Goal: Task Accomplishment & Management: Complete application form

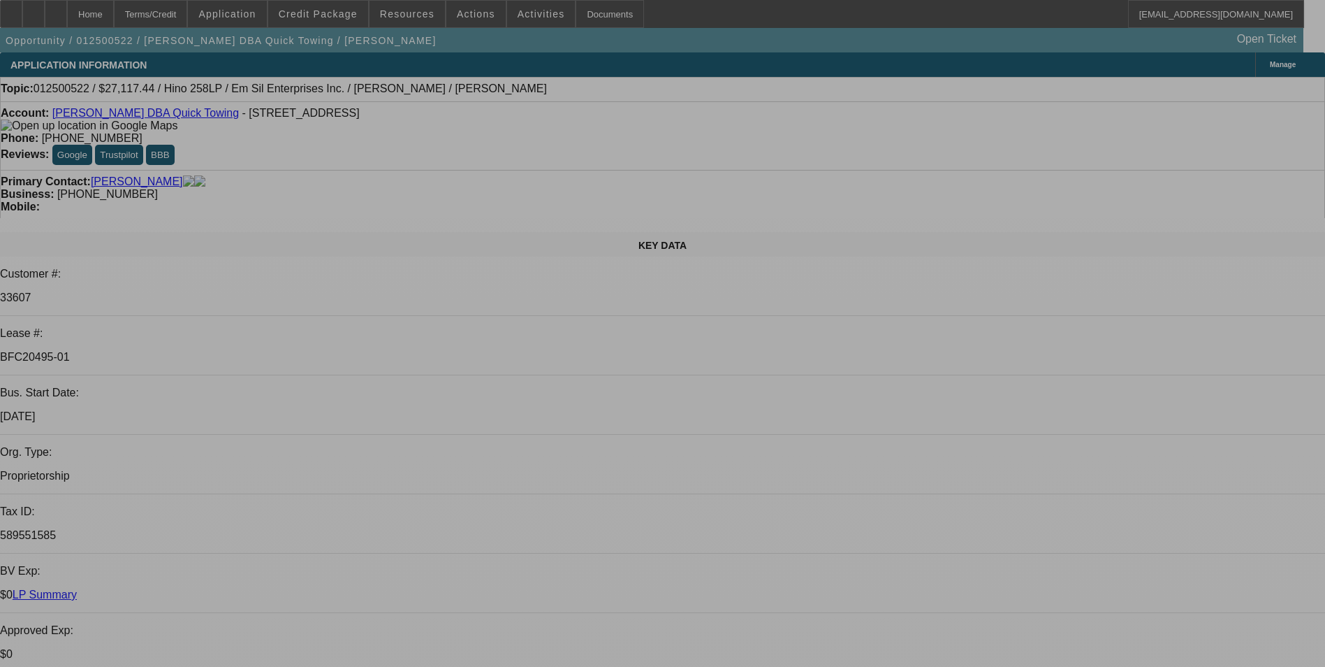
select select "0"
select select "2"
select select "0"
select select "2"
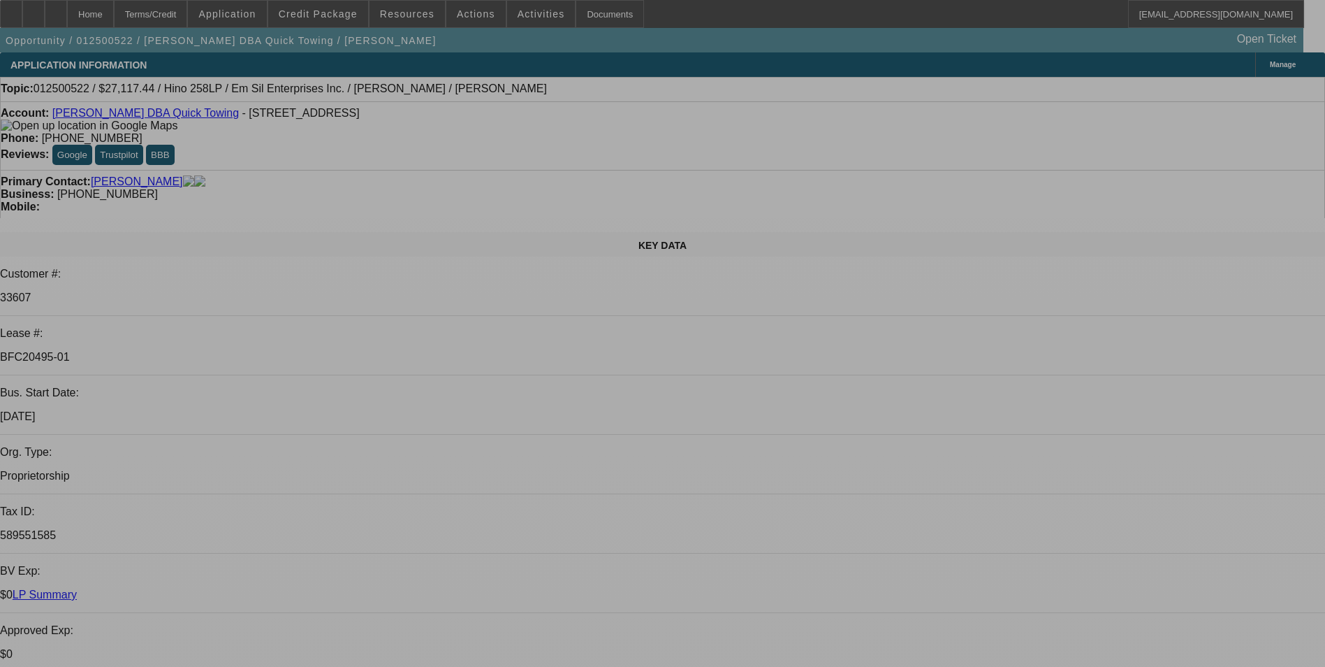
select select "0"
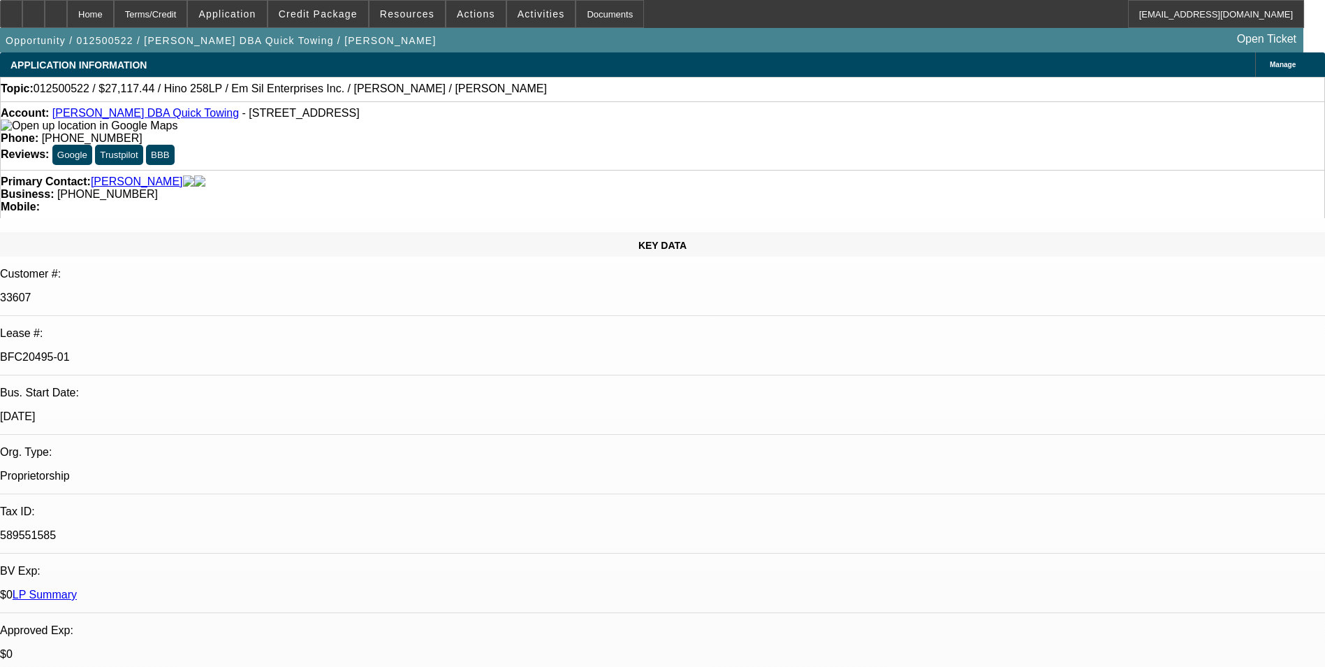
select select "2"
select select "0"
select select "2"
select select "0.1"
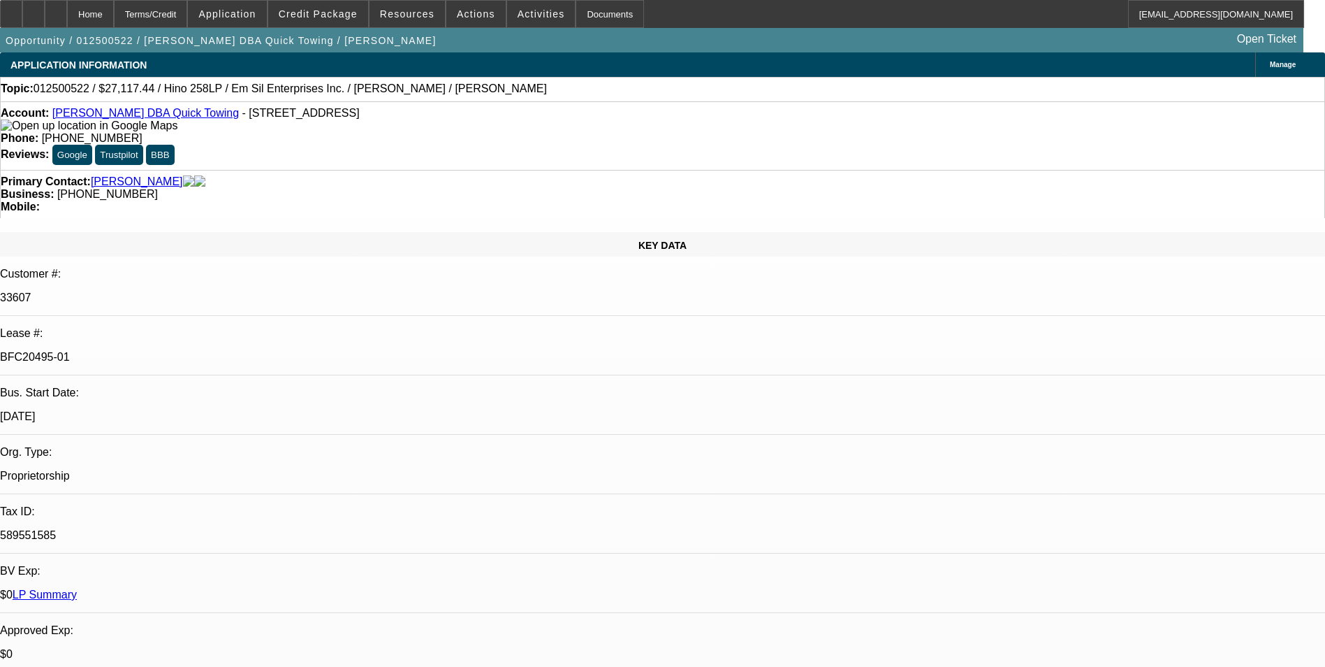
select select "1"
select select "2"
select select "6"
select select "1"
select select "2"
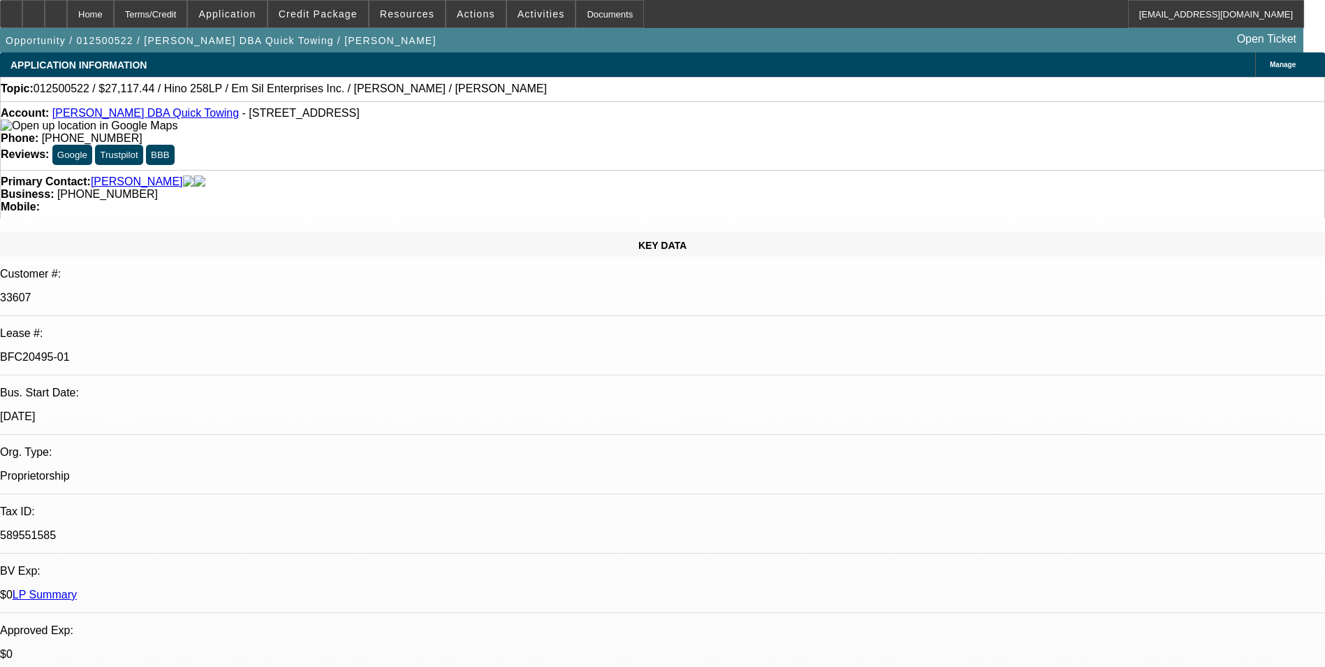
select select "6"
select select "1"
select select "2"
select select "6"
select select "1"
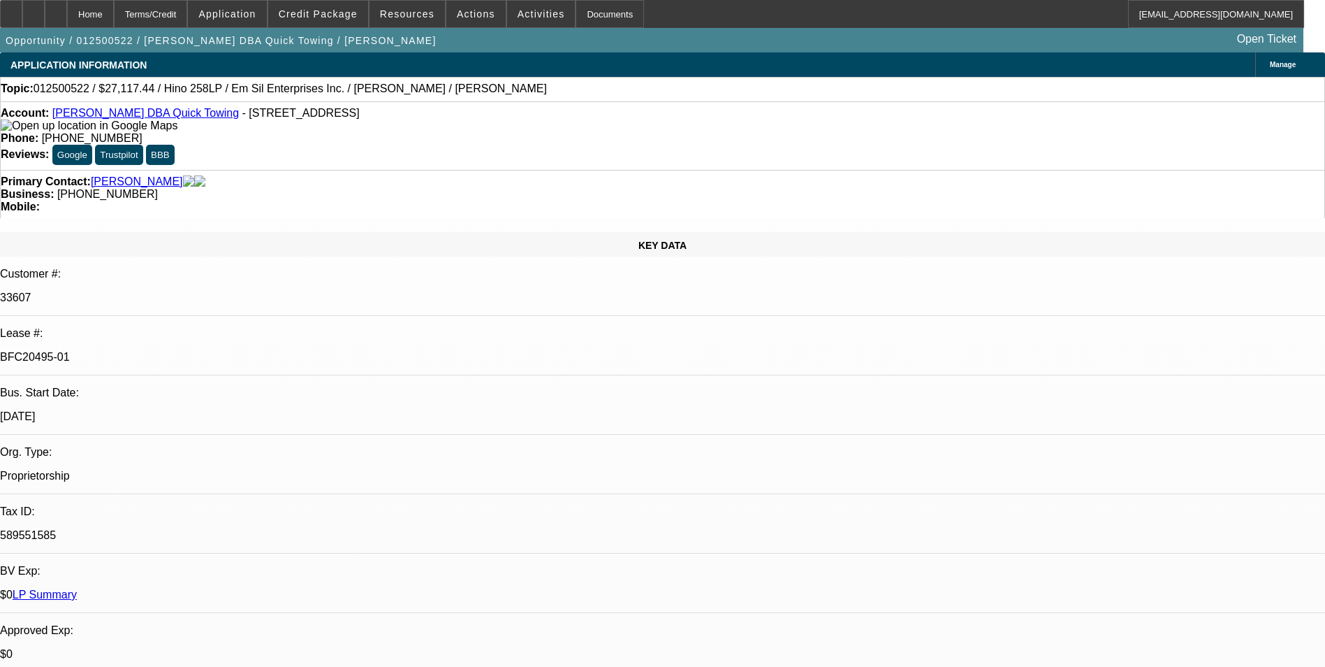
select select "2"
select select "4"
click at [150, 115] on link "Rafael Otero DBA Quick Towing" at bounding box center [145, 113] width 187 height 12
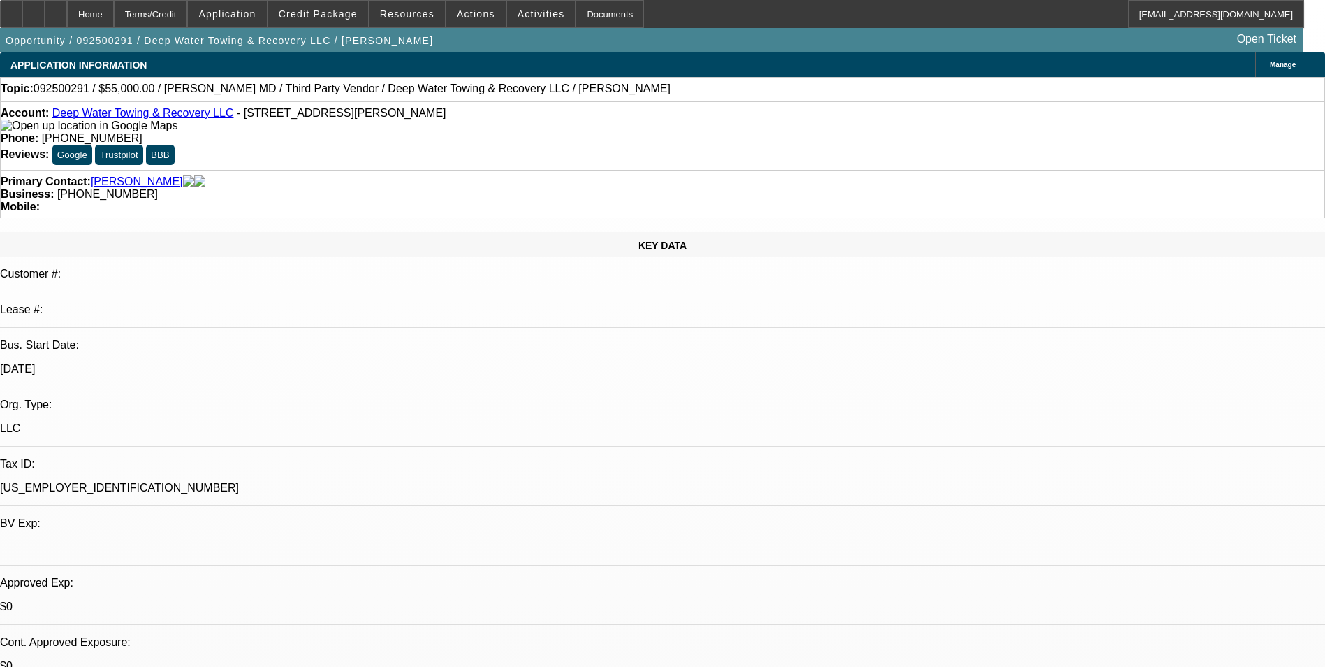
select select "0"
select select "0.1"
select select "0"
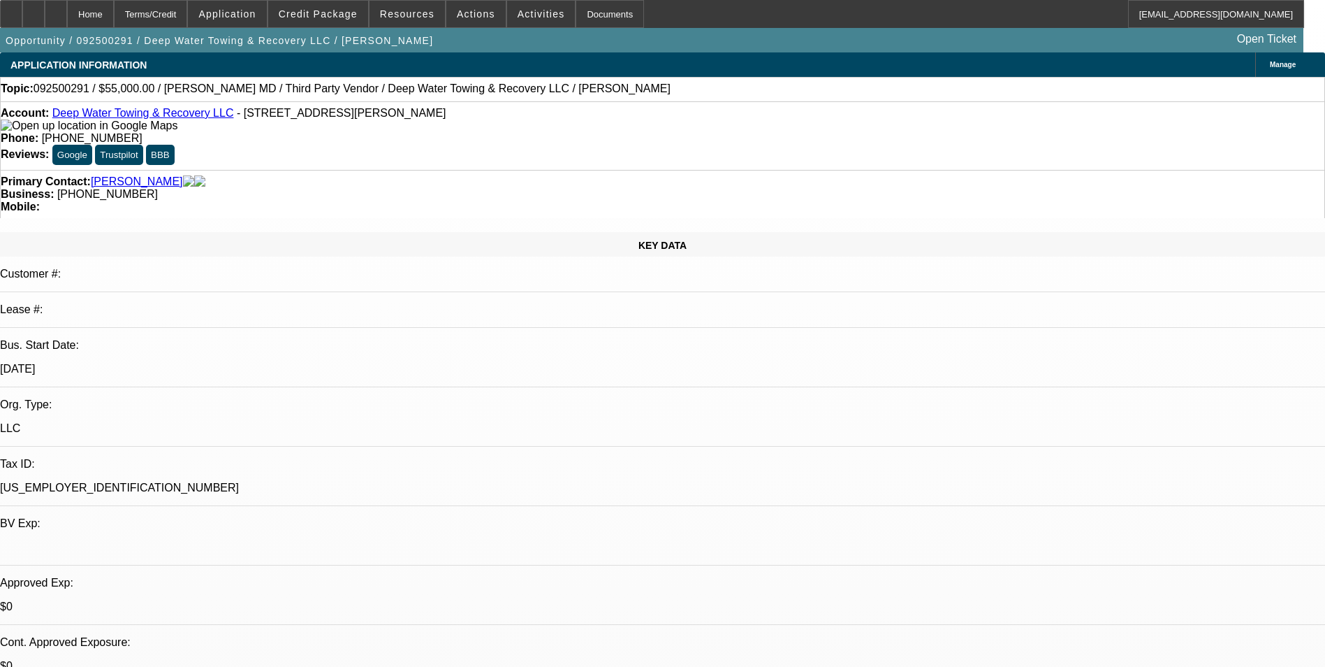
select select "0.1"
select select "0"
select select "2"
select select "0.1"
select select "1"
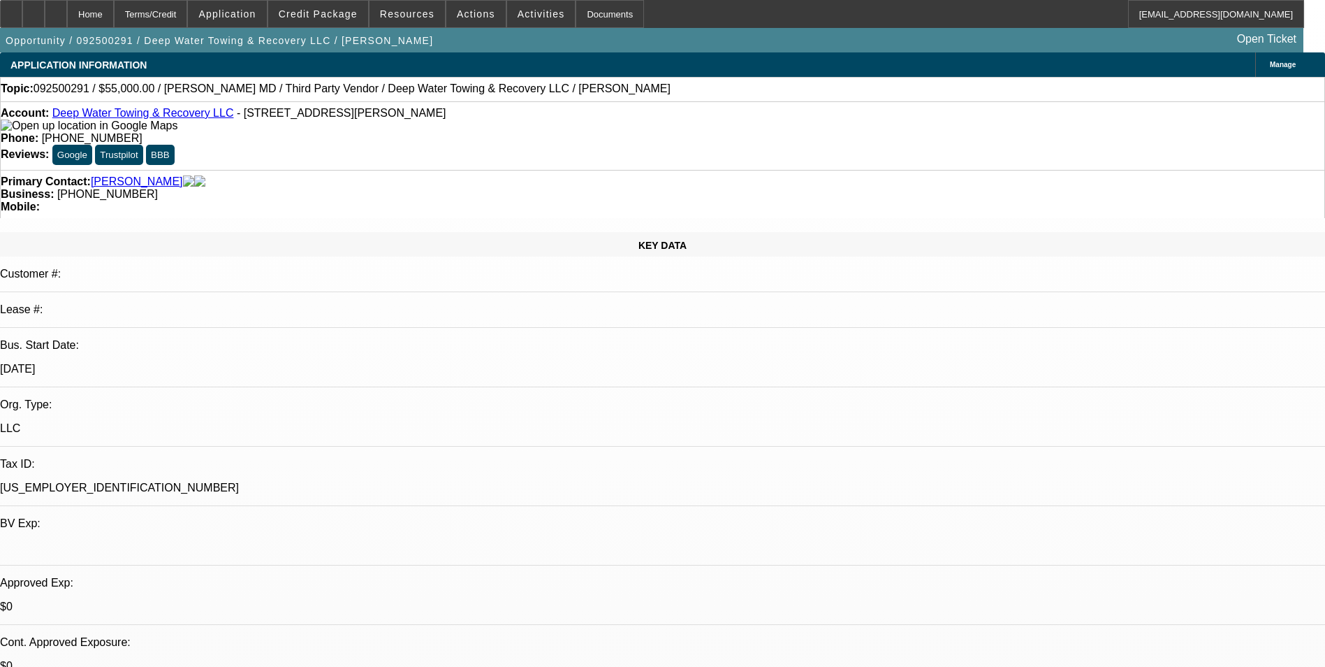
select select "2"
select select "4"
select select "1"
select select "2"
select select "4"
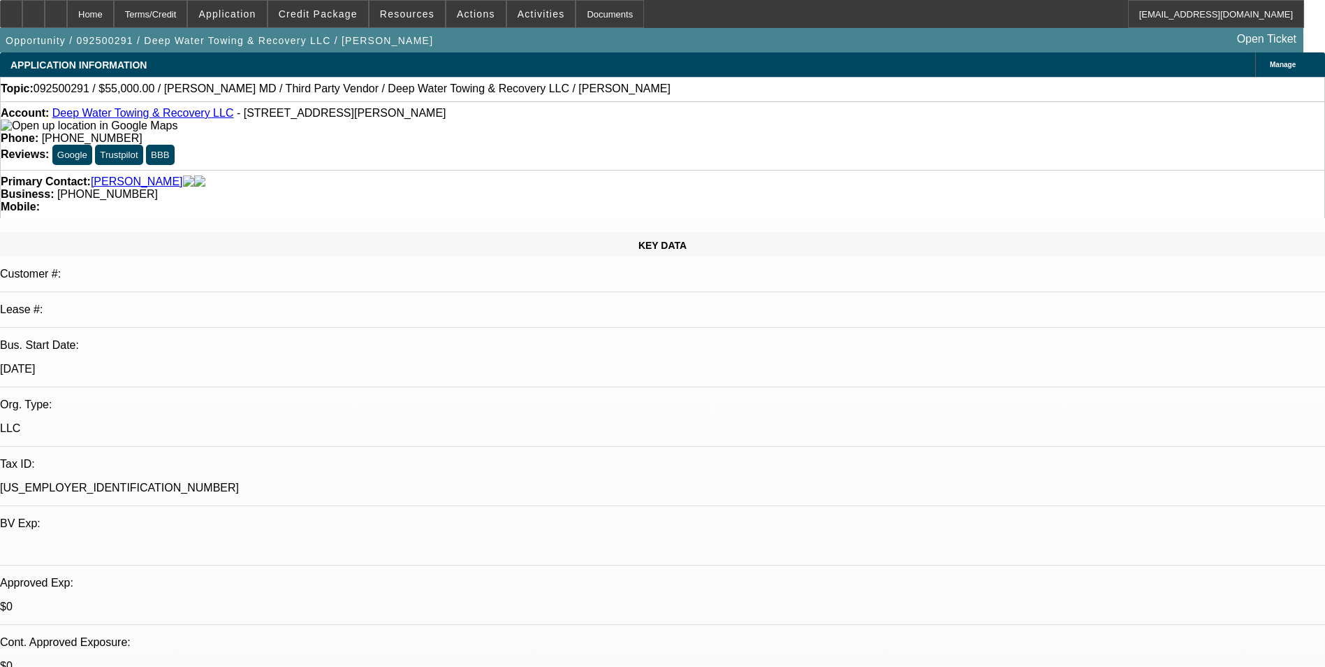
select select "1"
select select "2"
select select "4"
click at [325, 22] on span at bounding box center [318, 14] width 100 height 34
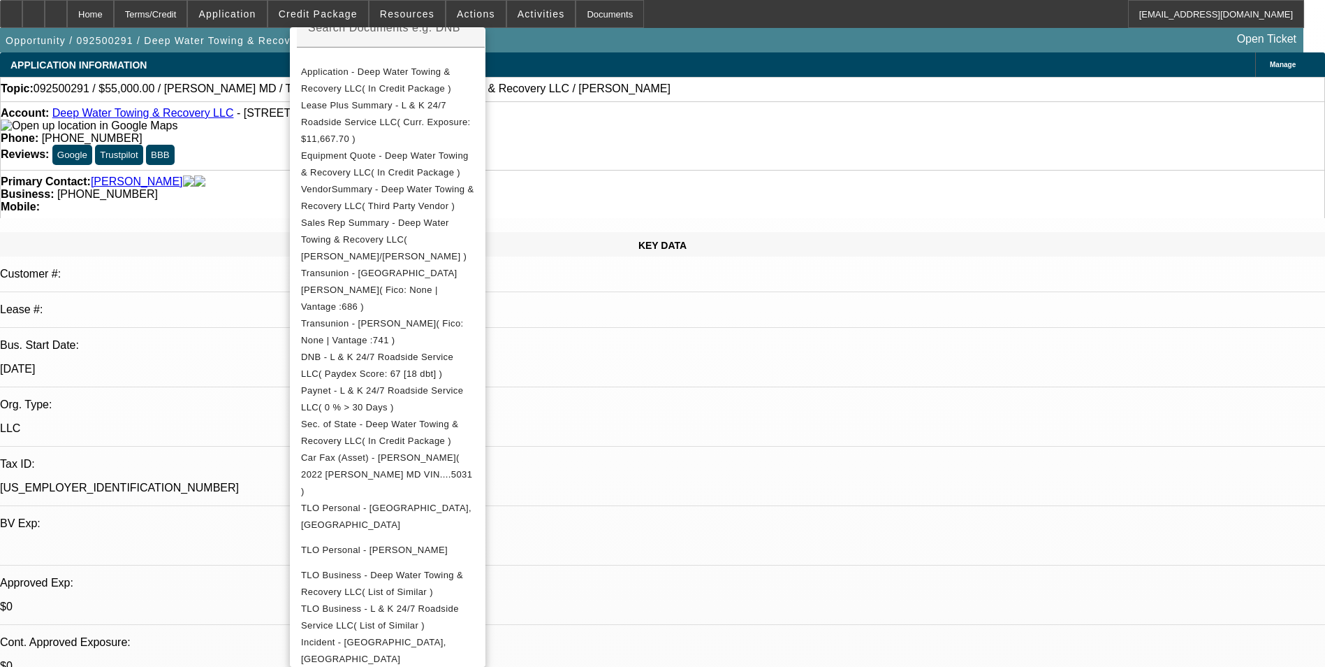
scroll to position [490, 0]
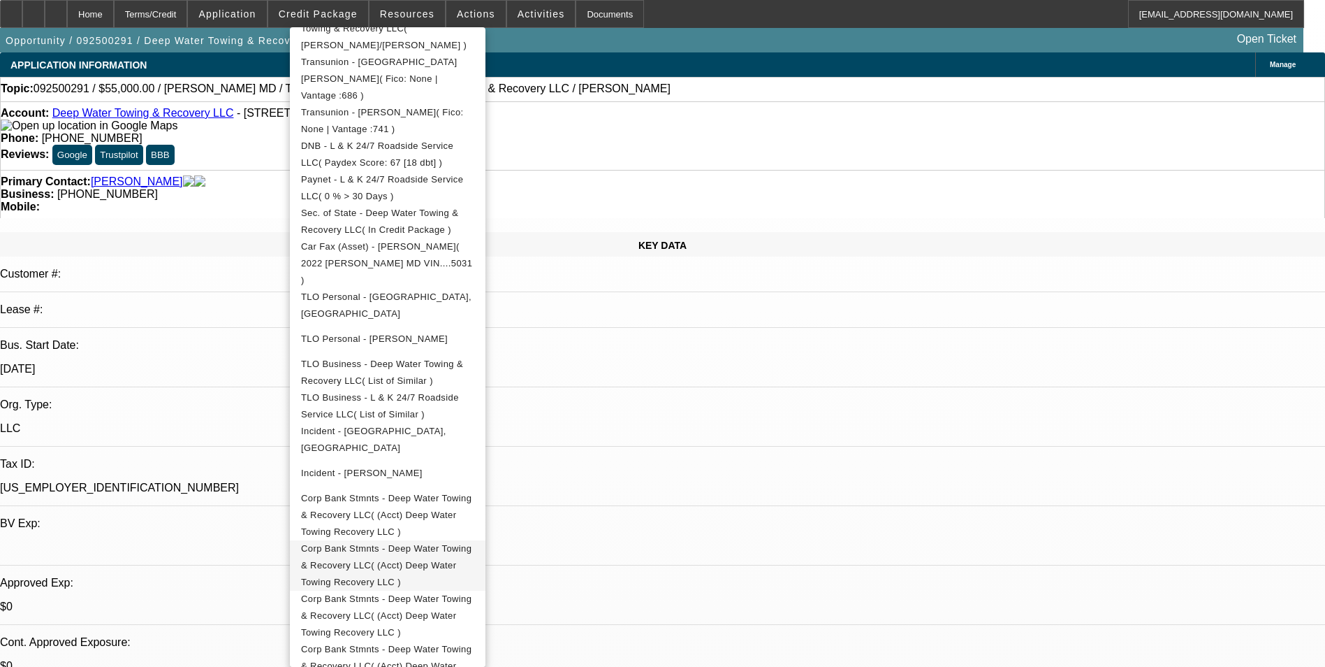
click at [474, 540] on span "Corp Bank Stmnts - Deep Water Towing & Recovery LLC( (Acct) Deep Water Towing R…" at bounding box center [387, 565] width 173 height 50
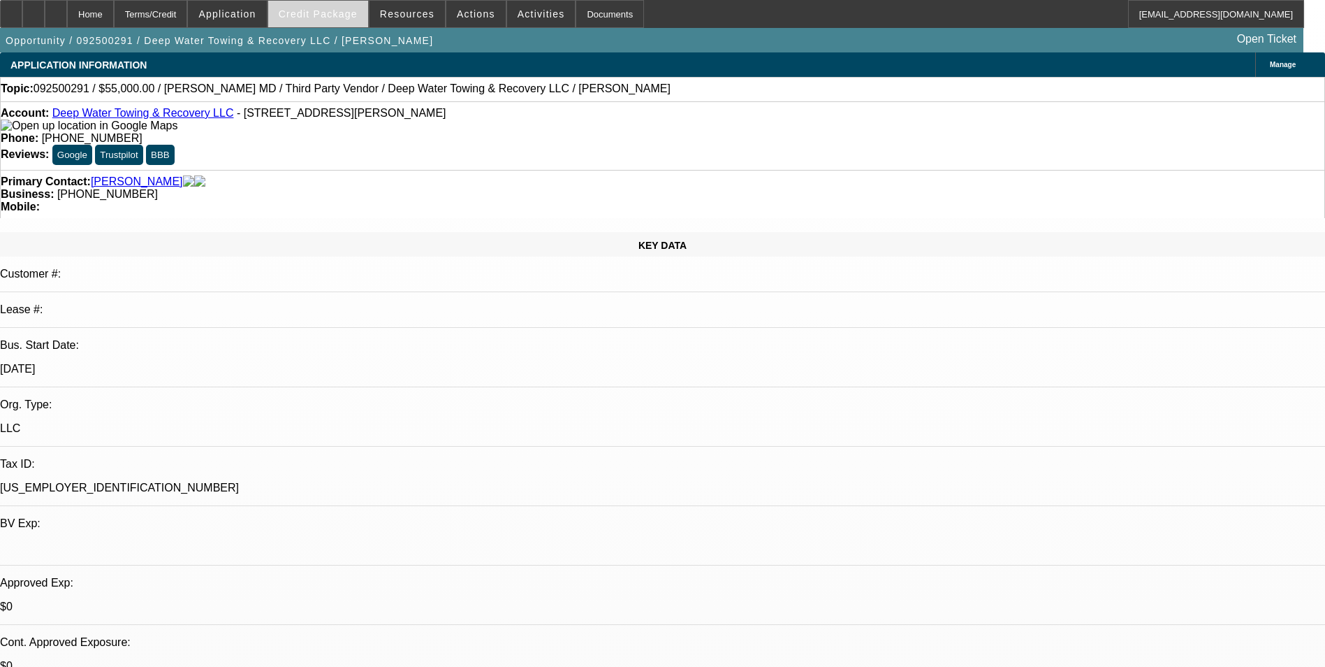
click at [321, 1] on span at bounding box center [318, 14] width 100 height 34
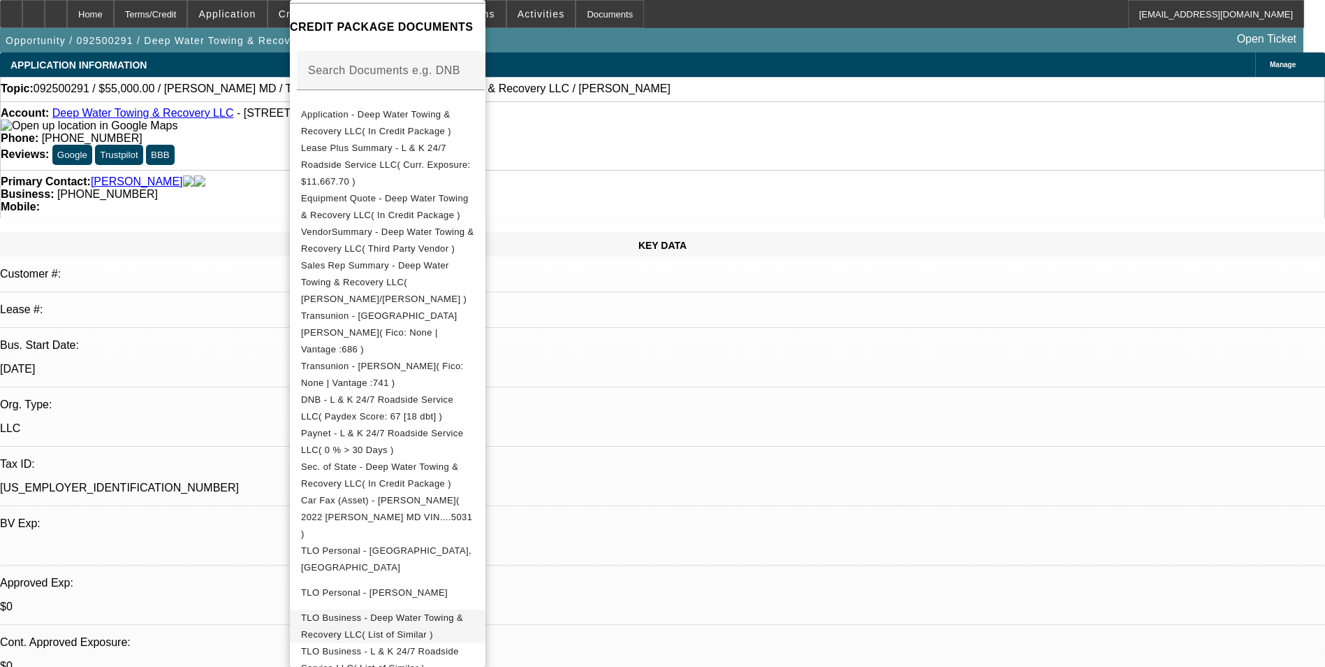
scroll to position [463, 0]
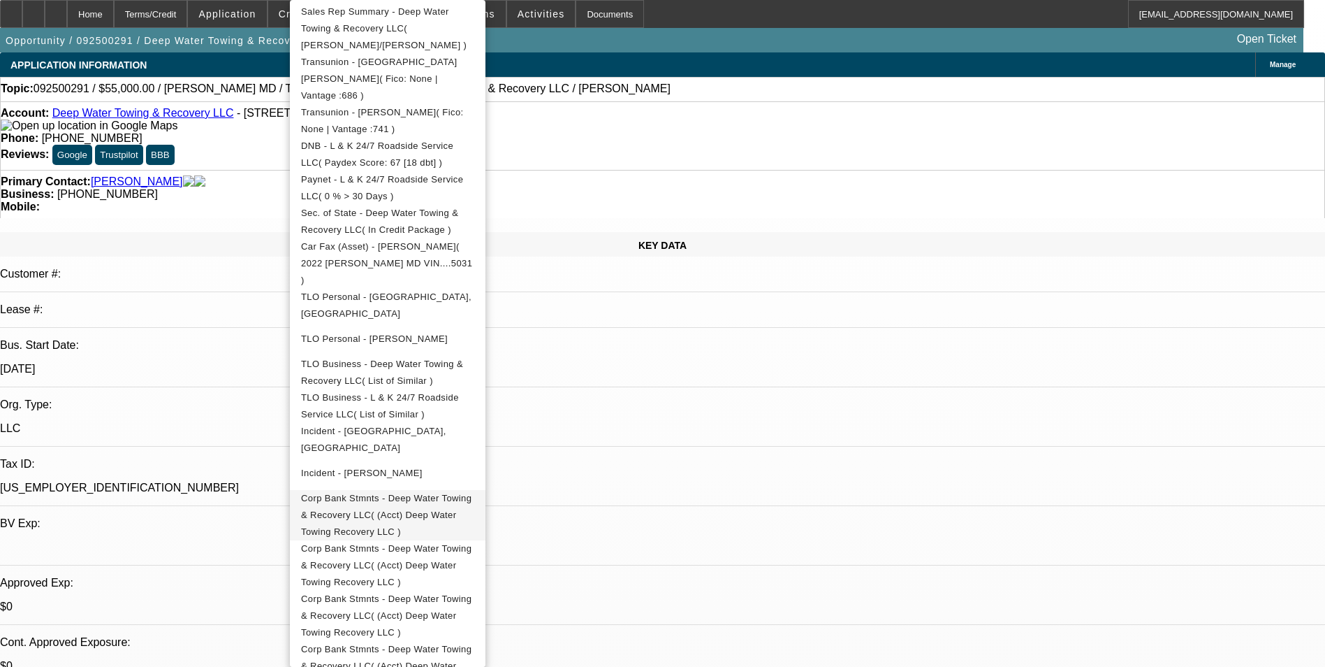
click at [423, 490] on button "Corp Bank Stmnts - Deep Water Towing & Recovery LLC( (Acct) Deep Water Towing R…" at bounding box center [388, 515] width 196 height 50
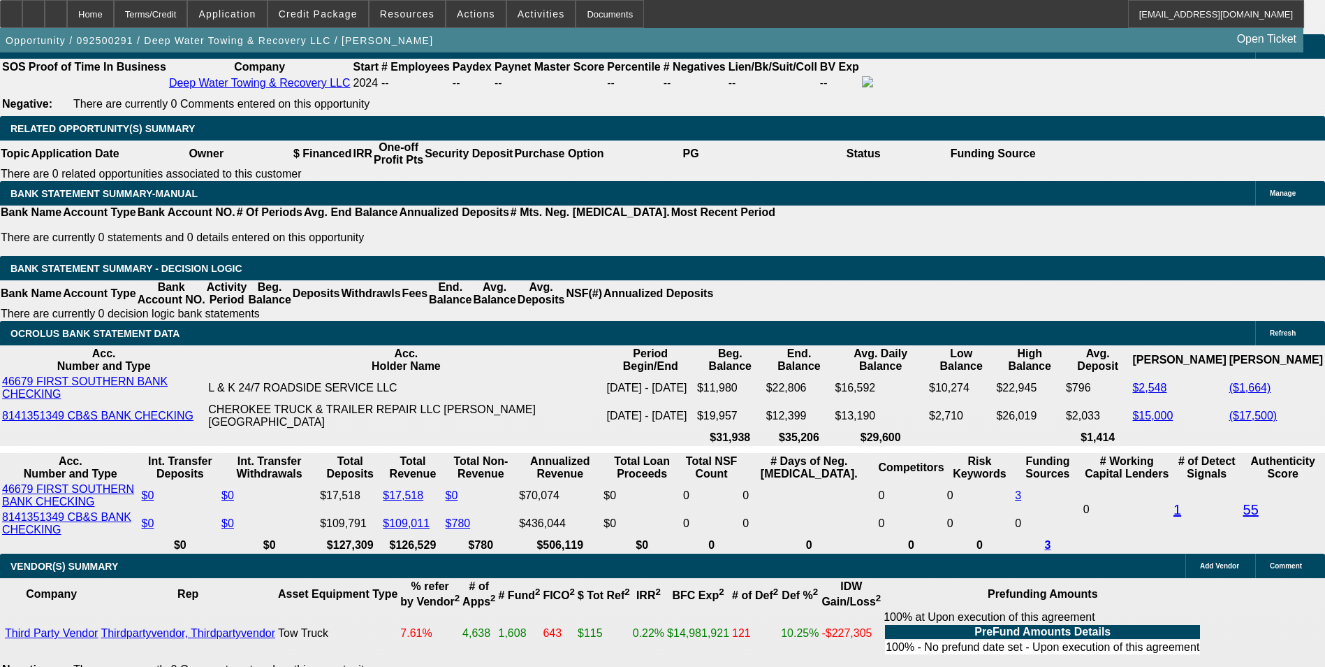
scroll to position [2236, 0]
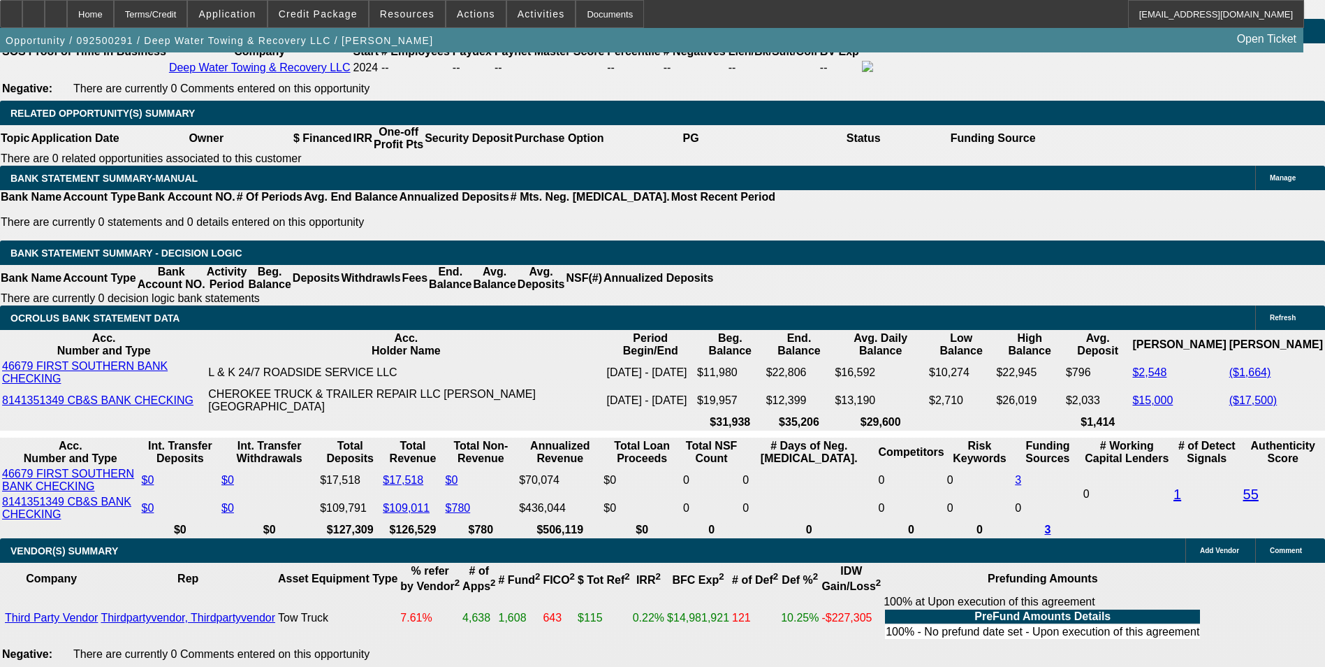
drag, startPoint x: 300, startPoint y: 255, endPoint x: 305, endPoint y: 261, distance: 8.0
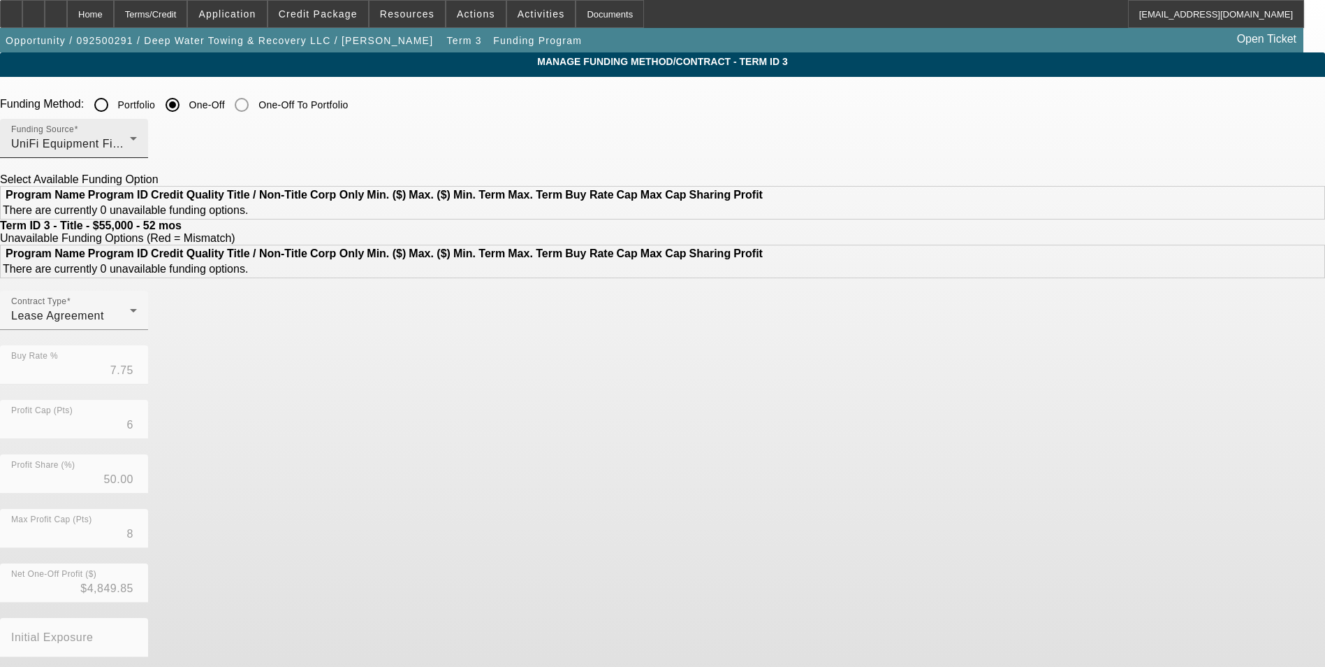
click at [130, 152] on div "UniFi Equipment Finance, Inc." at bounding box center [70, 144] width 119 height 17
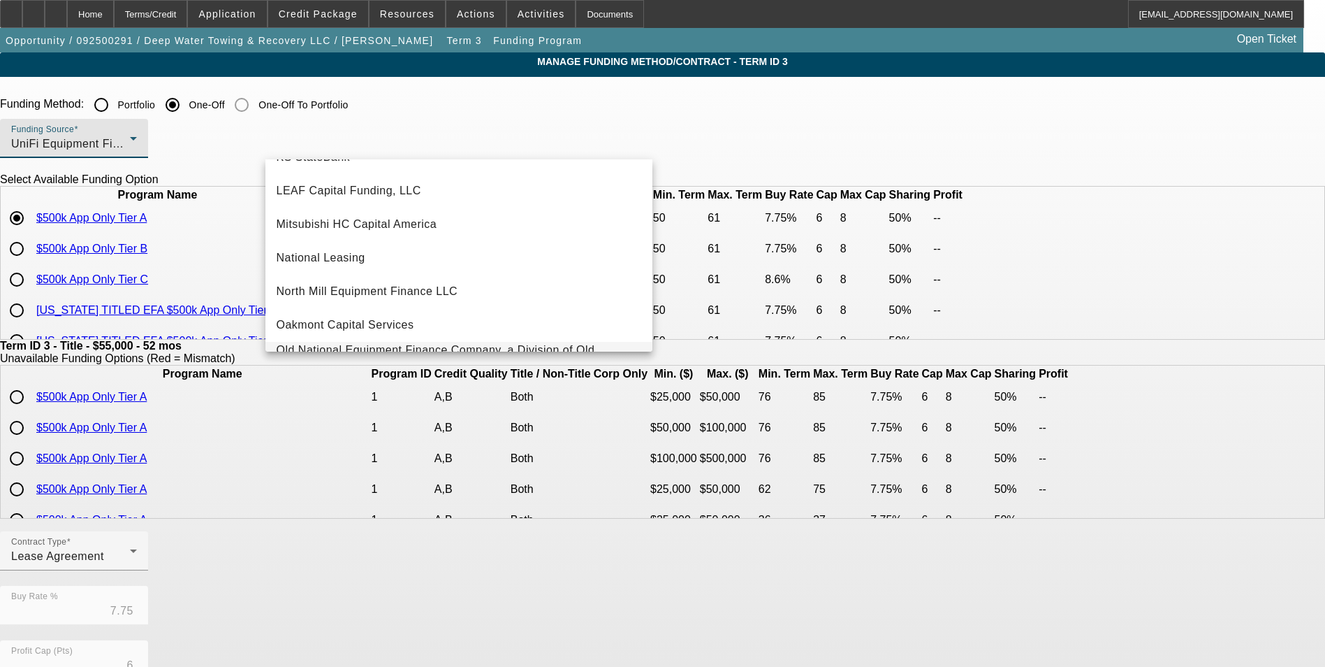
scroll to position [256, 0]
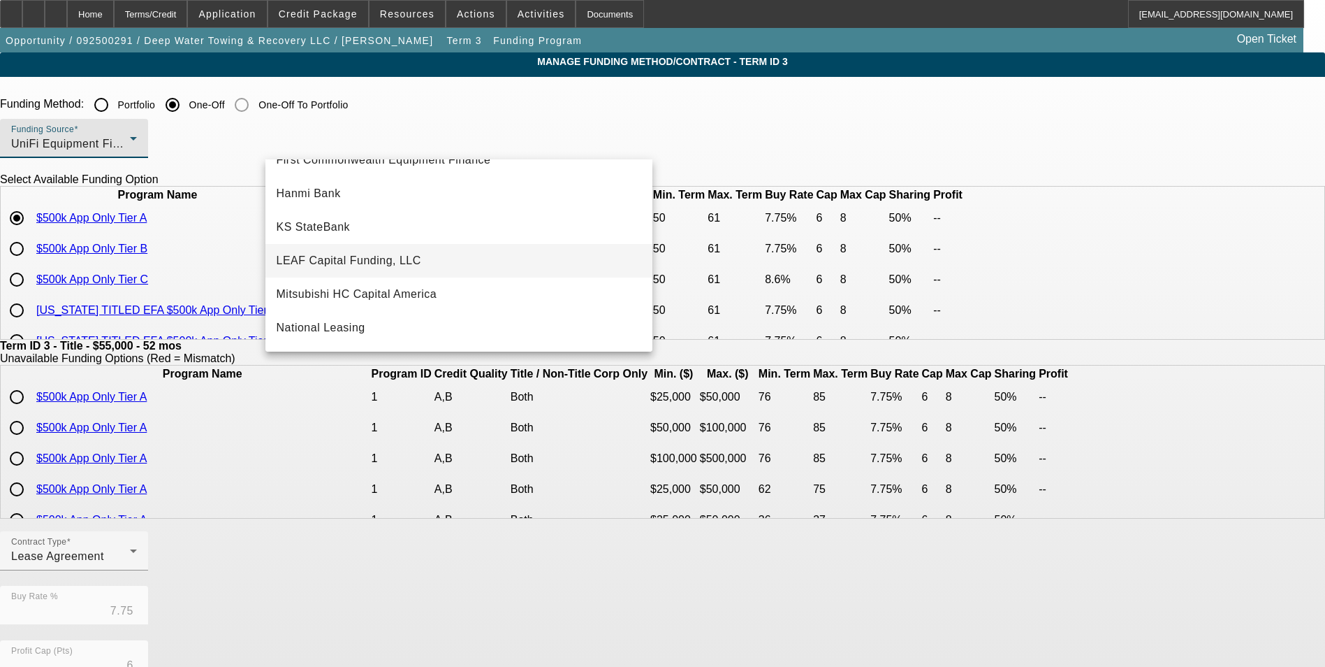
click at [347, 269] on mat-option "LEAF Capital Funding, LLC" at bounding box center [459, 261] width 387 height 34
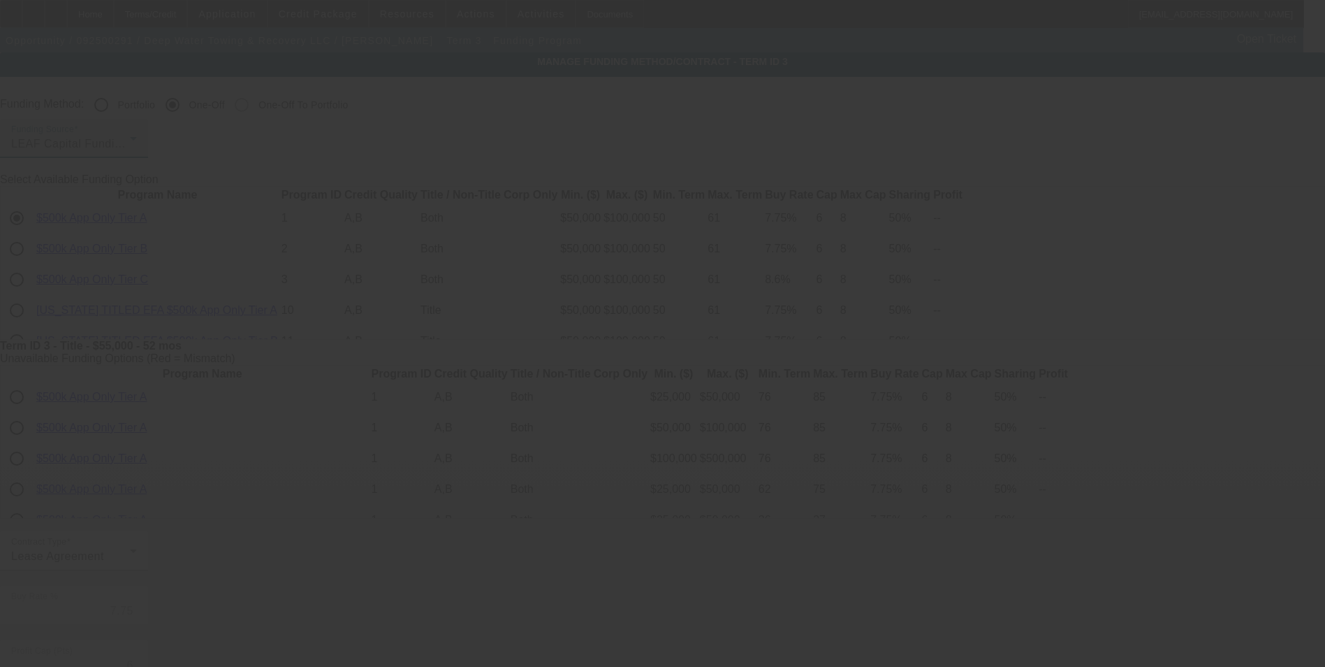
type input "7.25"
type input "10"
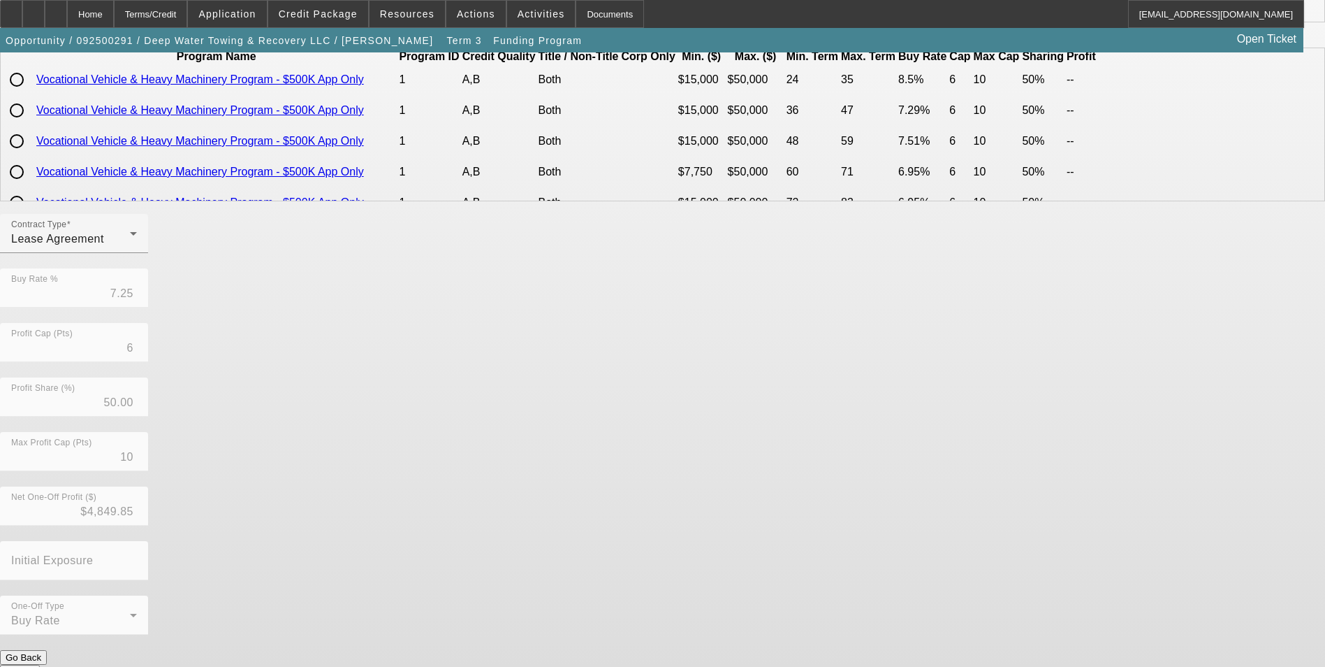
scroll to position [218, 0]
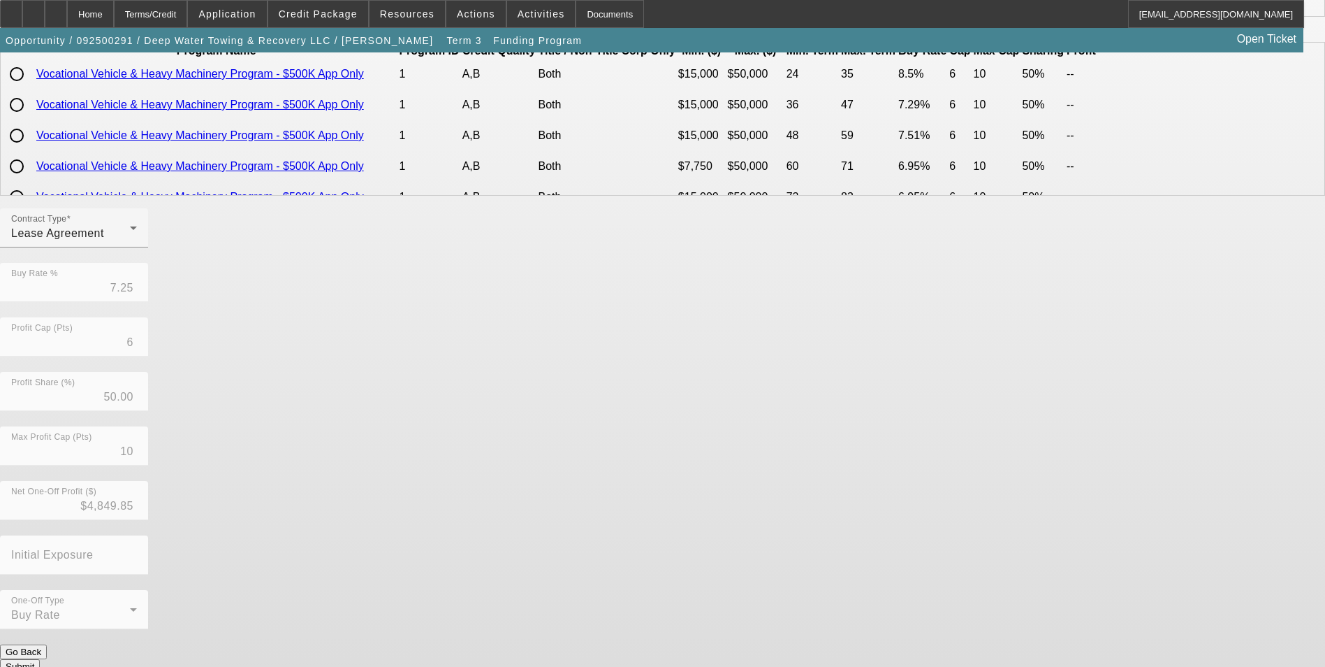
click at [40, 659] on button "Submit" at bounding box center [20, 666] width 40 height 15
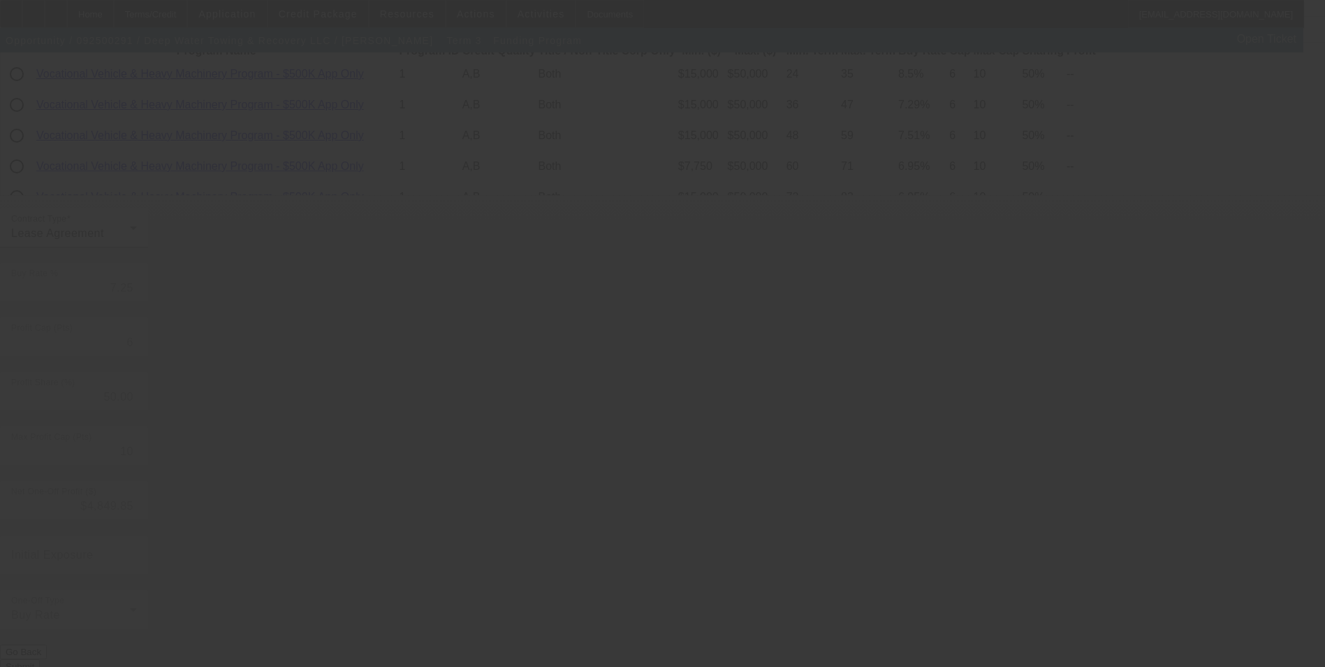
type input "7.75"
type input "8"
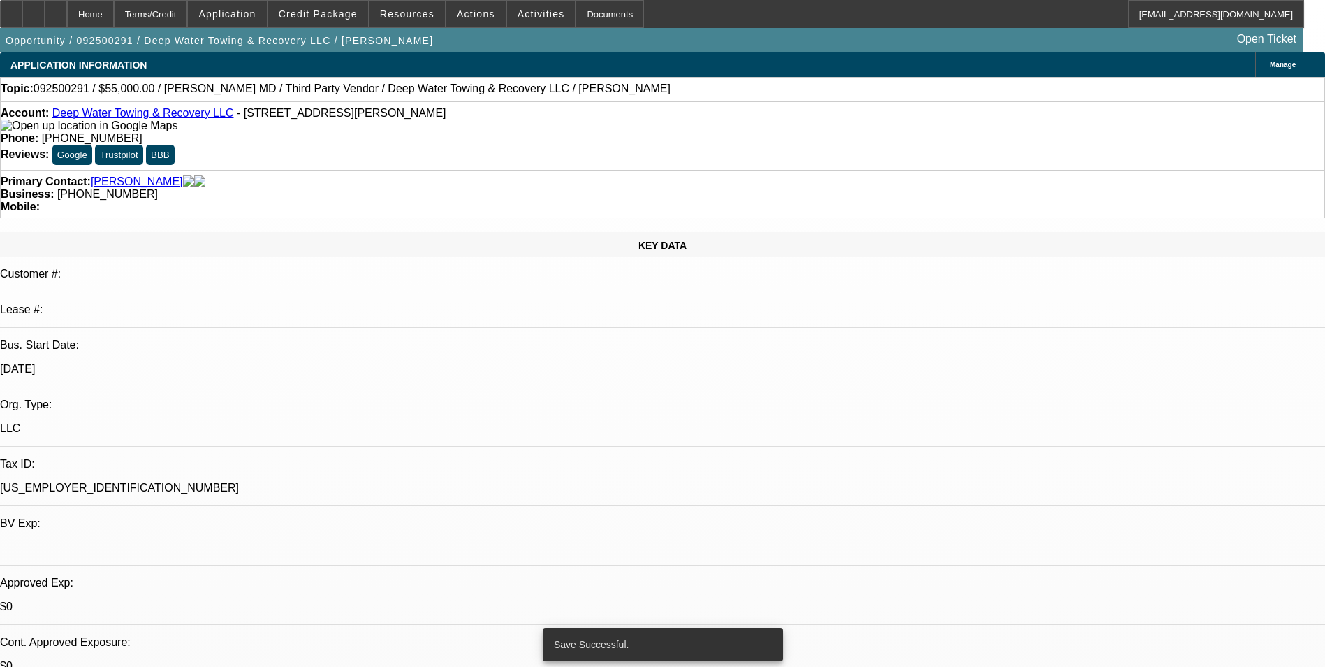
select select "0"
select select "2"
select select "0.1"
select select "4"
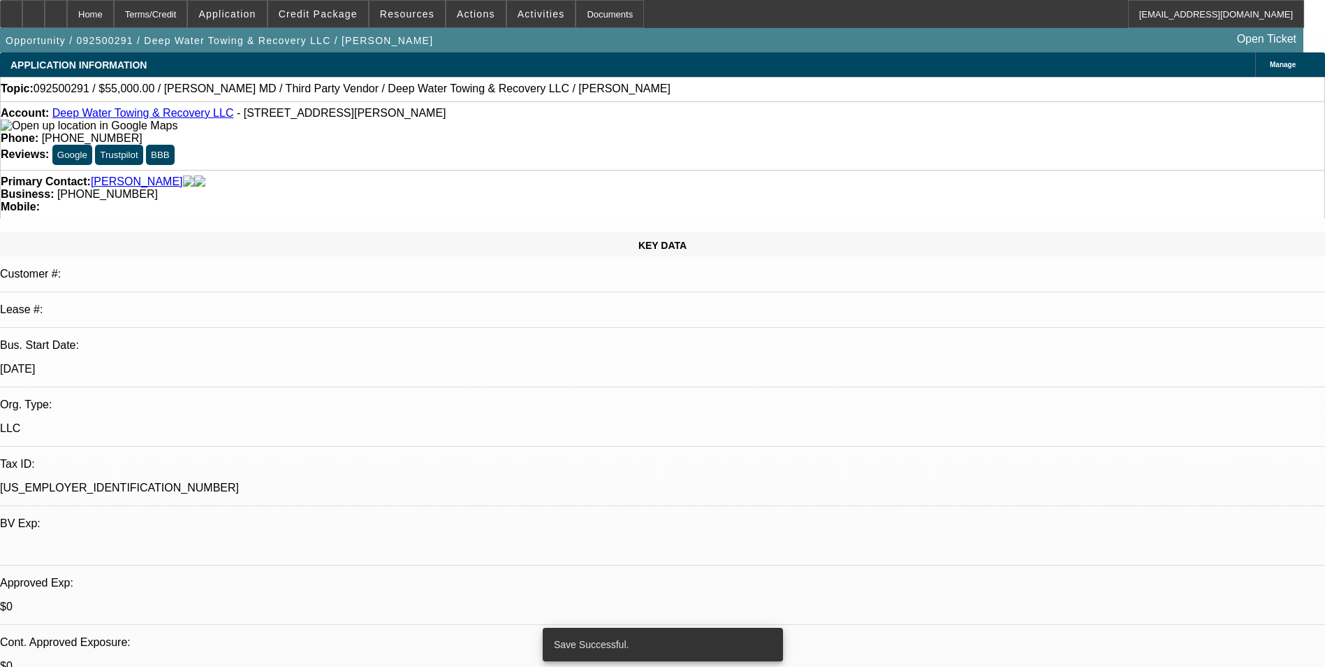
select select "0"
select select "2"
select select "0.1"
select select "4"
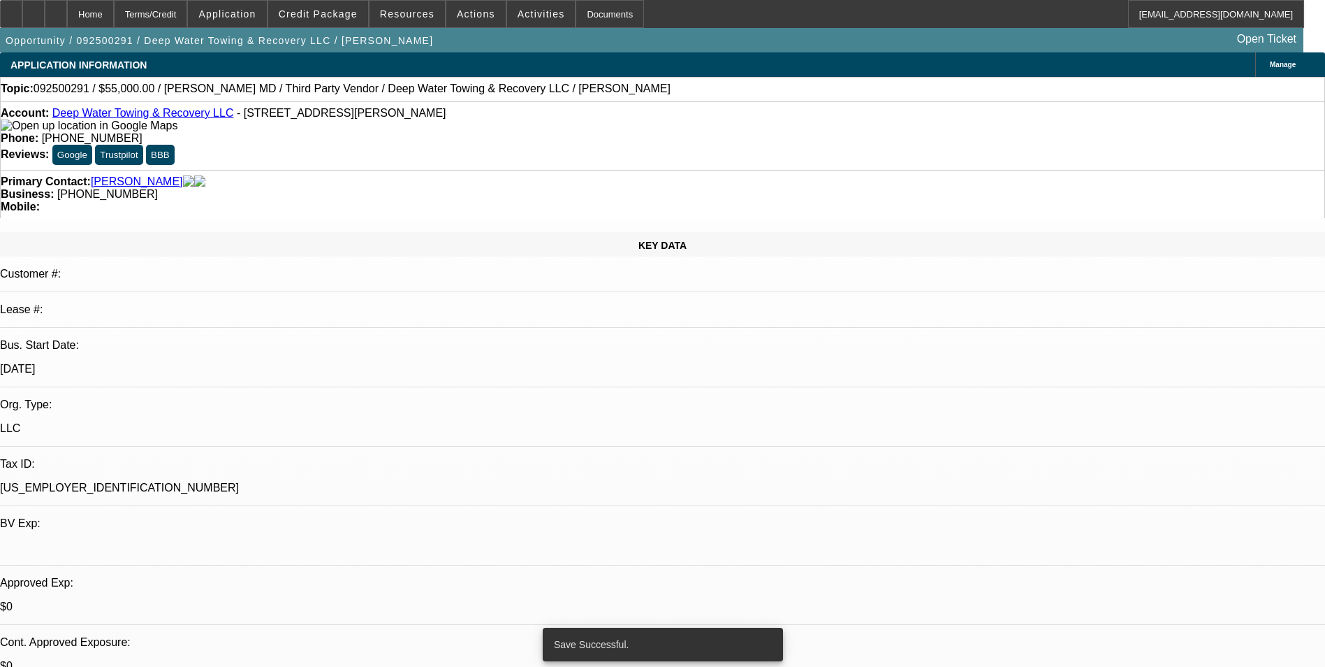
select select "0"
select select "2"
select select "0.1"
select select "4"
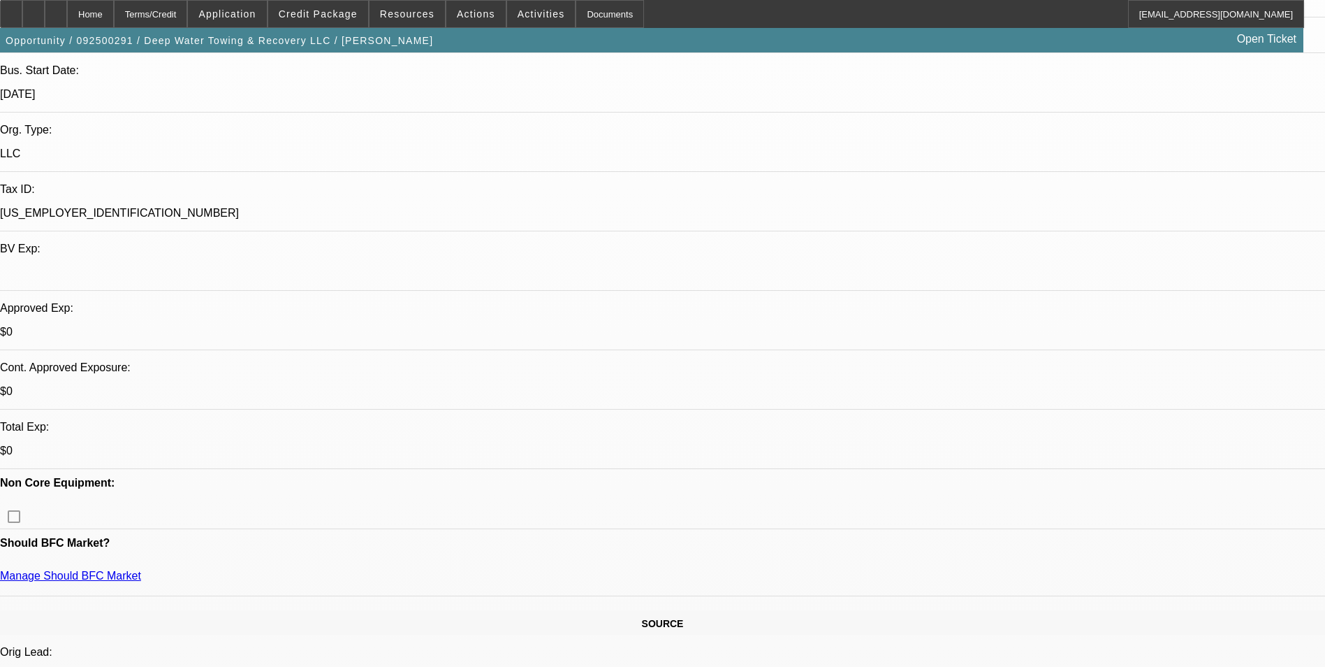
scroll to position [349, 0]
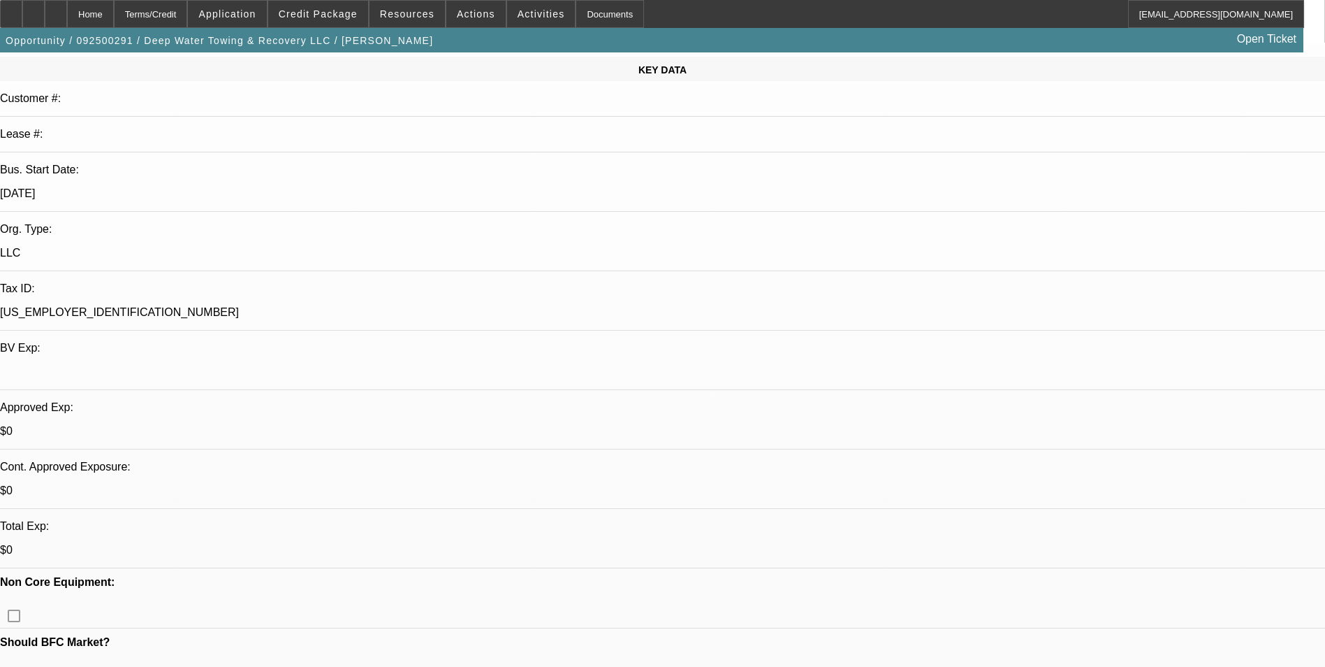
scroll to position [210, 0]
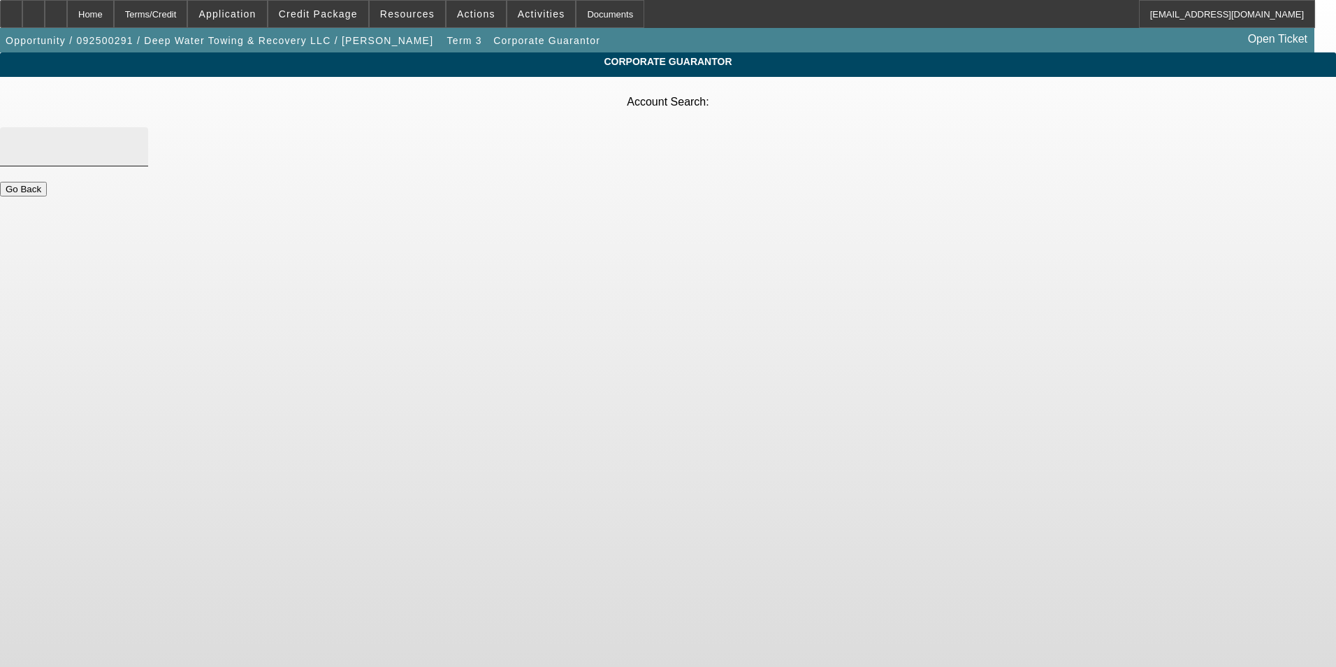
click at [137, 138] on input "Account Search" at bounding box center [74, 146] width 126 height 17
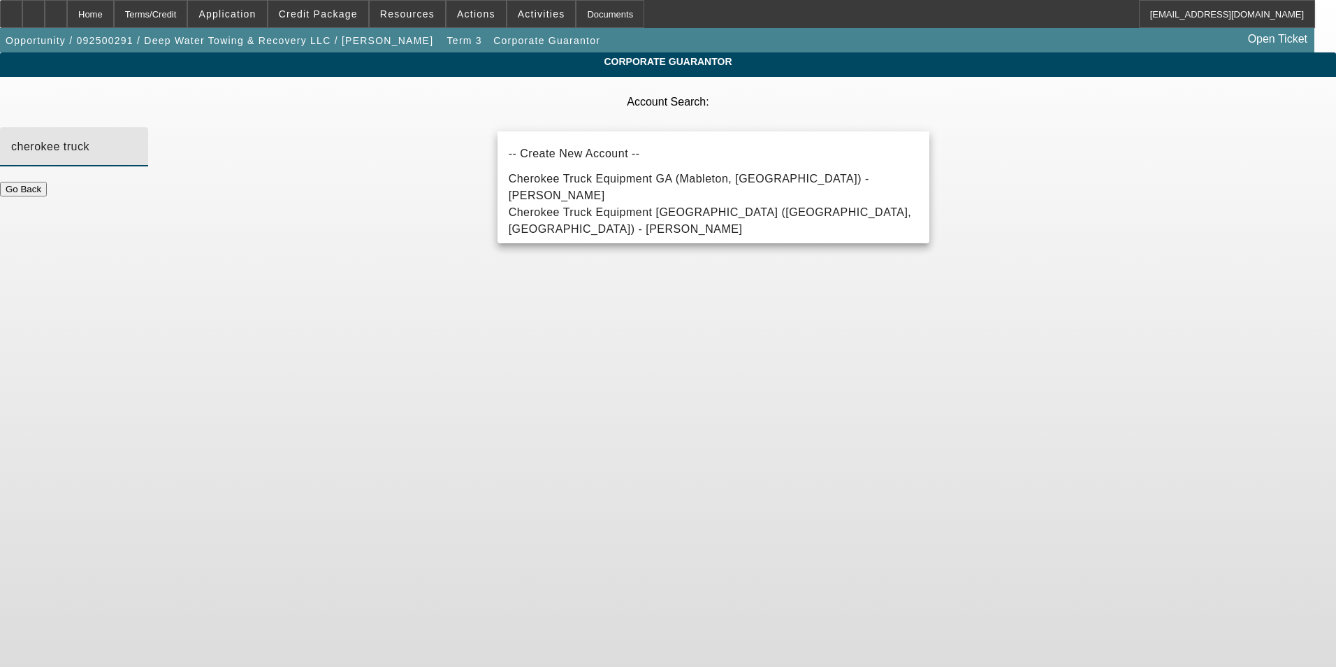
type input "cherokee truck"
click at [435, 175] on div "Corporate Guarantor Account Search: cherokee truck Go Back" at bounding box center [668, 130] width 1336 height 157
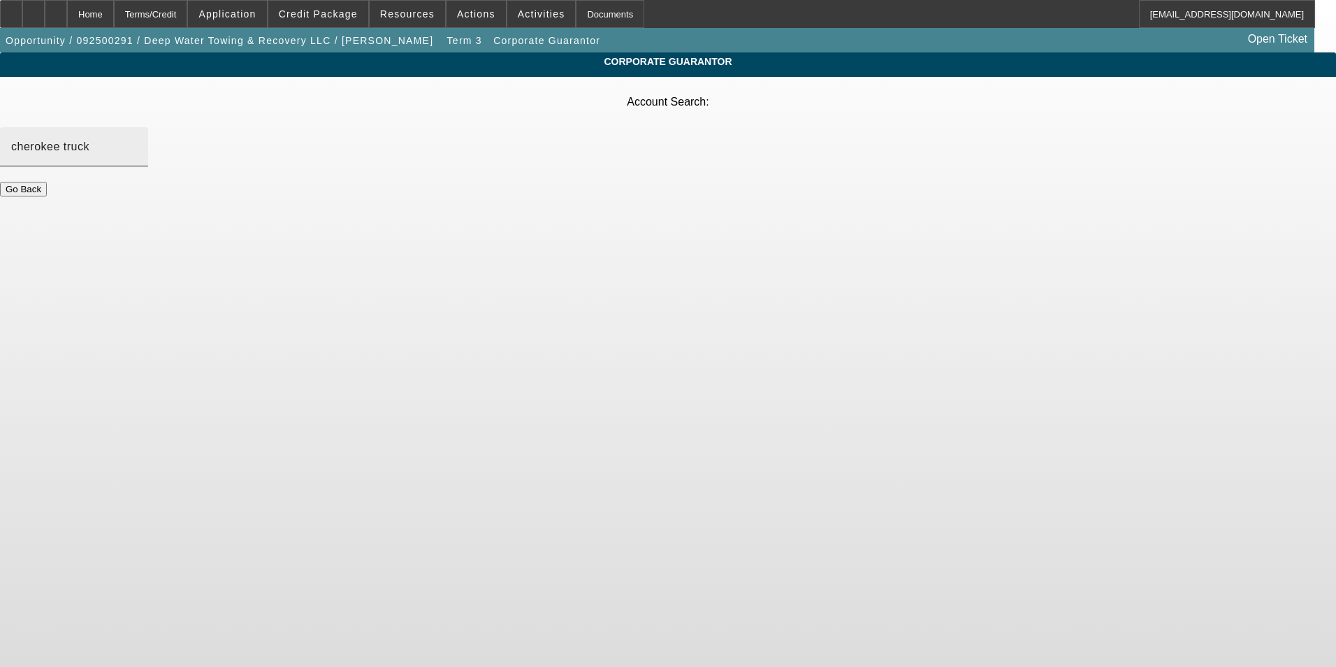
click at [137, 127] on div "cherokee truck" at bounding box center [74, 146] width 126 height 39
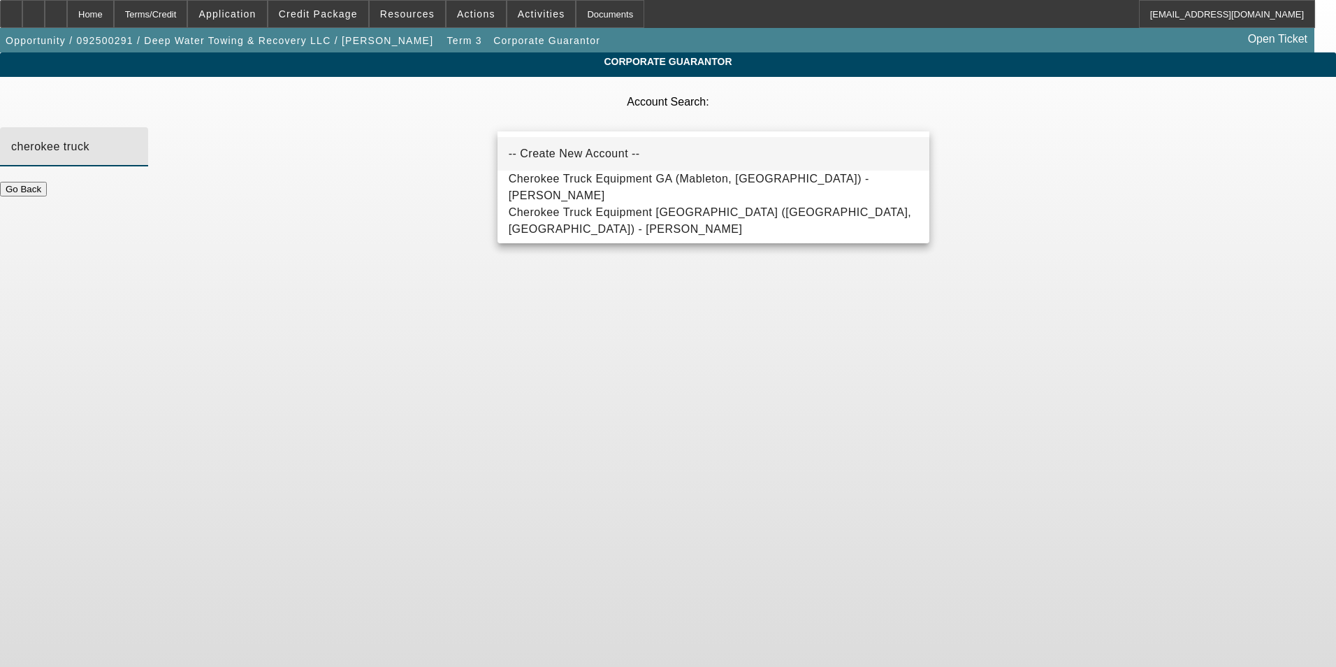
click at [631, 145] on mat-option "-- Create New Account --" at bounding box center [713, 154] width 432 height 34
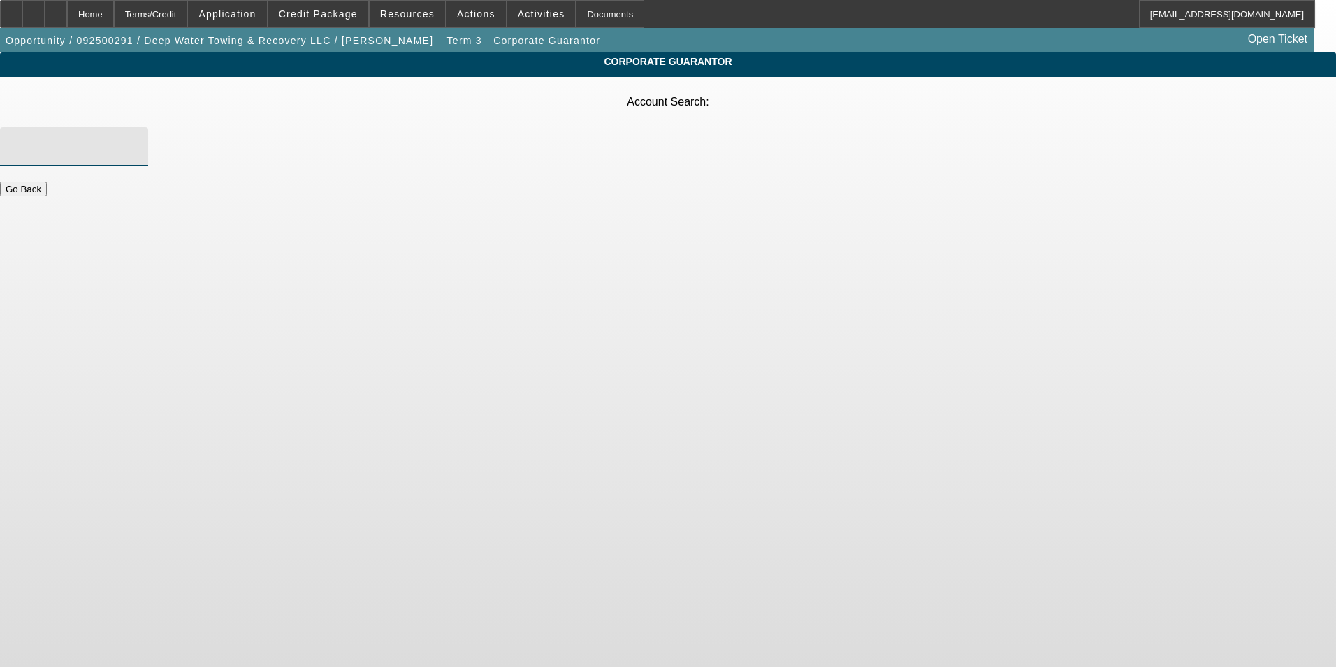
click at [137, 138] on input "Account Search" at bounding box center [74, 146] width 126 height 17
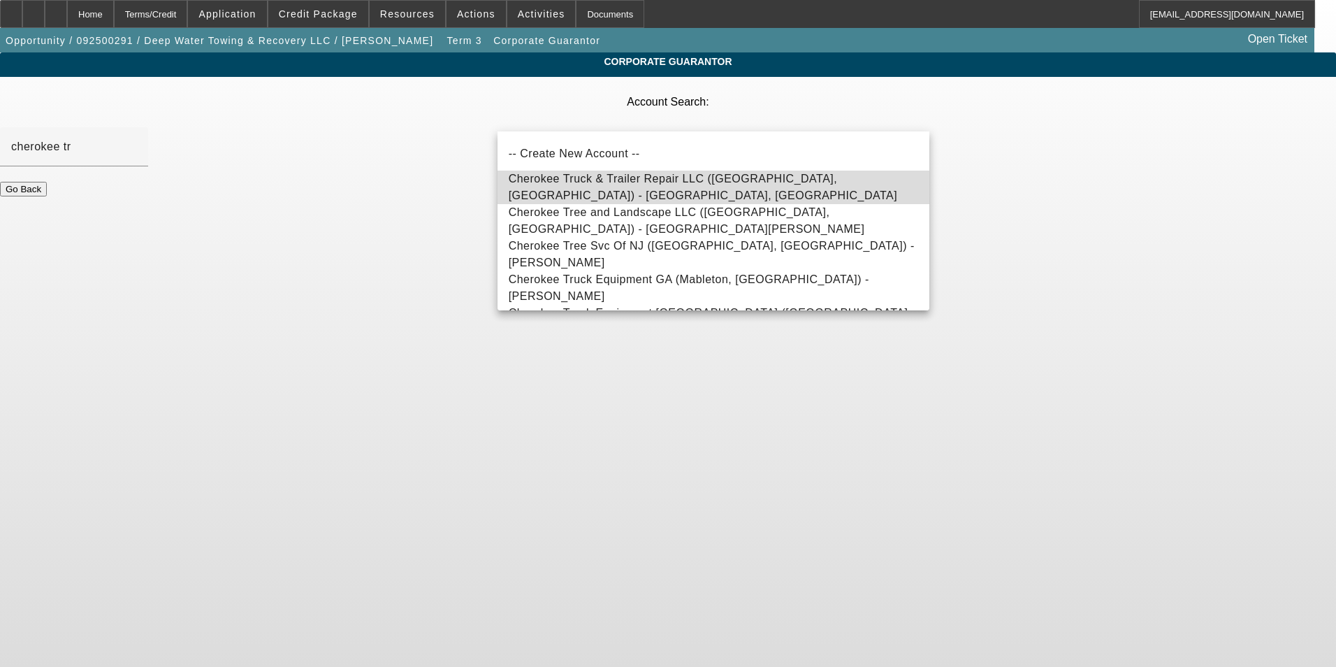
click at [745, 194] on span "Cherokee Truck & Trailer Repair LLC (Cherokee, AL) - Sheffield, Logan" at bounding box center [713, 187] width 409 height 34
type input "Cherokee Truck & Trailer Repair LLC (Cherokee, AL) - Sheffield, Logan"
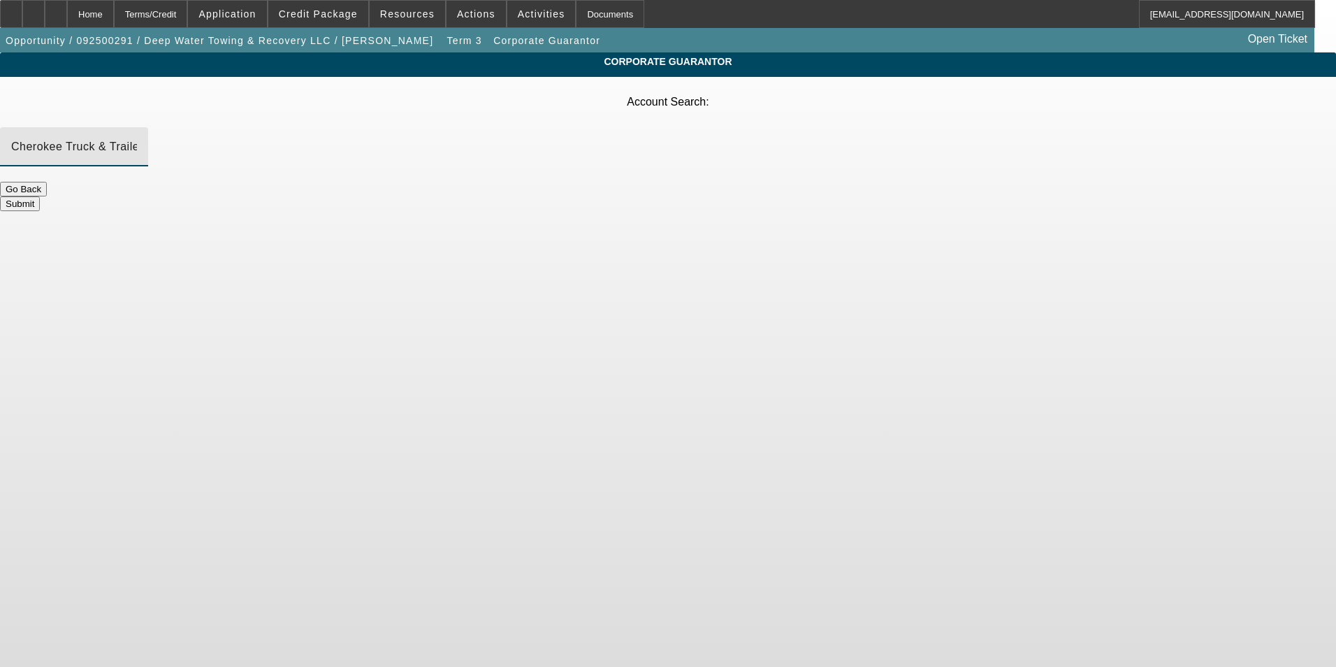
click at [40, 196] on button "Submit" at bounding box center [20, 203] width 40 height 15
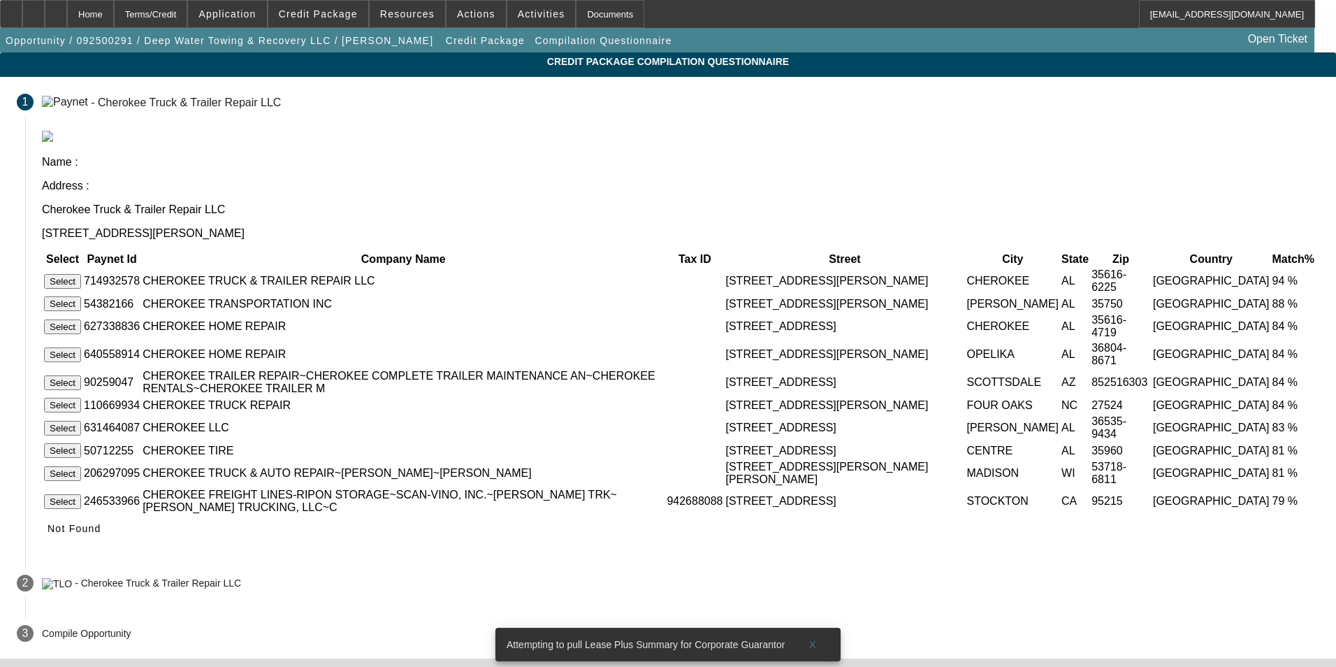
click at [81, 274] on button "Select" at bounding box center [62, 281] width 37 height 15
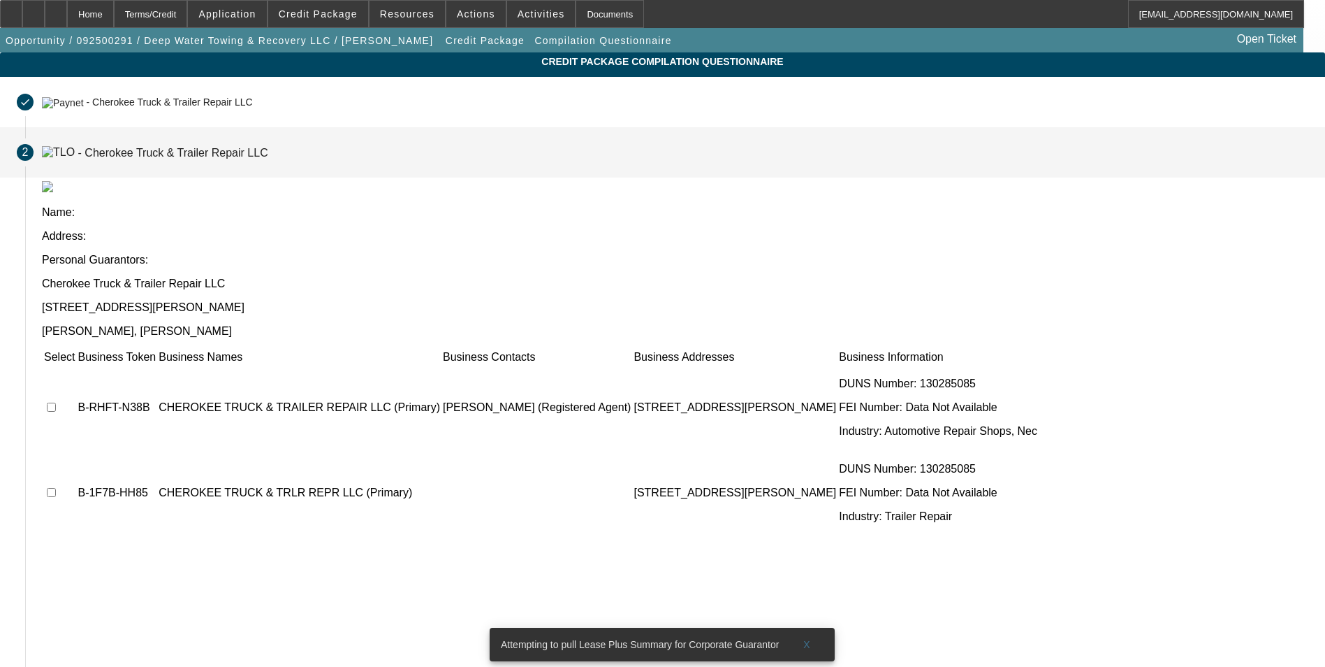
click at [56, 402] on input "checkbox" at bounding box center [51, 406] width 9 height 9
checkbox input "true"
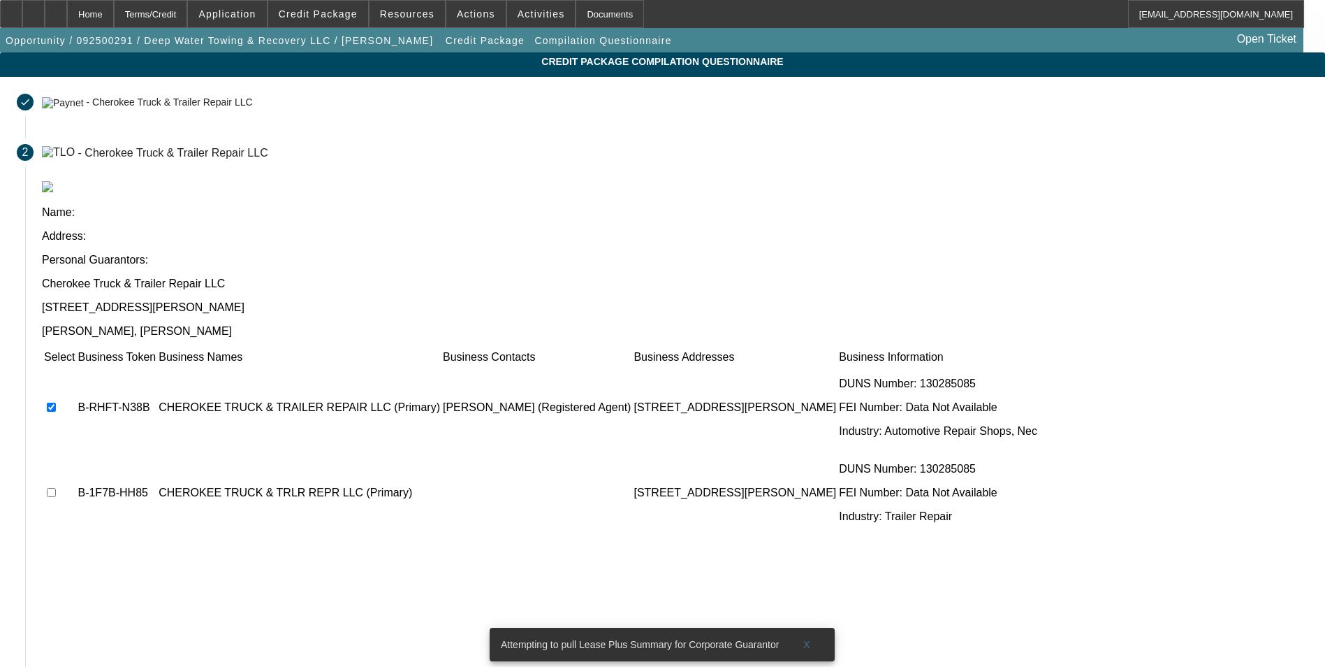
click at [56, 488] on input "checkbox" at bounding box center [51, 492] width 9 height 9
checkbox input "true"
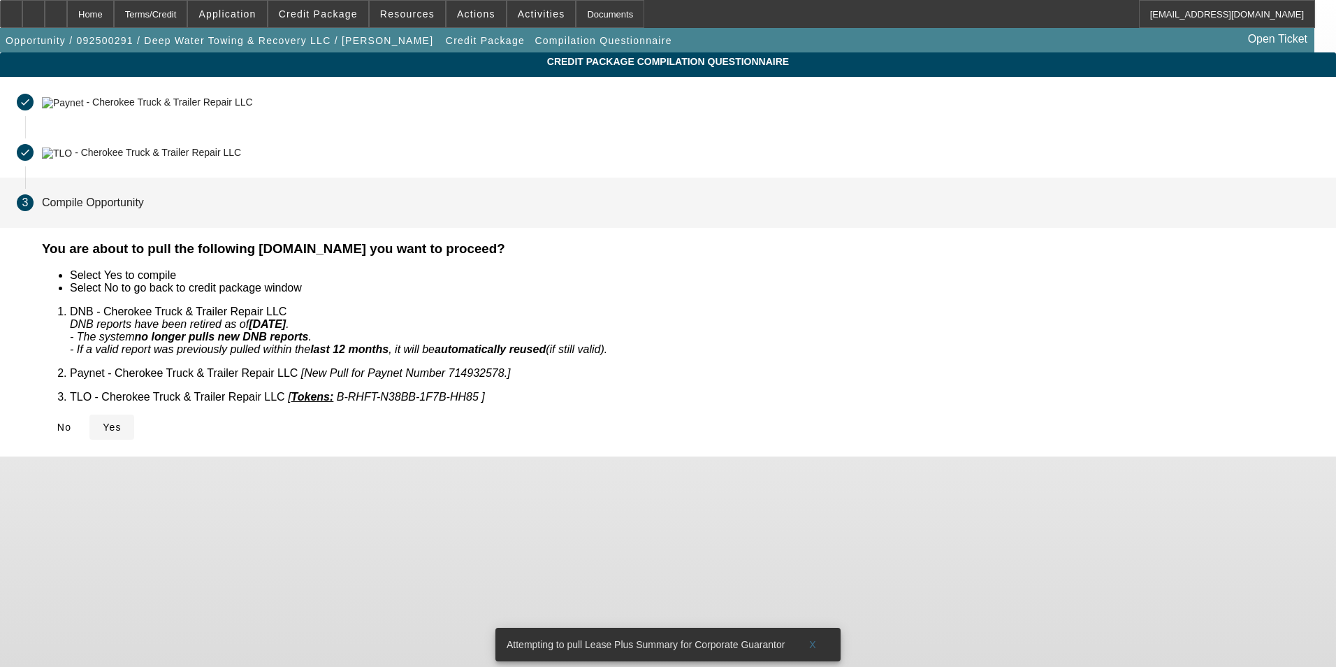
click at [122, 421] on span "Yes" at bounding box center [112, 426] width 19 height 11
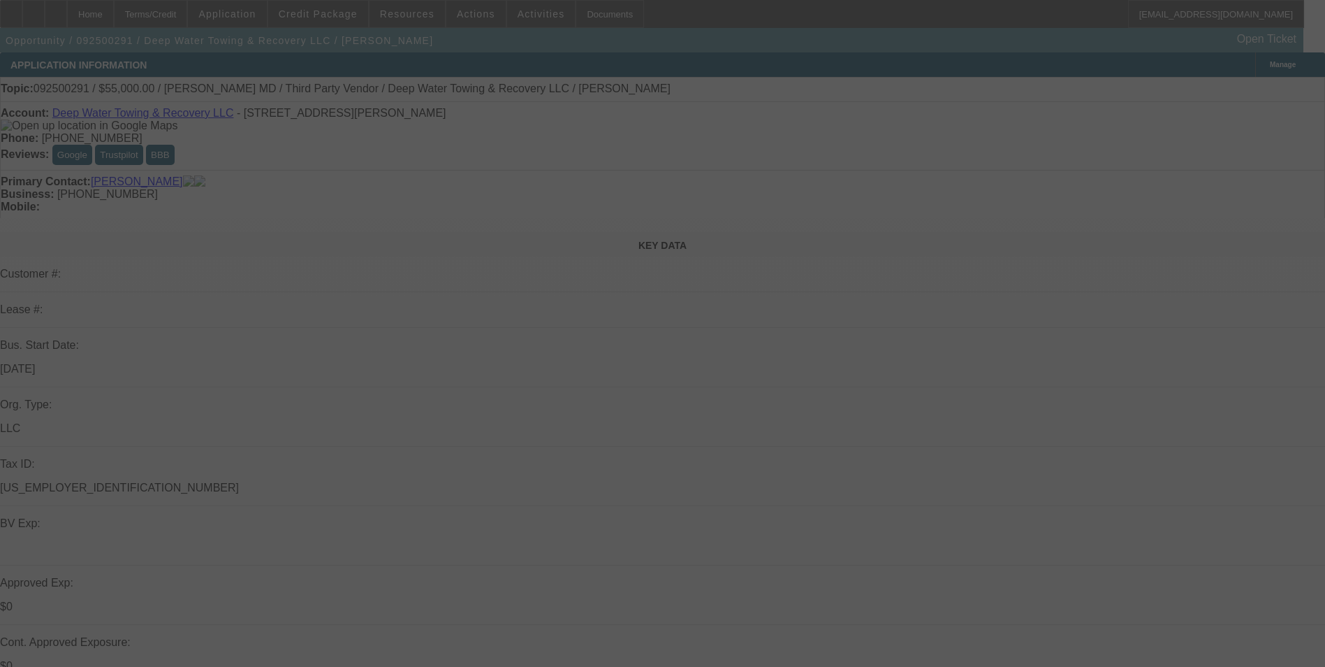
select select "0"
select select "2"
select select "0.1"
select select "4"
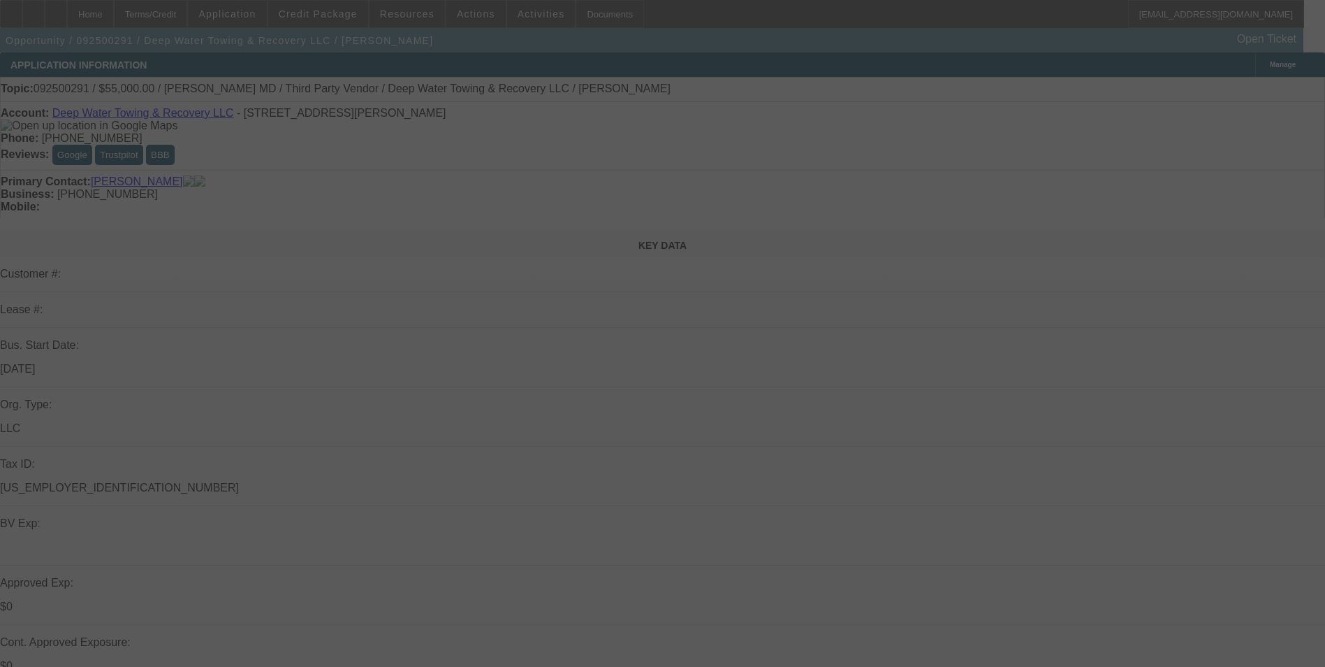
select select "0"
select select "2"
select select "0.1"
select select "4"
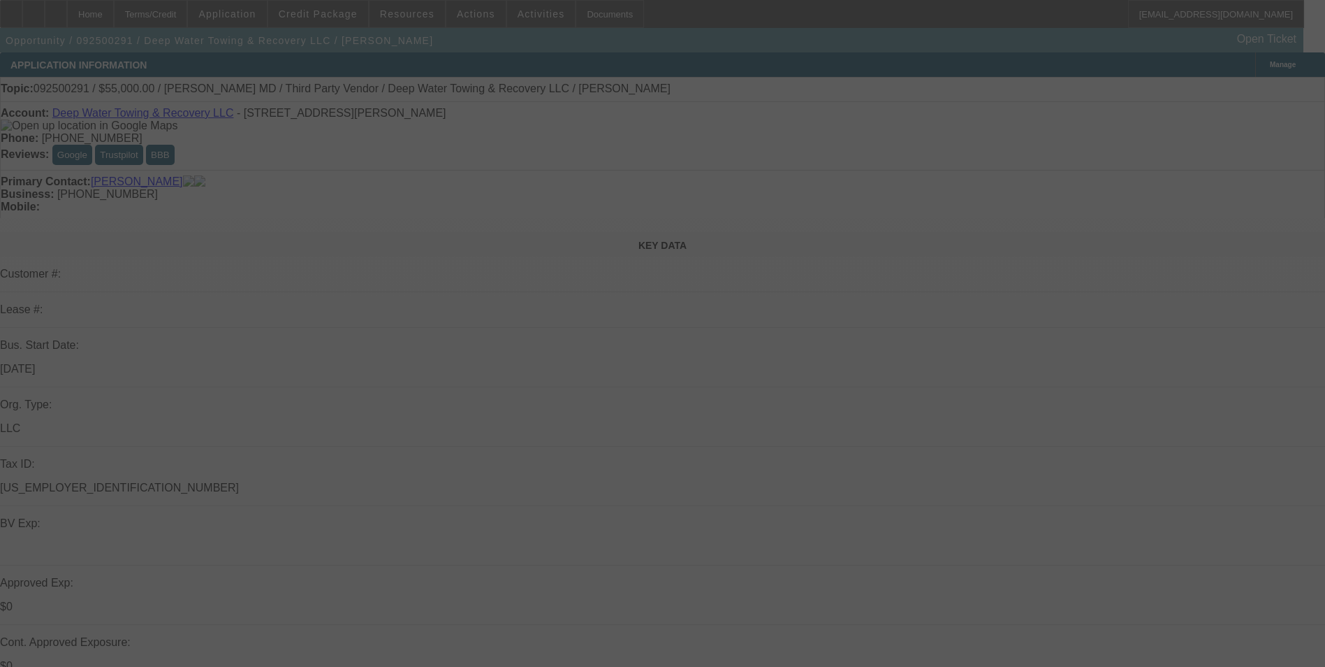
select select "0"
select select "2"
select select "0.1"
select select "4"
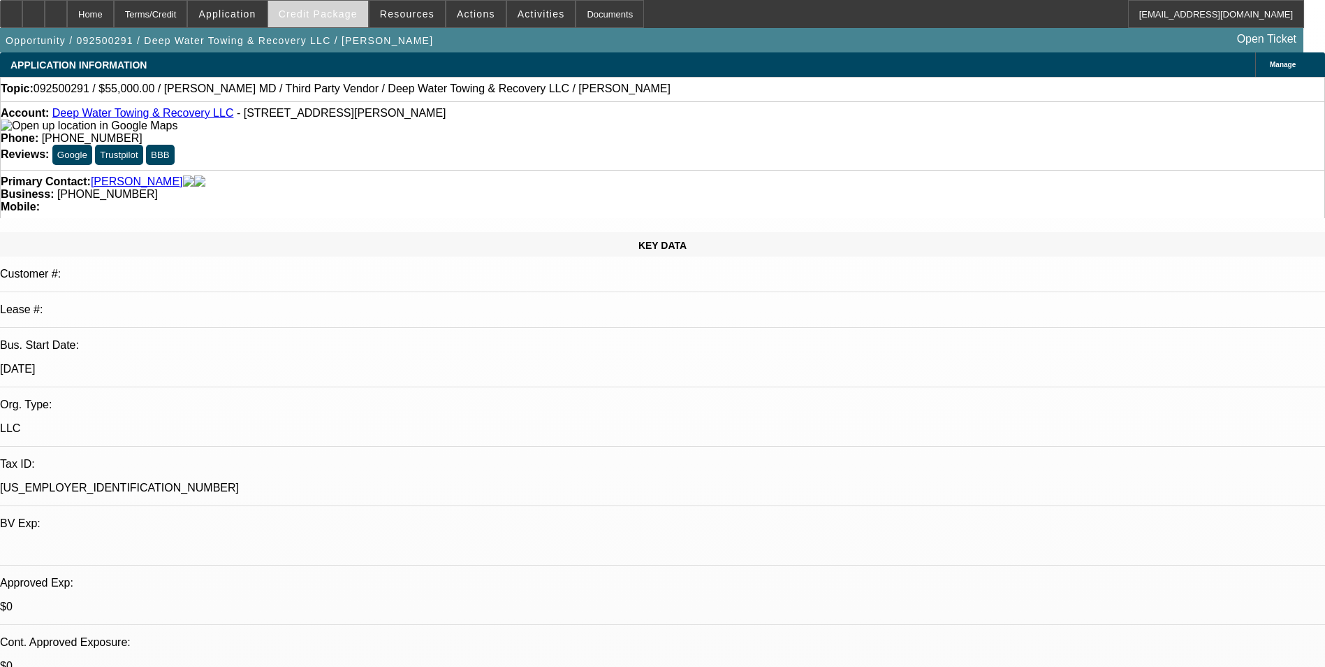
click at [322, 20] on span at bounding box center [318, 14] width 100 height 34
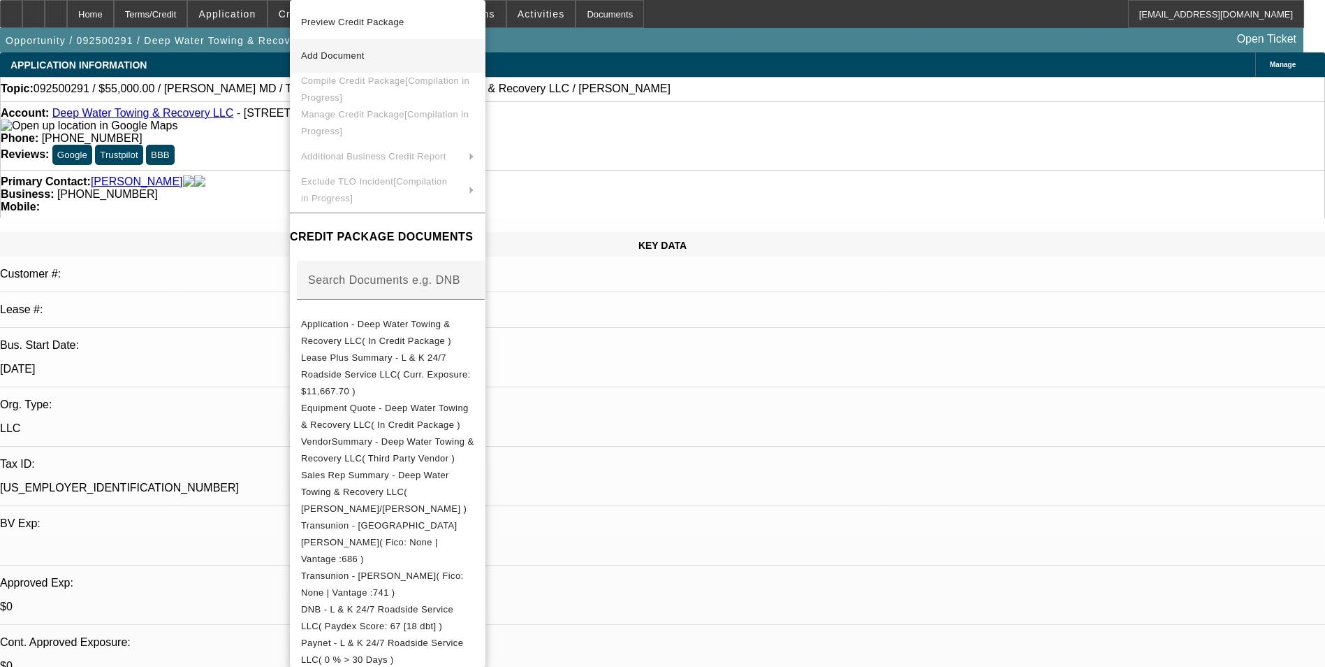
click at [386, 64] on span "Add Document" at bounding box center [387, 56] width 173 height 17
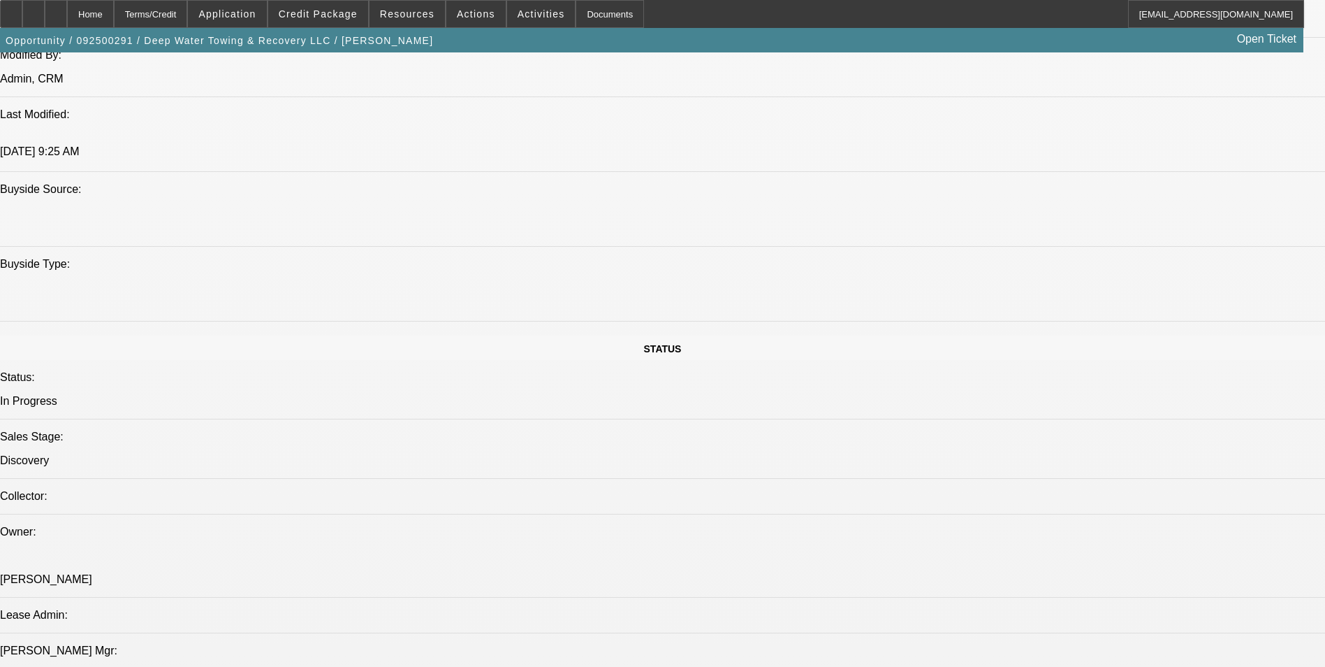
scroll to position [1537, 0]
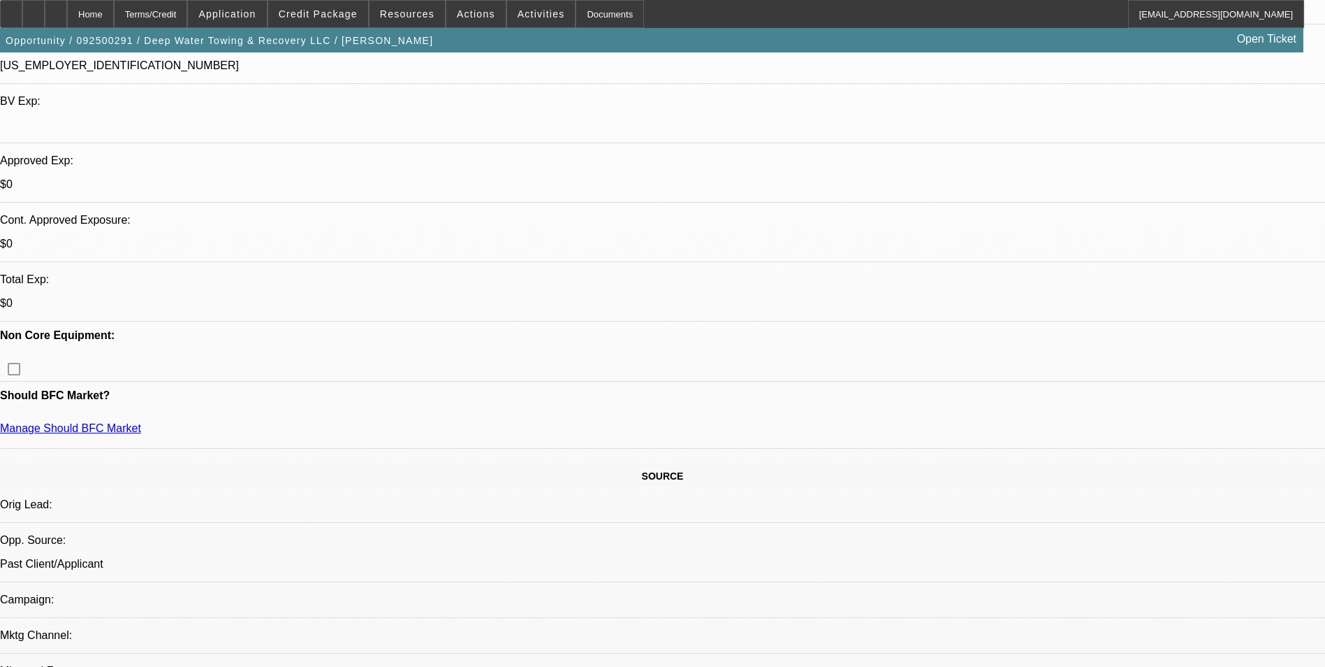
scroll to position [419, 0]
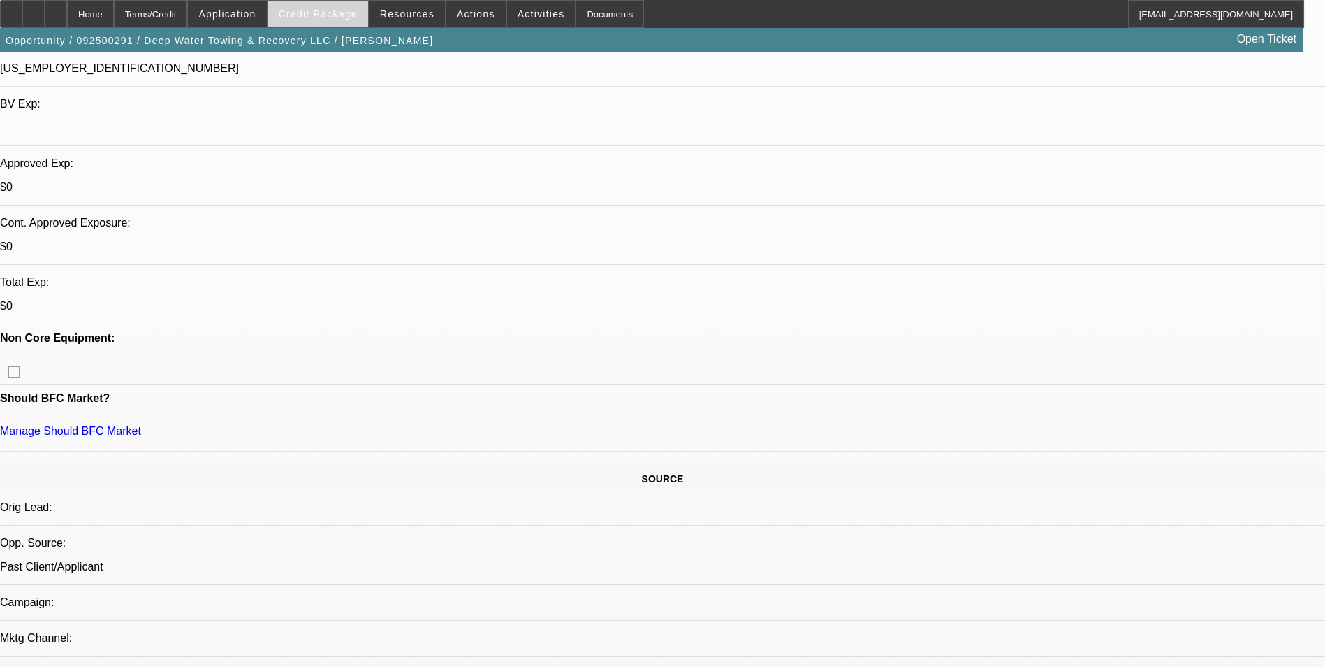
click at [327, 15] on span "Credit Package" at bounding box center [318, 13] width 79 height 11
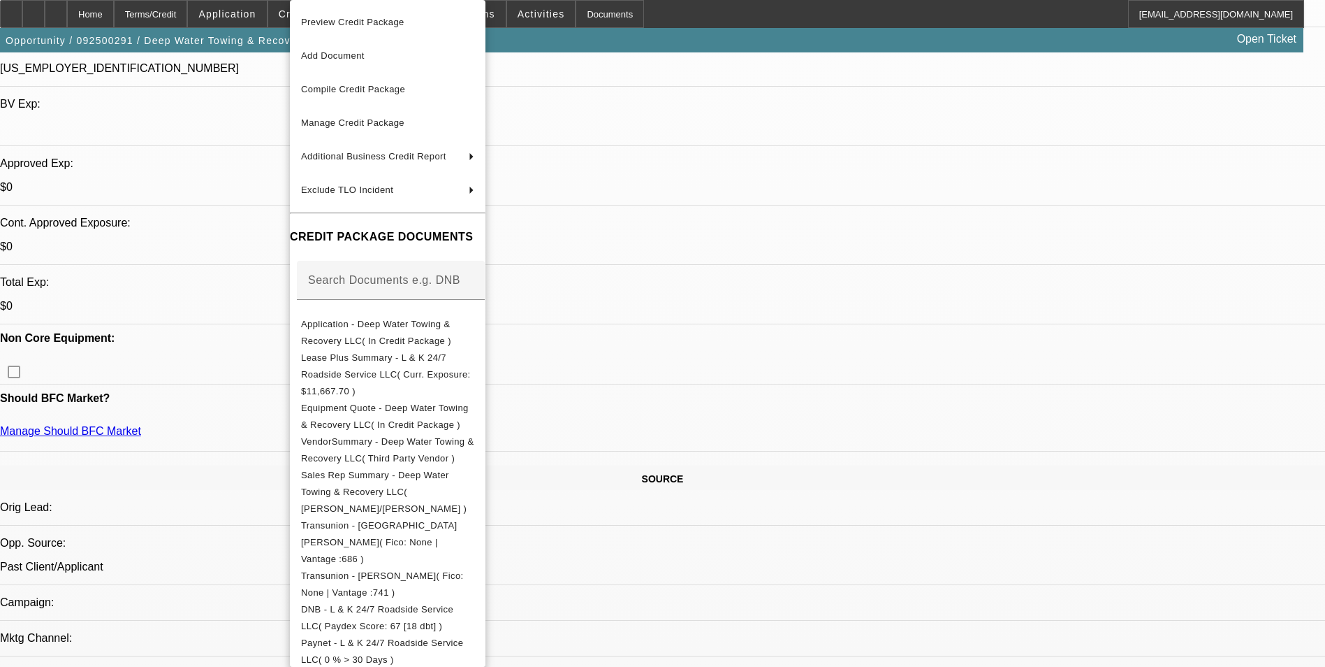
click at [267, 19] on div at bounding box center [662, 333] width 1325 height 667
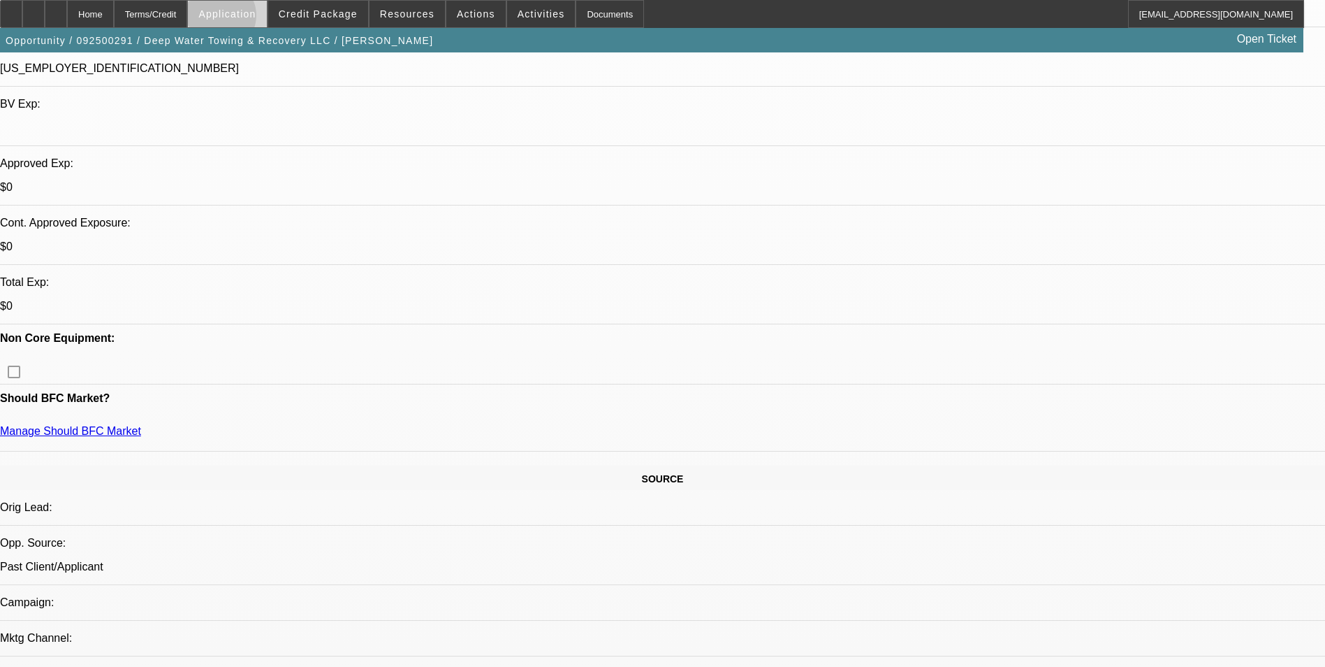
click at [253, 19] on span "Application" at bounding box center [226, 13] width 57 height 11
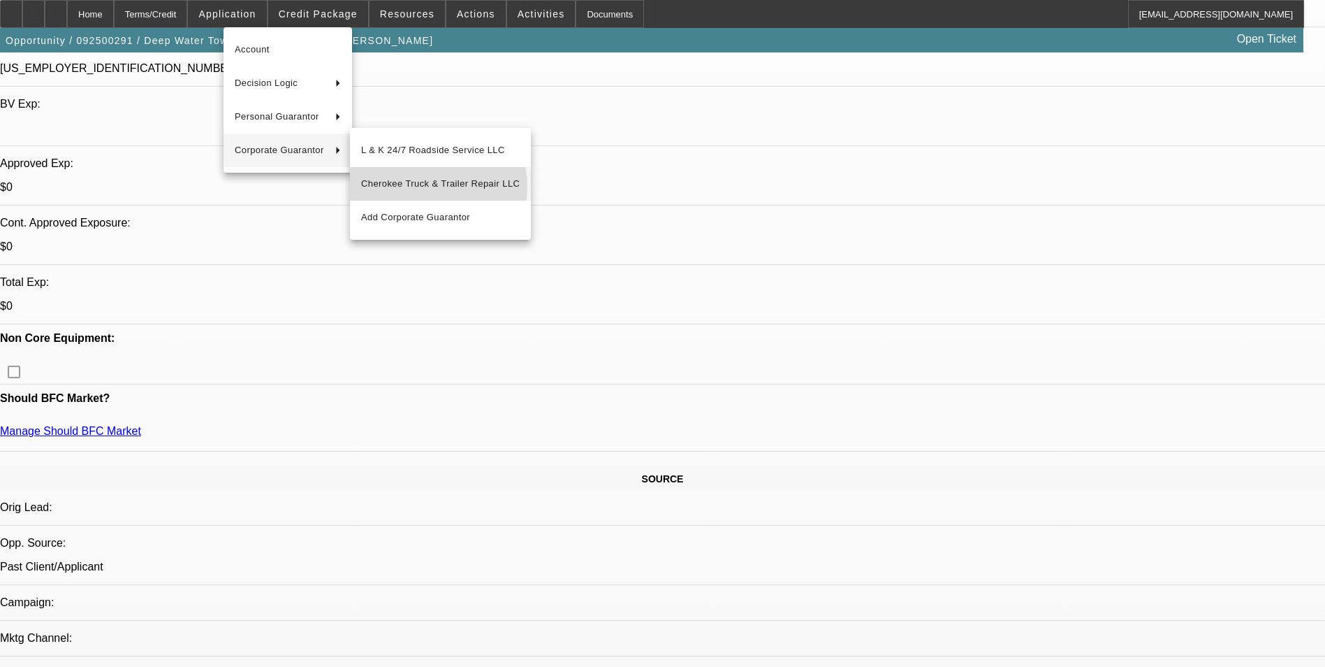
click at [414, 187] on span "Cherokee Truck & Trailer Repair LLC" at bounding box center [440, 183] width 159 height 17
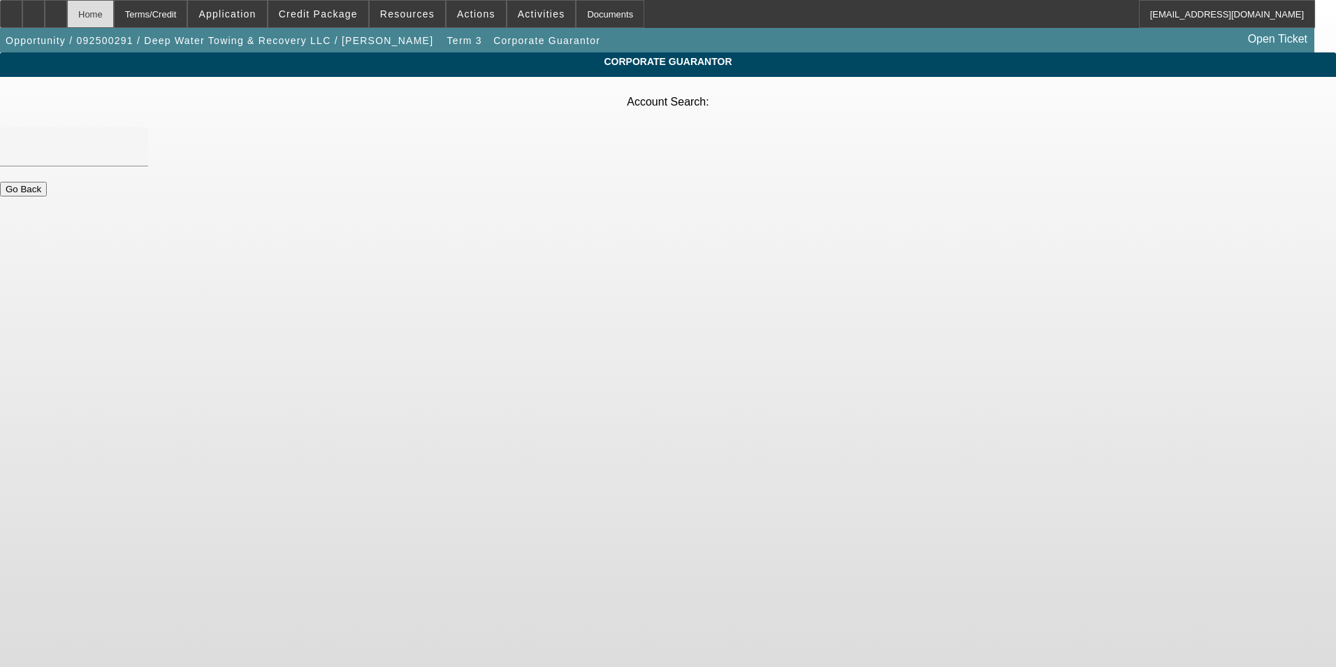
click at [114, 22] on div "Home" at bounding box center [90, 14] width 47 height 28
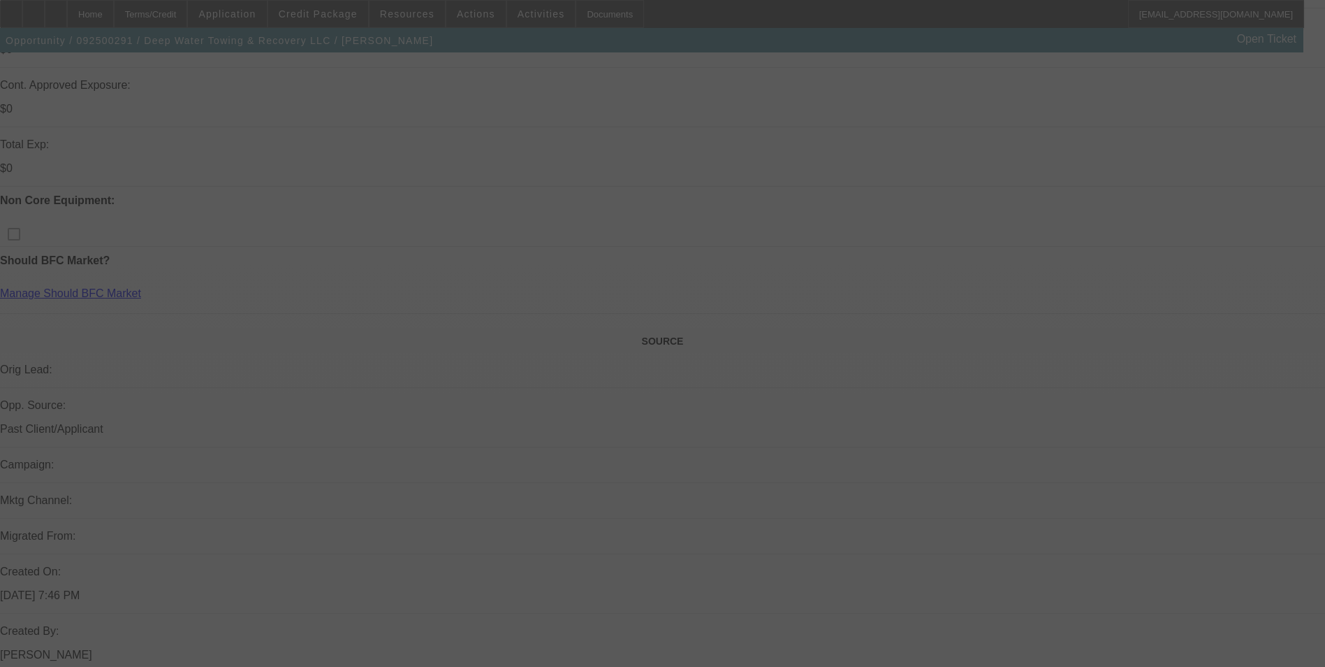
scroll to position [349, 0]
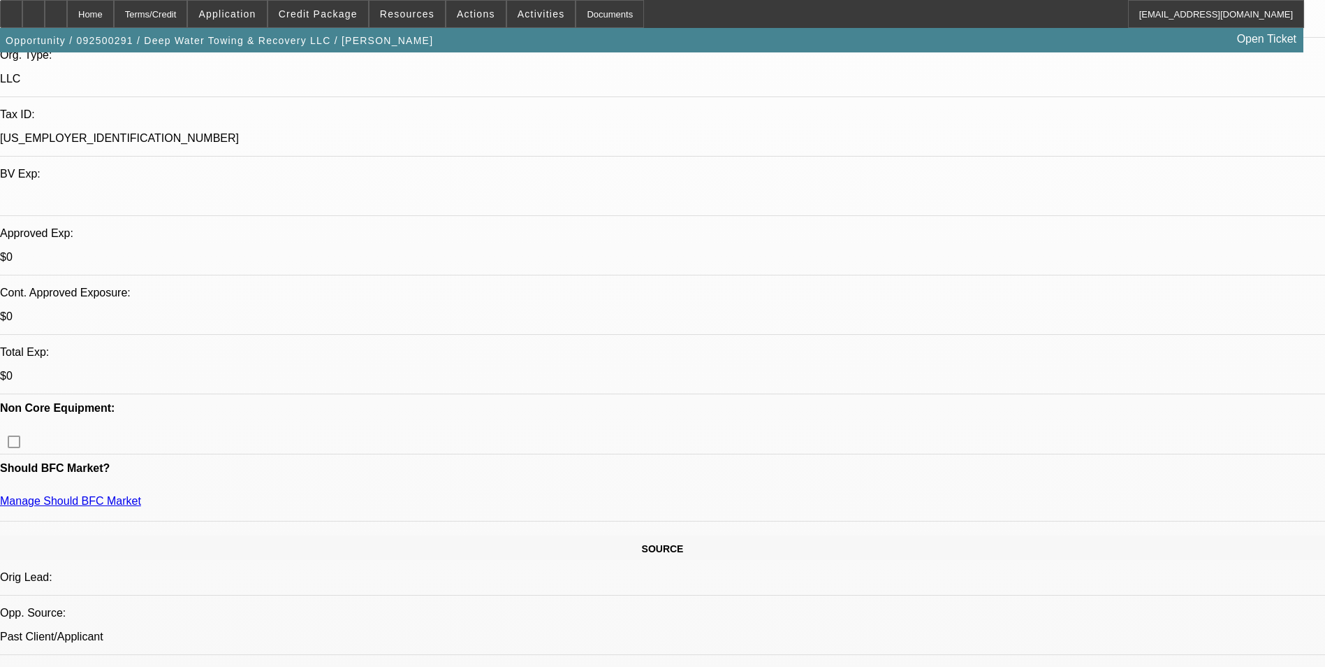
select select "0"
select select "2"
select select "0.1"
select select "4"
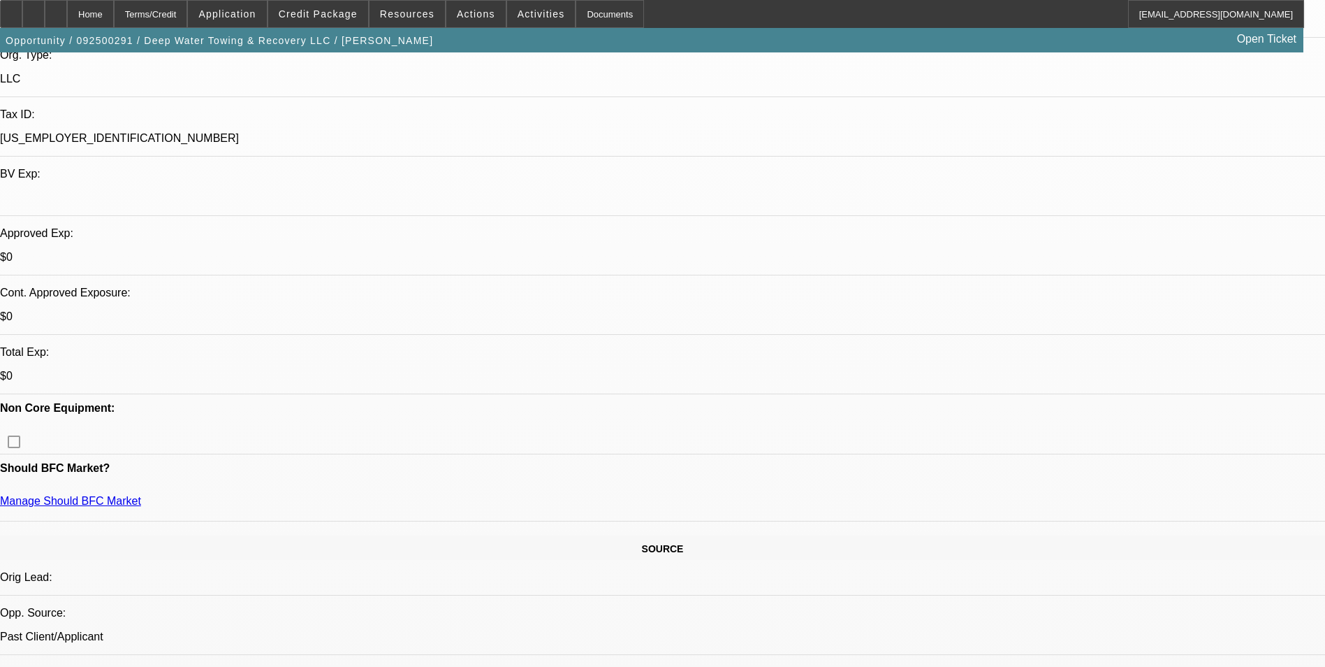
select select "0"
select select "2"
select select "0.1"
select select "4"
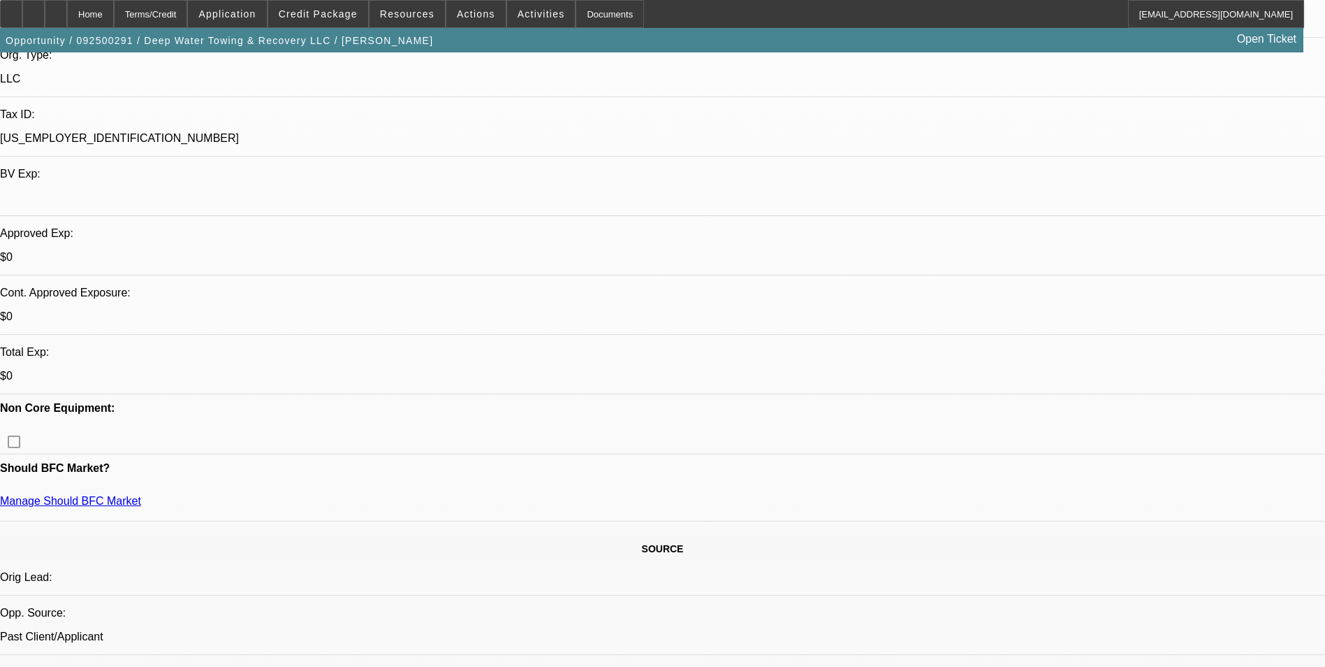
select select "0"
select select "2"
select select "0.1"
select select "4"
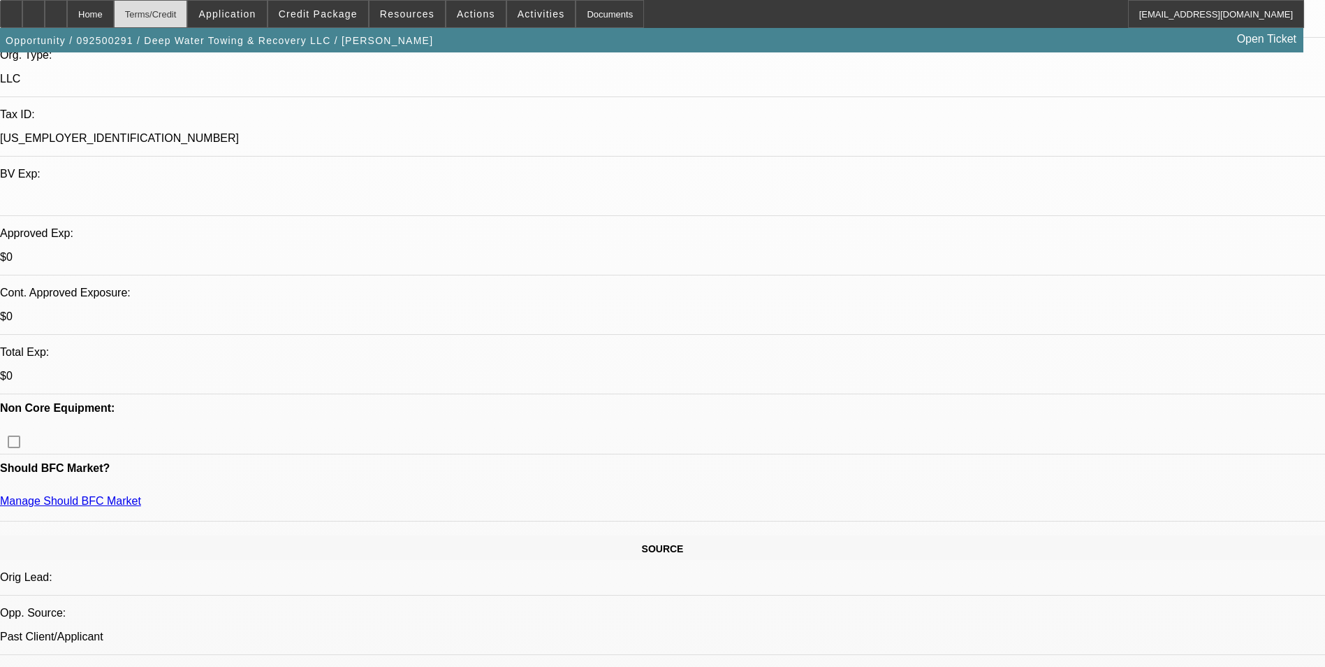
click at [188, 12] on div "Terms/Credit" at bounding box center [151, 14] width 74 height 28
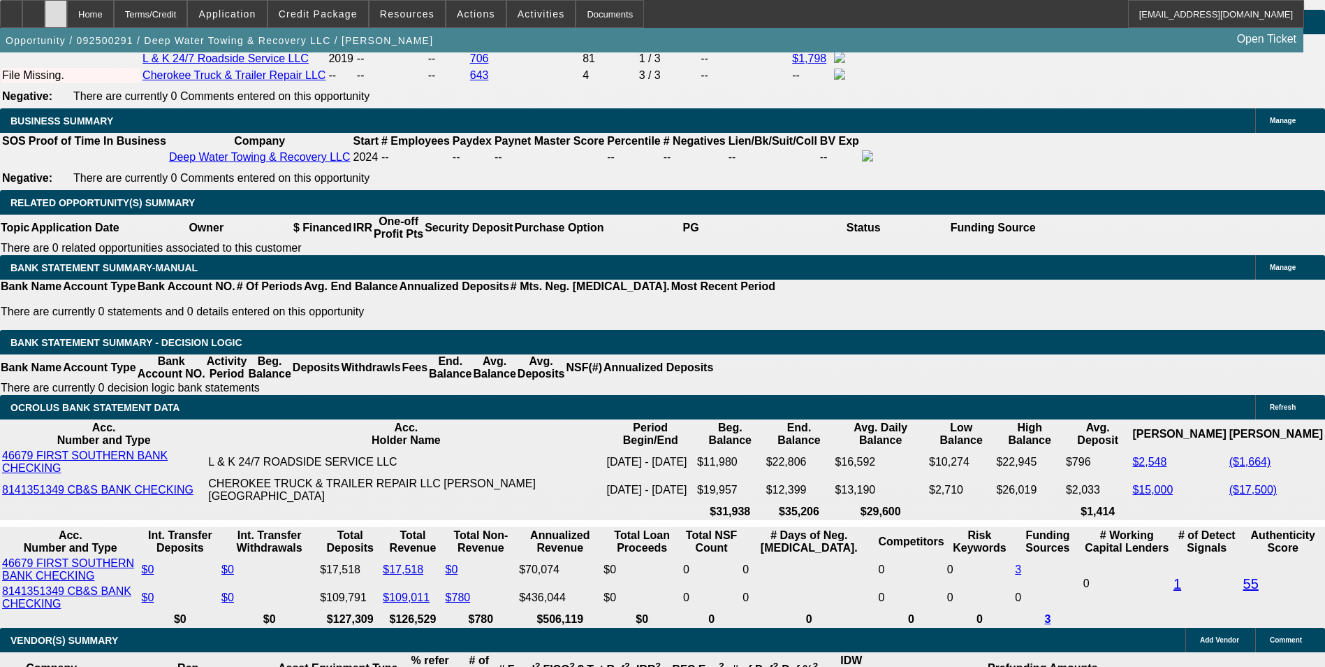
click at [56, 9] on icon at bounding box center [56, 9] width 0 height 0
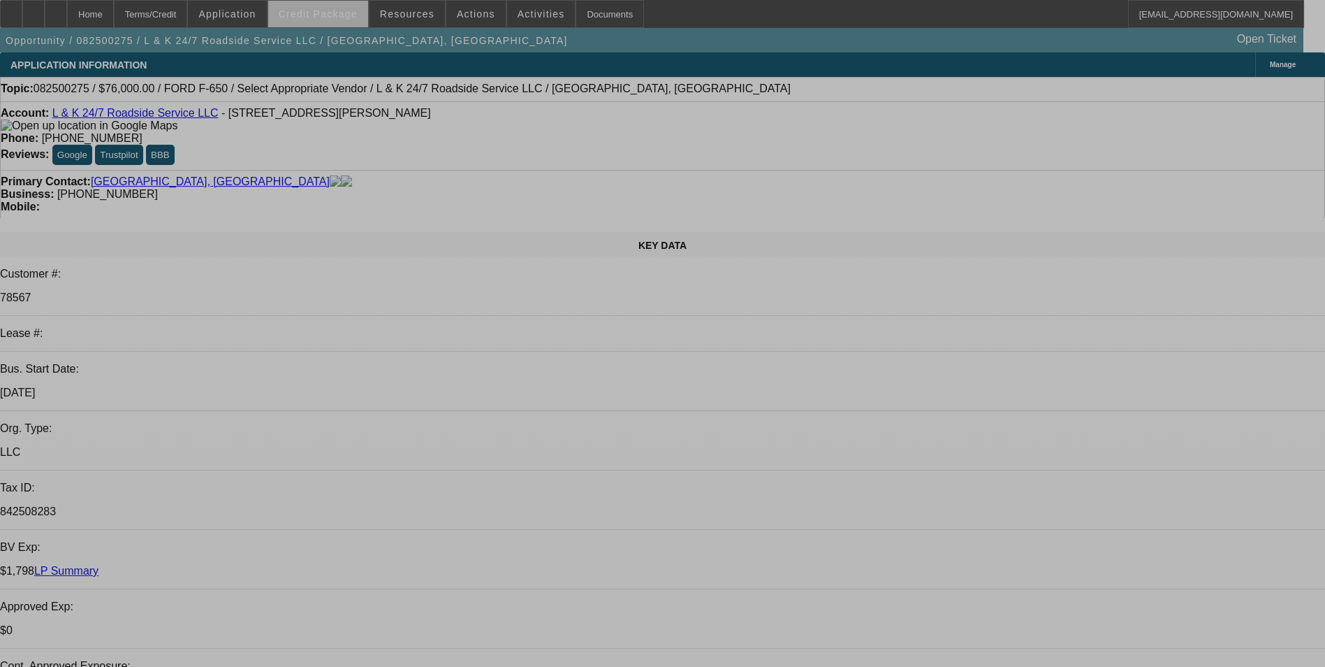
select select "0"
select select "0.1"
select select "0"
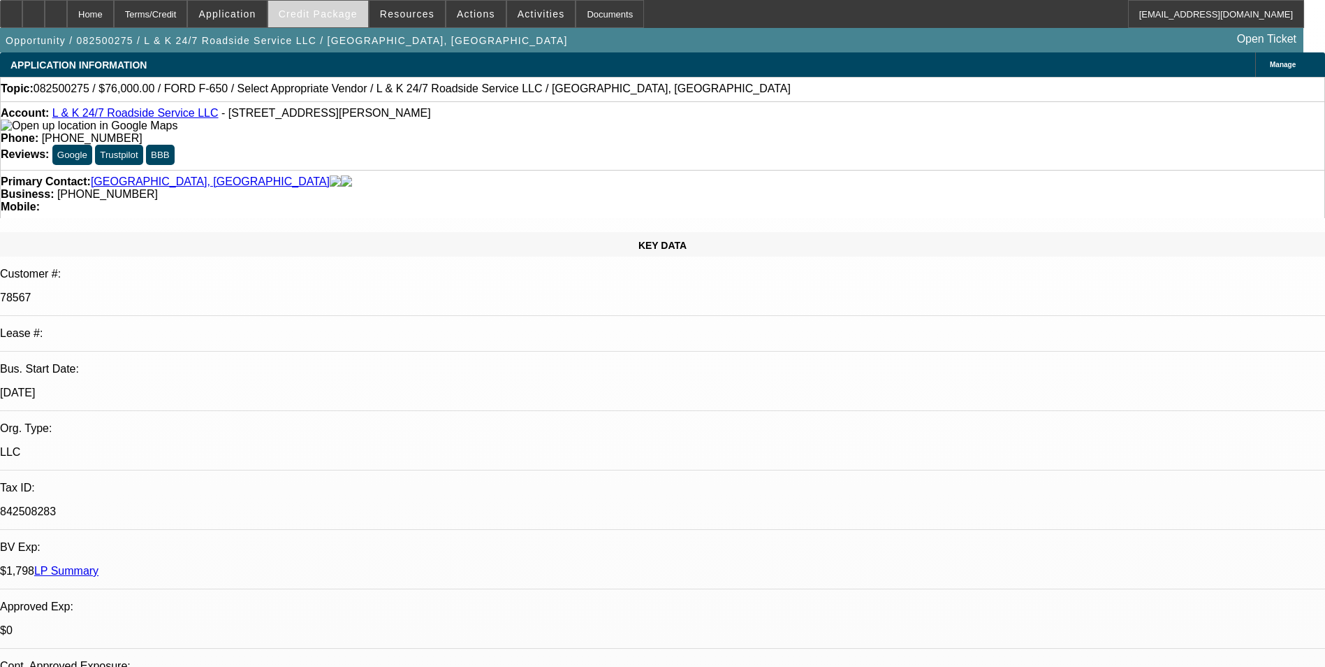
select select "0"
select select "0.1"
select select "0"
select select "2"
select select "0.1"
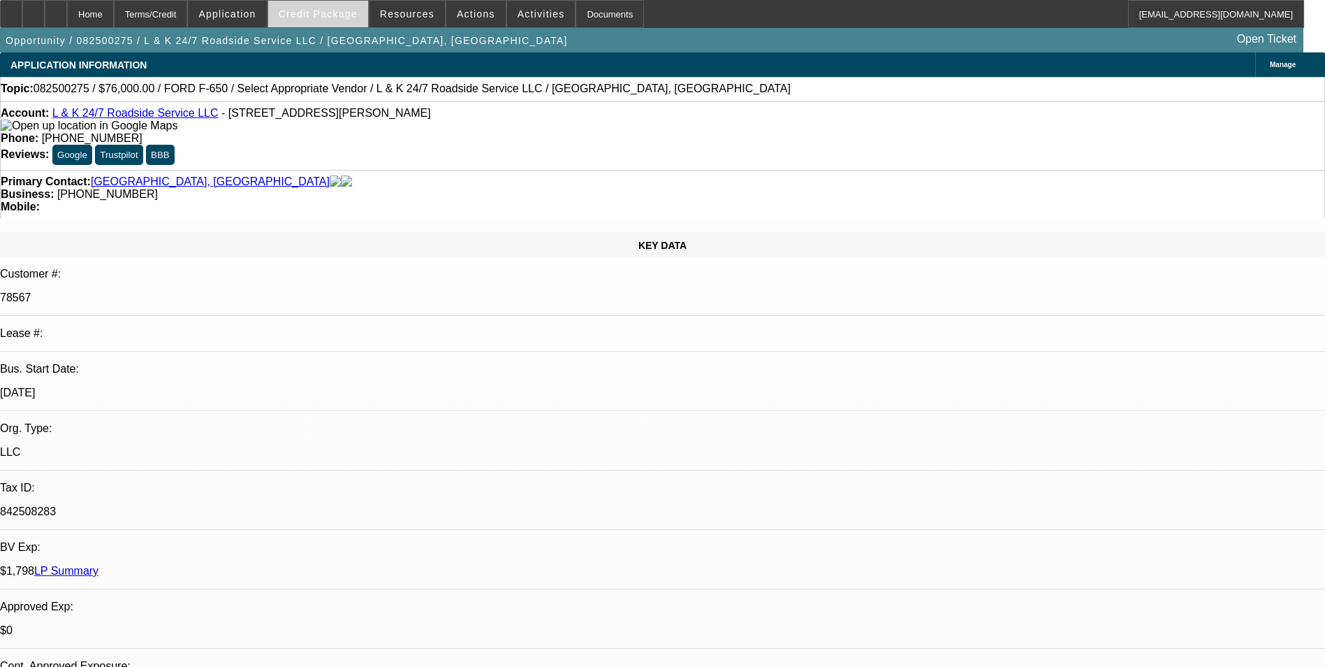
select select "0"
select select "0.1"
select select "1"
select select "2"
select select "4"
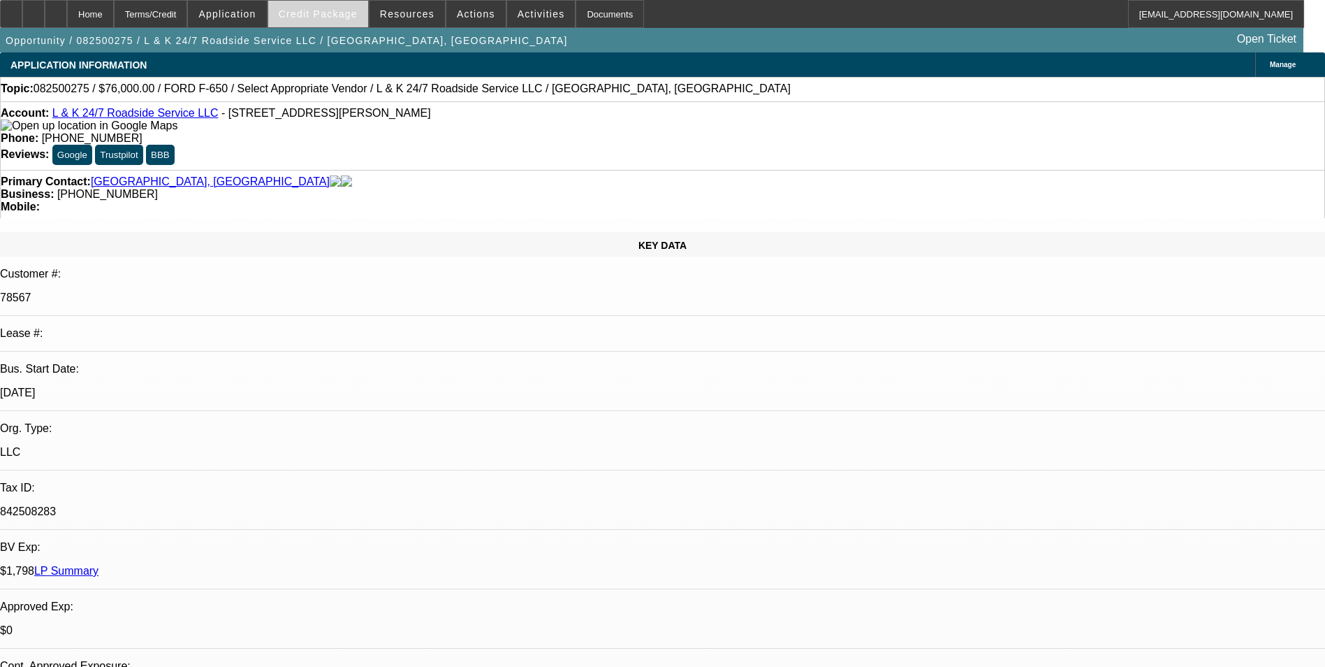
select select "1"
select select "2"
select select "4"
select select "1"
select select "2"
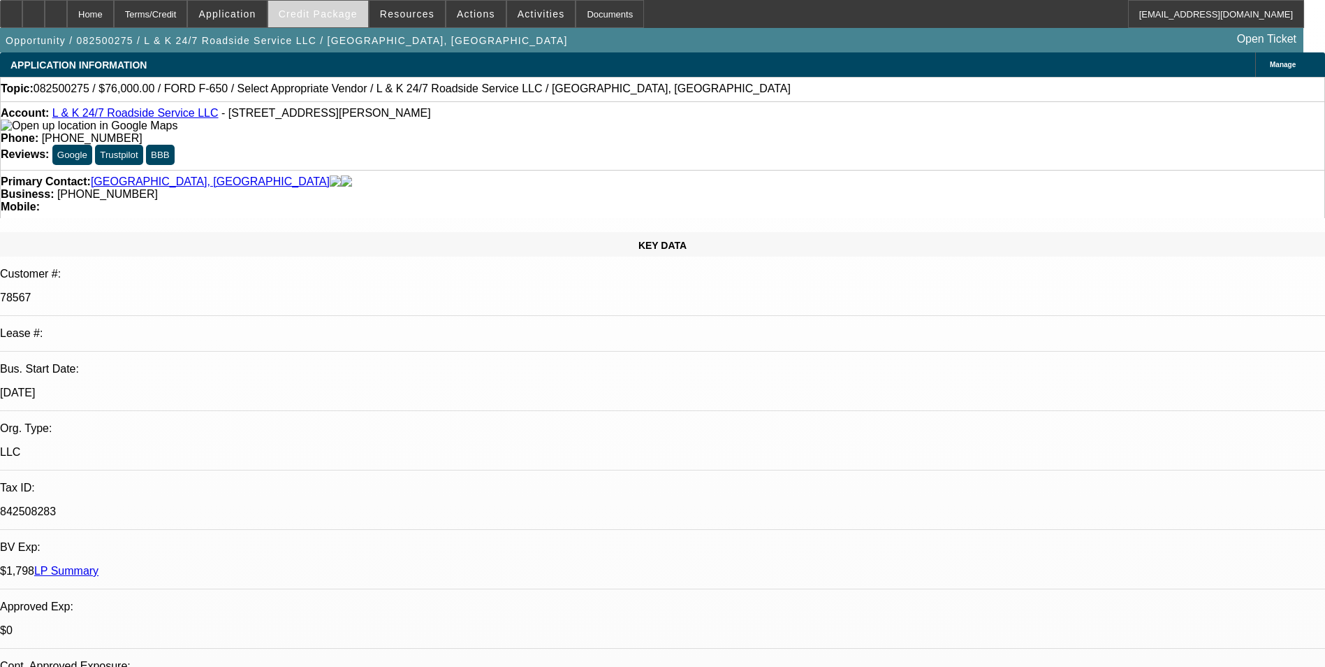
select select "4"
select select "1"
select select "2"
select select "4"
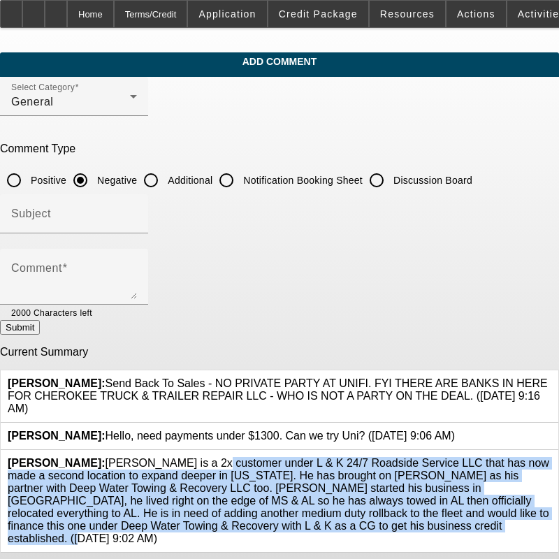
drag, startPoint x: 110, startPoint y: 457, endPoint x: 356, endPoint y: 520, distance: 253.8
click at [356, 520] on span "Nubie, Daniel: Logan Sheffield is a 2x customer under L & K 24/7 Roadside Servi…" at bounding box center [278, 500] width 541 height 87
copy span "[PERSON_NAME] is a 2x customer under L & K 24/7 Roadside Service LLC that has n…"
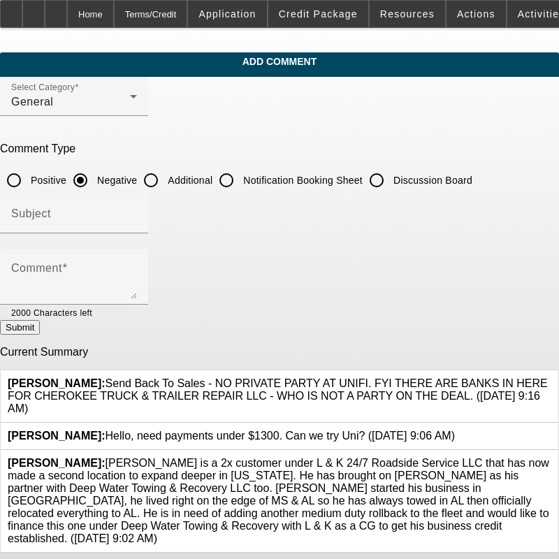
click at [165, 173] on div at bounding box center [151, 180] width 34 height 34
radio input "false"
radio input "true"
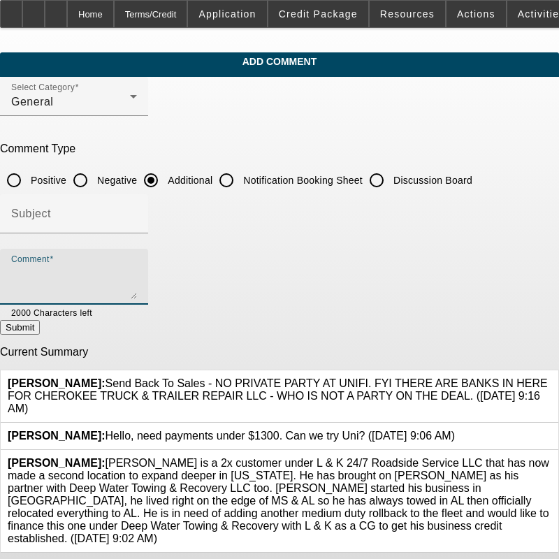
click at [130, 274] on textarea "Comment" at bounding box center [74, 283] width 126 height 34
paste textarea "[PERSON_NAME] is a 2x customer under L & K 24/7 Roadside Service LLC that has n…"
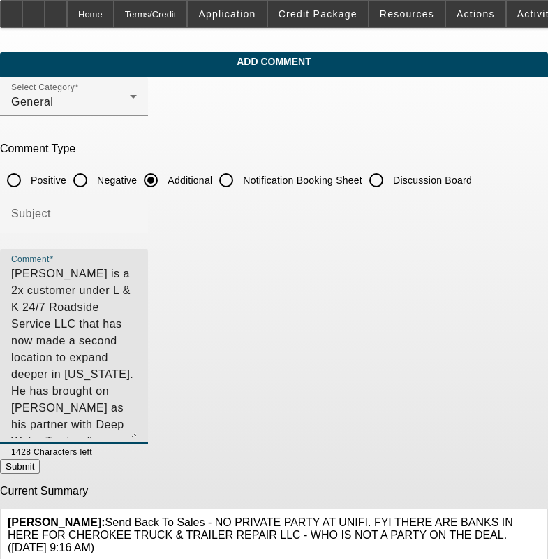
drag, startPoint x: 514, startPoint y: 290, endPoint x: 515, endPoint y: 429, distance: 139.0
click at [148, 429] on div "Comment Logan Sheffield is a 2x customer under L & K 24/7 Roadside Service LLC …" at bounding box center [74, 346] width 148 height 195
click at [137, 321] on textarea "[PERSON_NAME] is a 2x customer under L & K 24/7 Roadside Service LLC that has n…" at bounding box center [74, 352] width 126 height 173
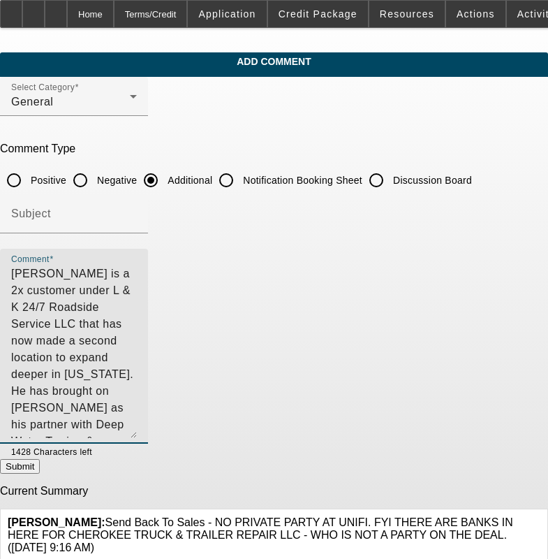
click at [137, 338] on textarea "[PERSON_NAME] is a 2x customer under L & K 24/7 Roadside Service LLC that has n…" at bounding box center [74, 352] width 126 height 173
click at [137, 374] on textarea "[PERSON_NAME] is a 2x customer under L & K 24/7 Roadside Service LLC that has n…" at bounding box center [74, 352] width 126 height 173
type textarea "[PERSON_NAME] is a 2x customer under L & K 24/7 Roadside Service LLC that has n…"
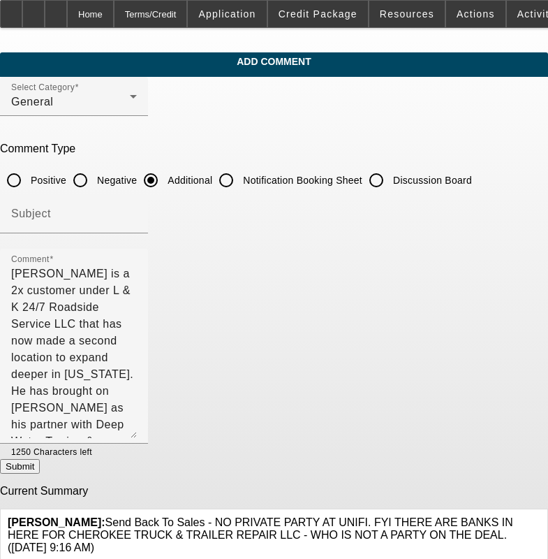
click at [40, 470] on button "Submit" at bounding box center [20, 466] width 40 height 15
radio input "true"
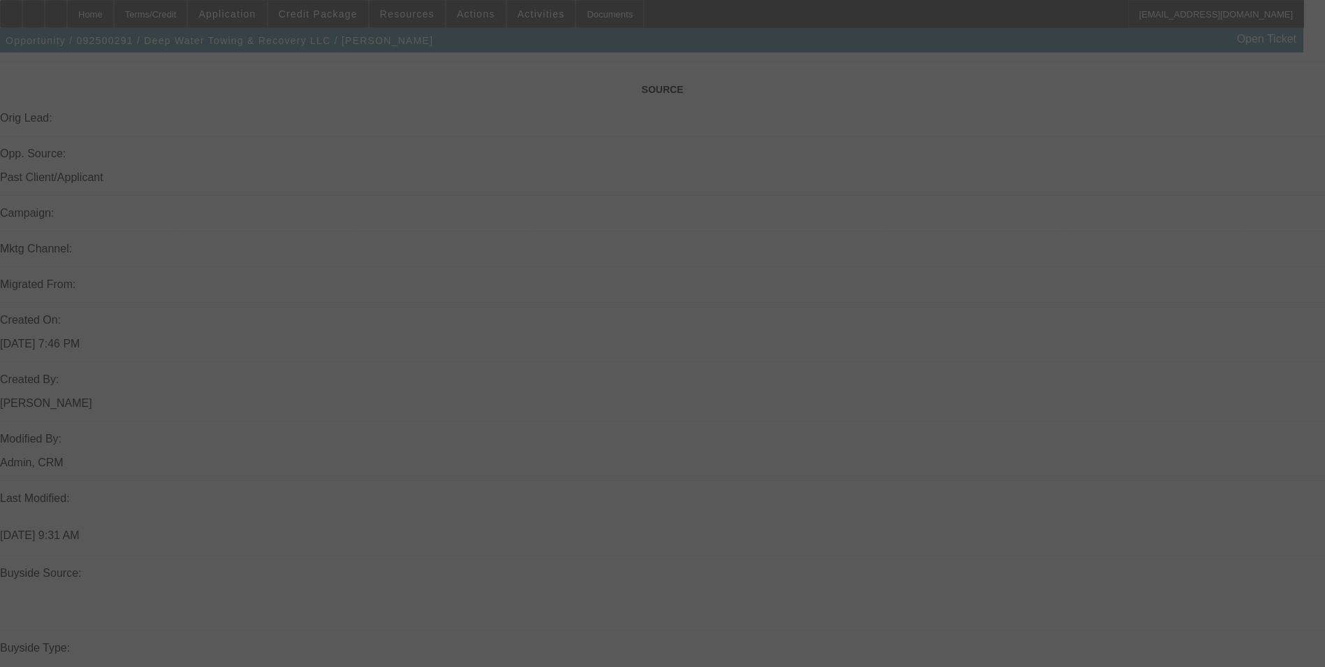
scroll to position [803, 0]
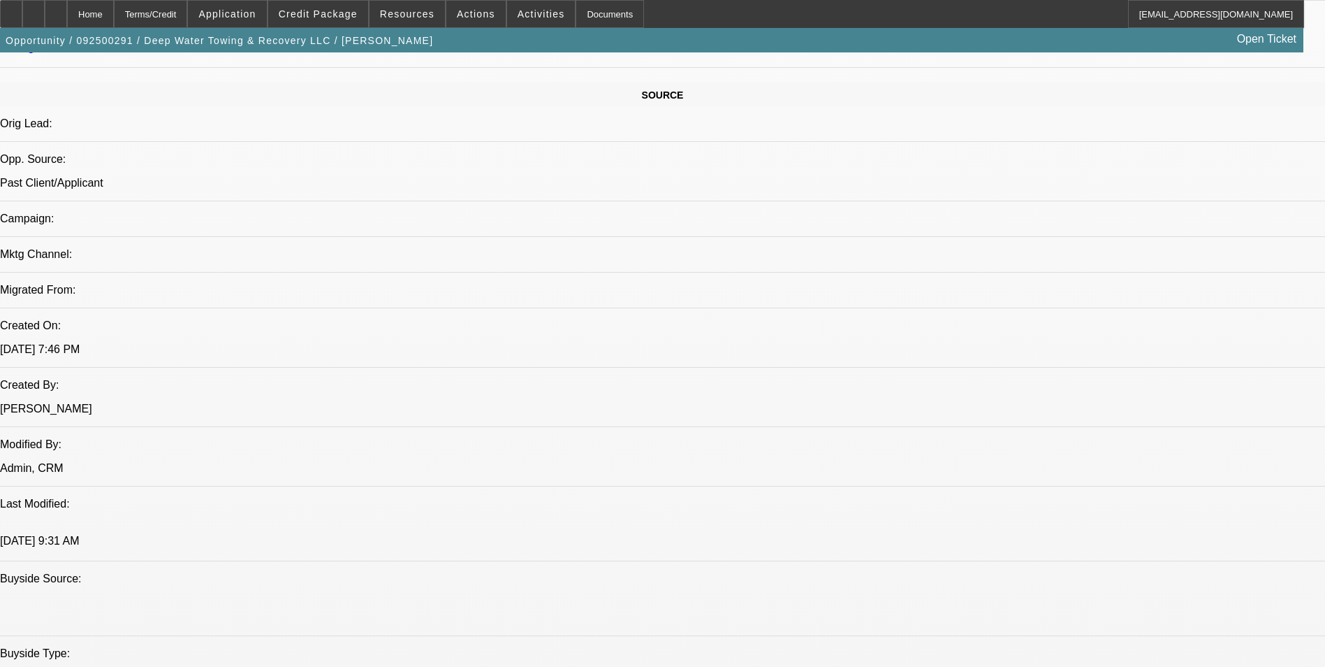
select select "0"
select select "0.1"
select select "0"
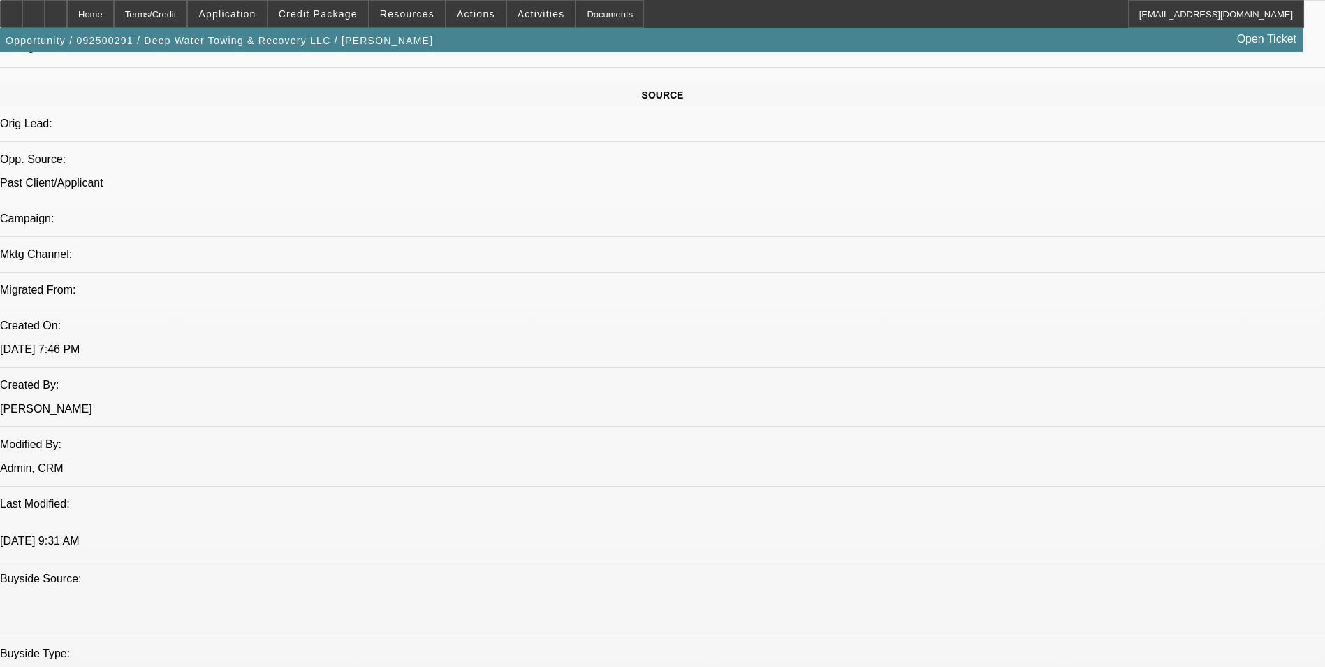
select select "0.1"
select select "0"
select select "2"
select select "0.1"
select select "1"
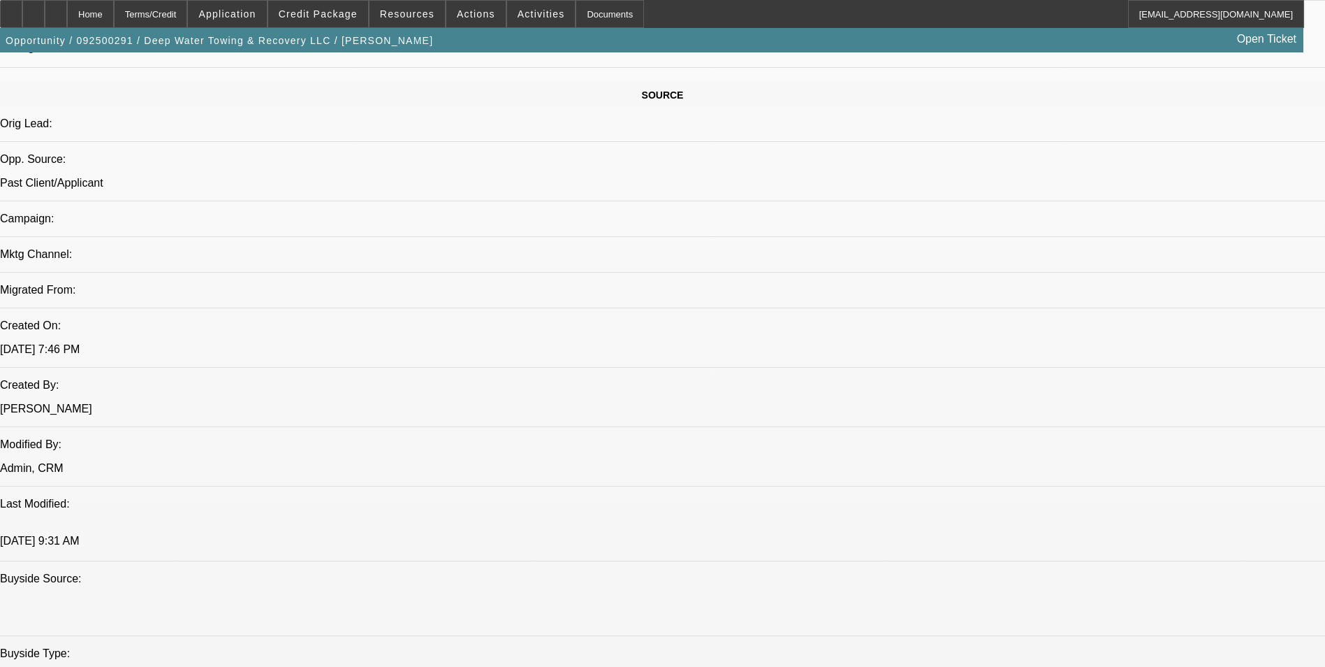
select select "2"
select select "4"
select select "1"
select select "2"
select select "4"
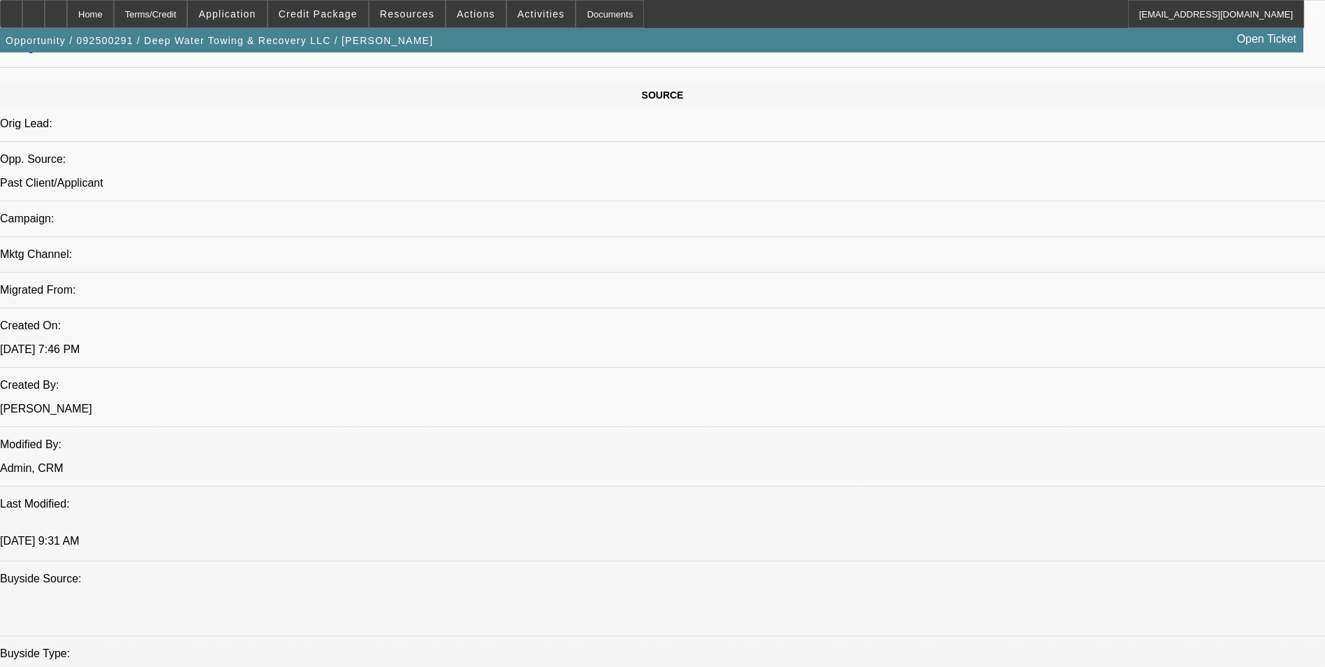
select select "1"
select select "2"
select select "4"
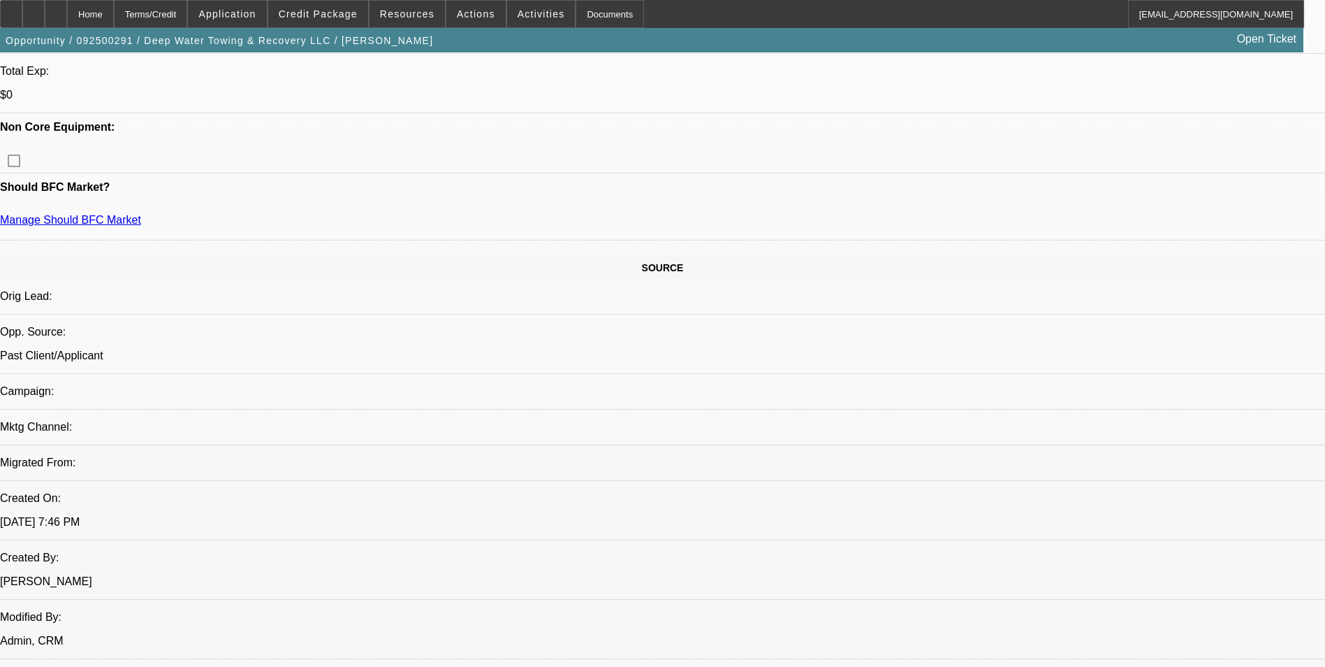
scroll to position [453, 0]
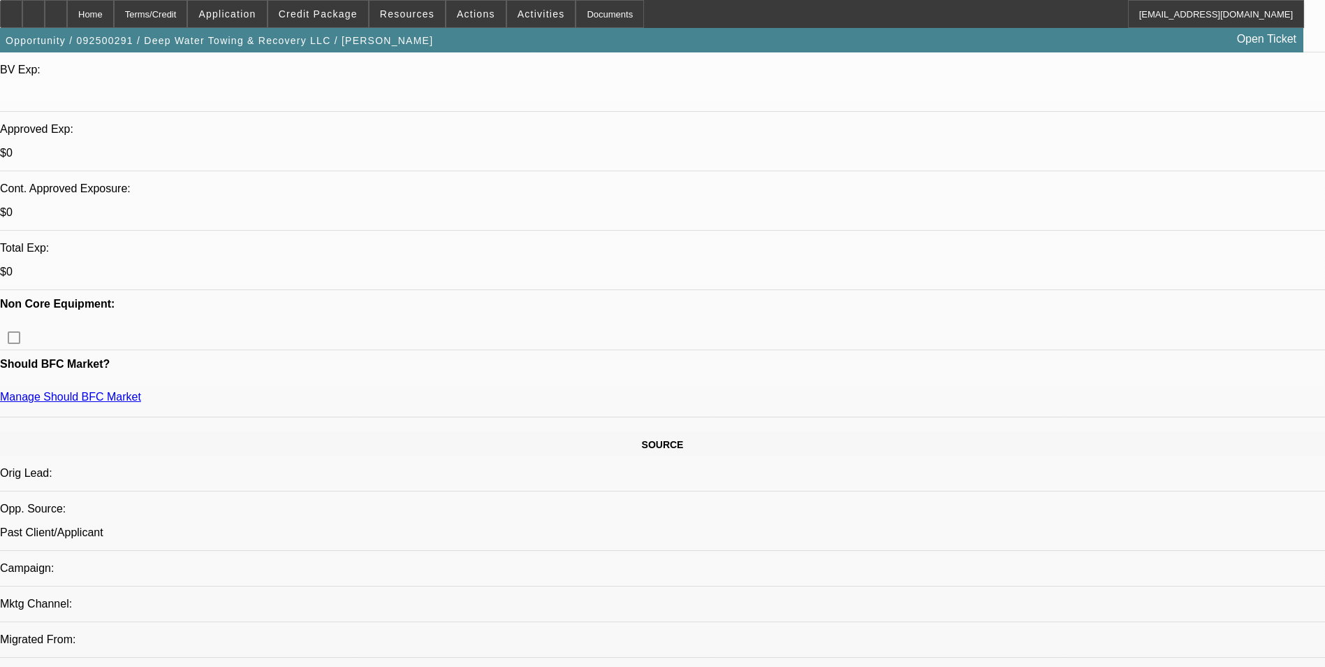
click at [67, 7] on div at bounding box center [56, 14] width 22 height 28
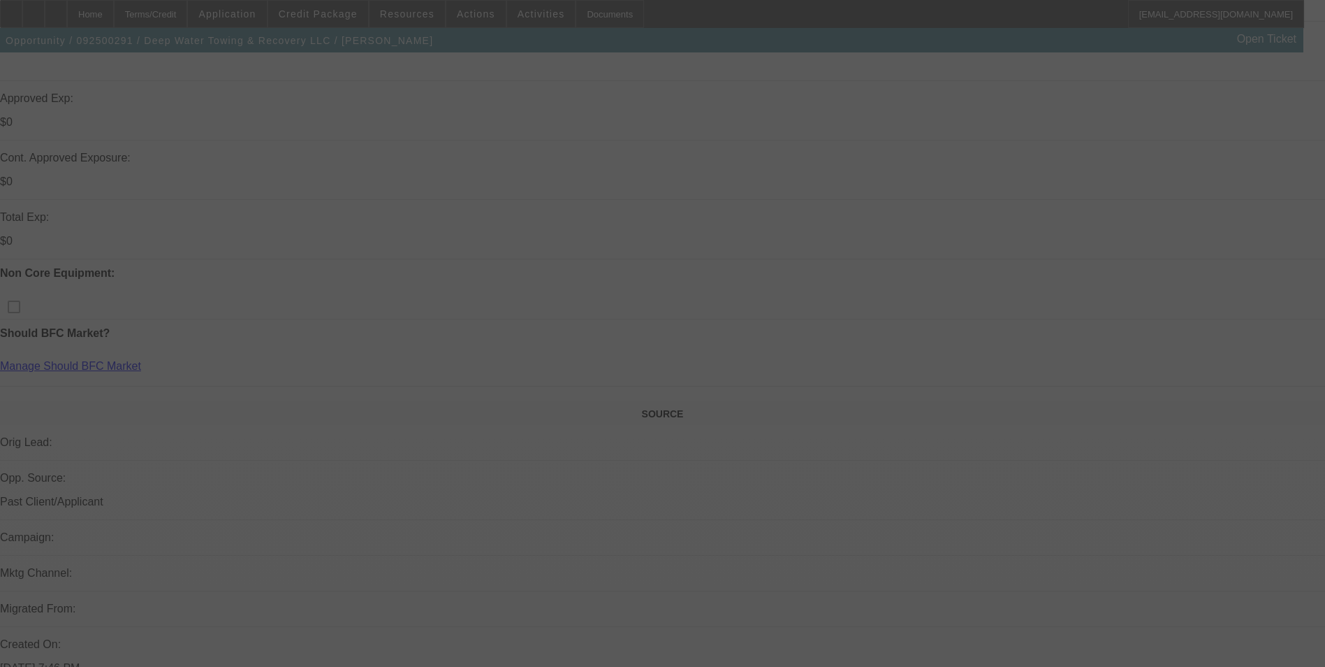
scroll to position [489, 0]
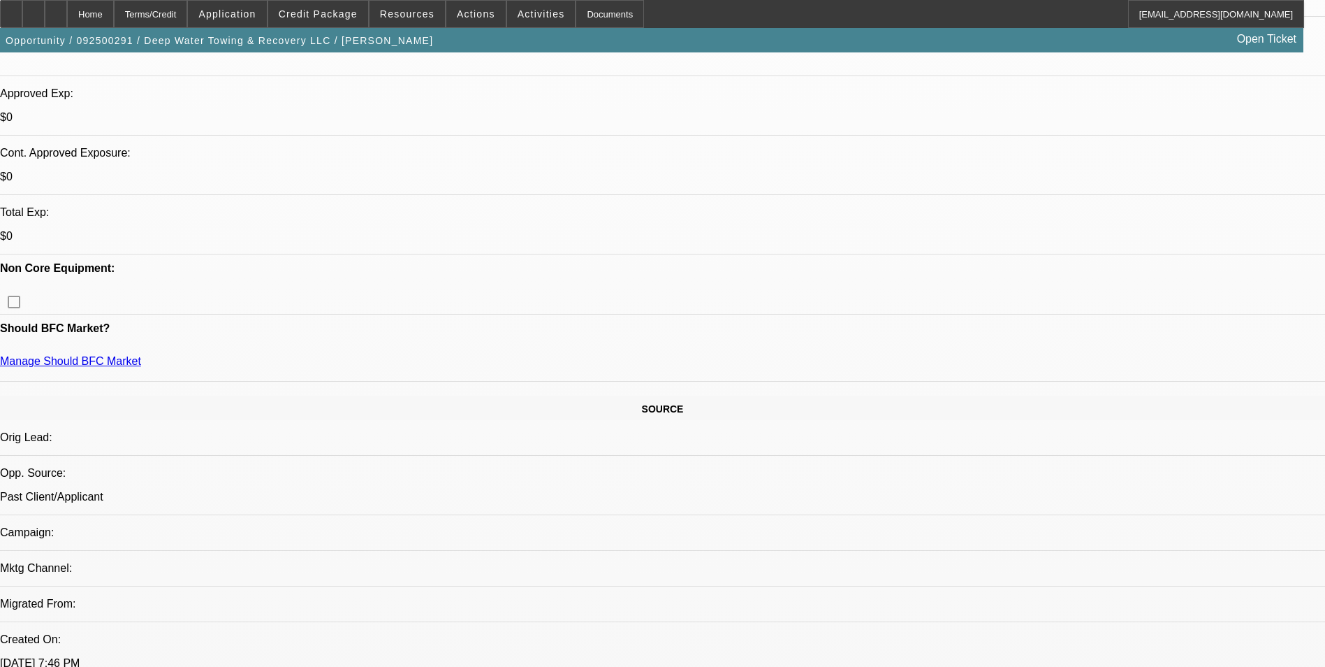
select select "0"
select select "0.1"
select select "0"
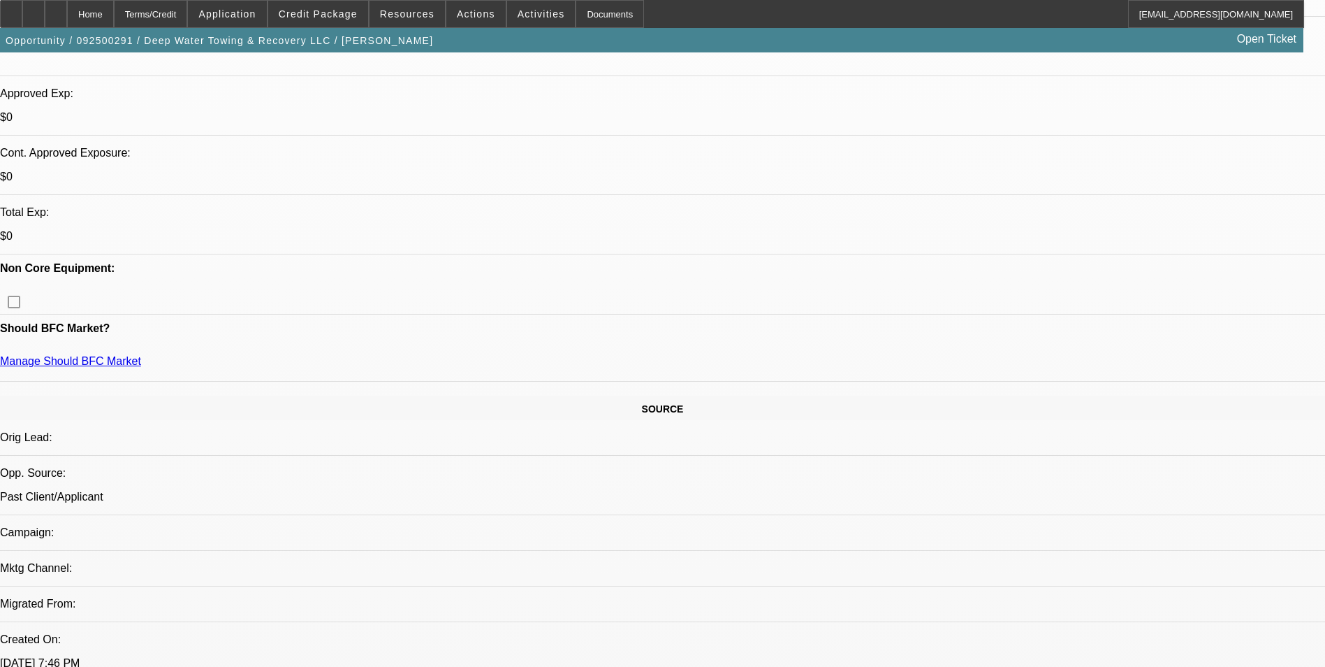
select select "0.1"
select select "0"
select select "2"
select select "0.1"
select select "1"
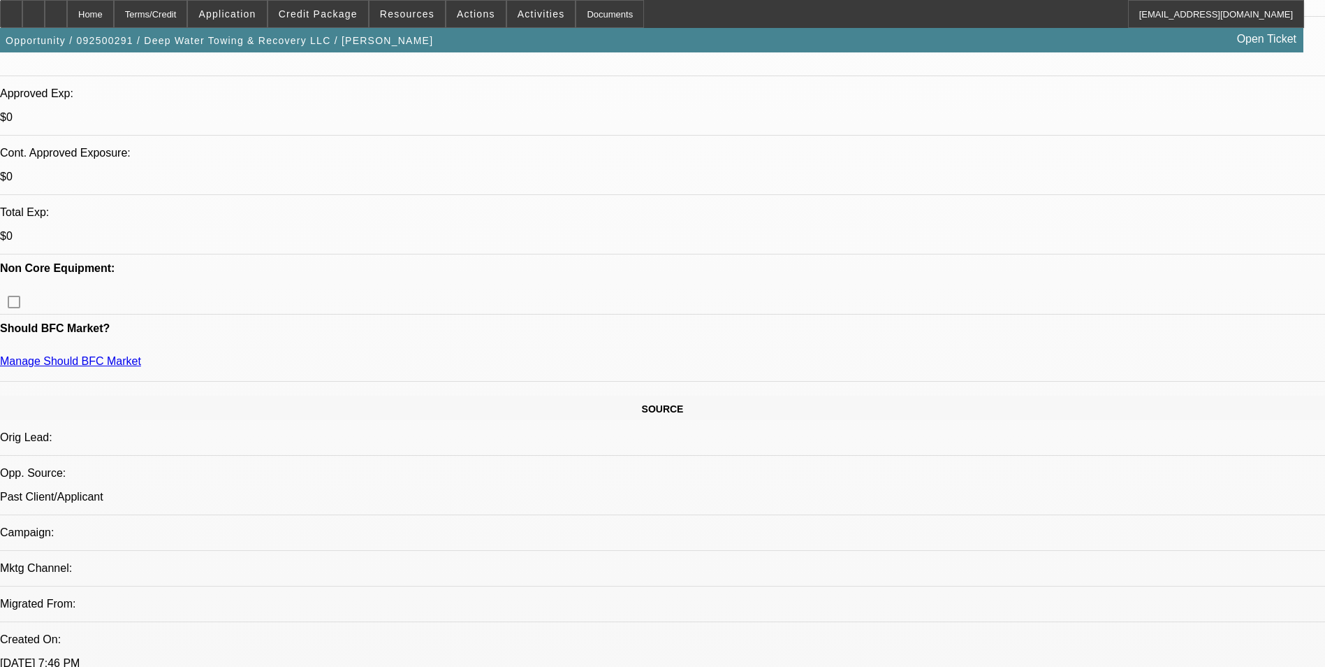
select select "2"
select select "4"
select select "1"
select select "2"
select select "4"
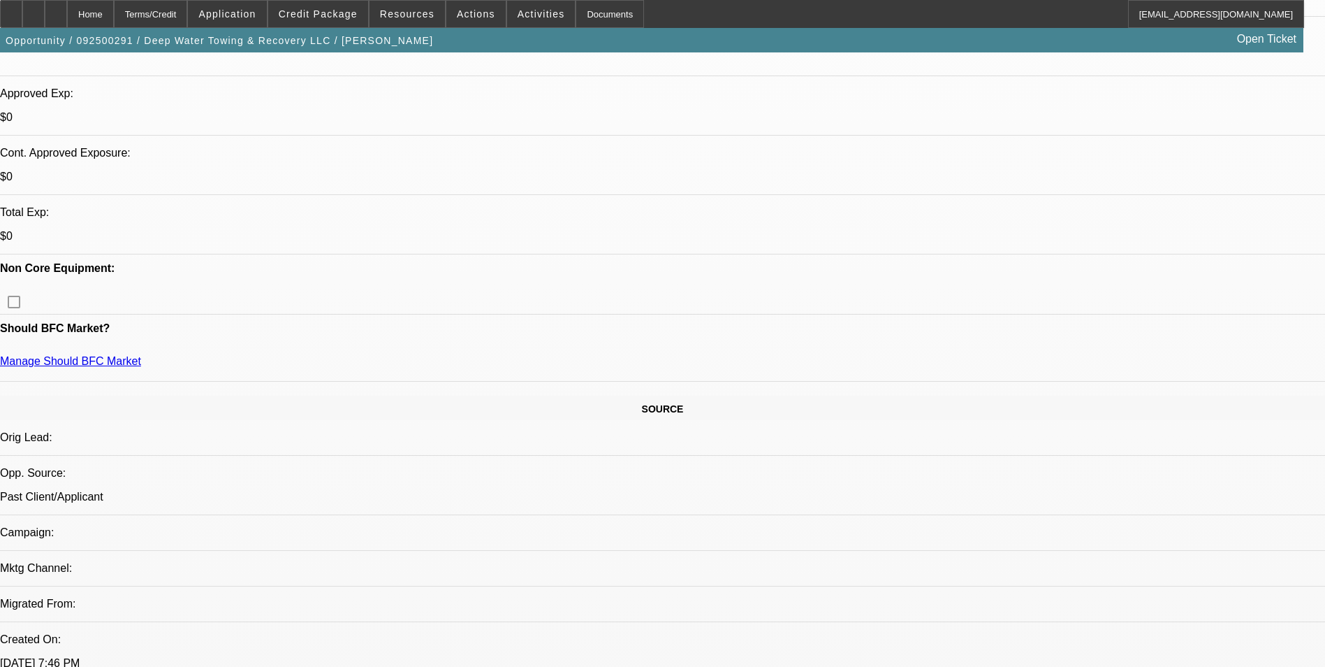
select select "1"
select select "2"
select select "4"
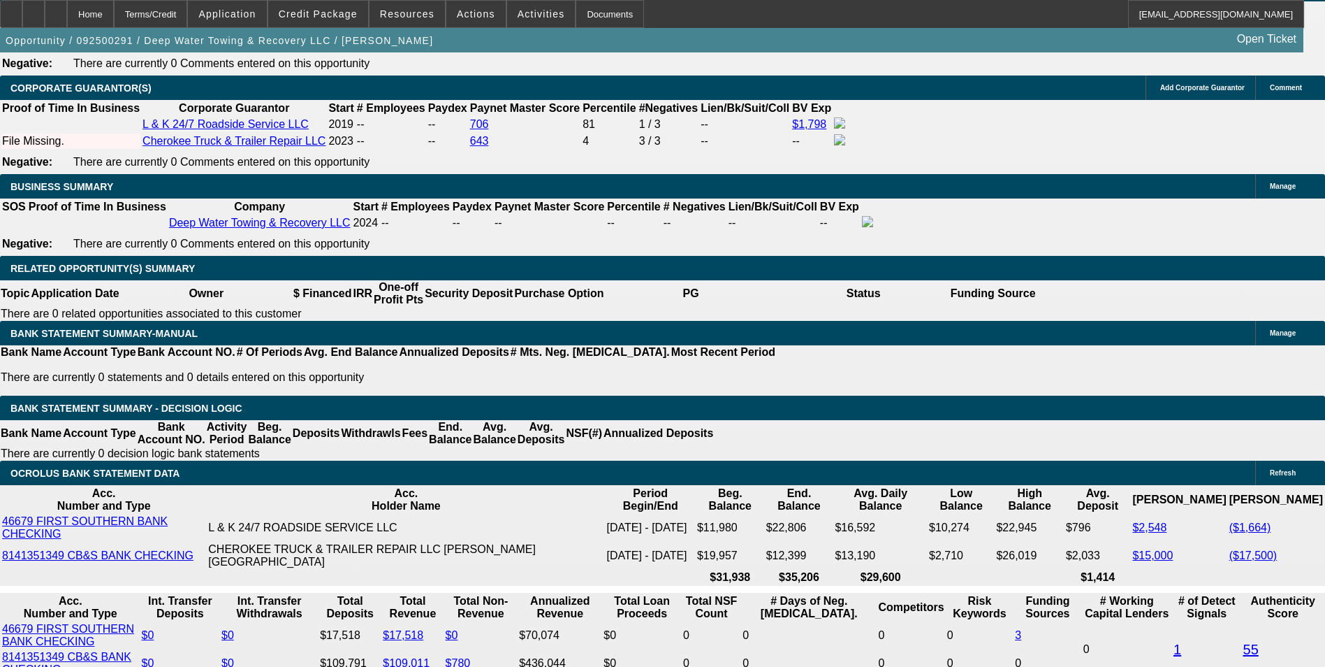
scroll to position [2096, 0]
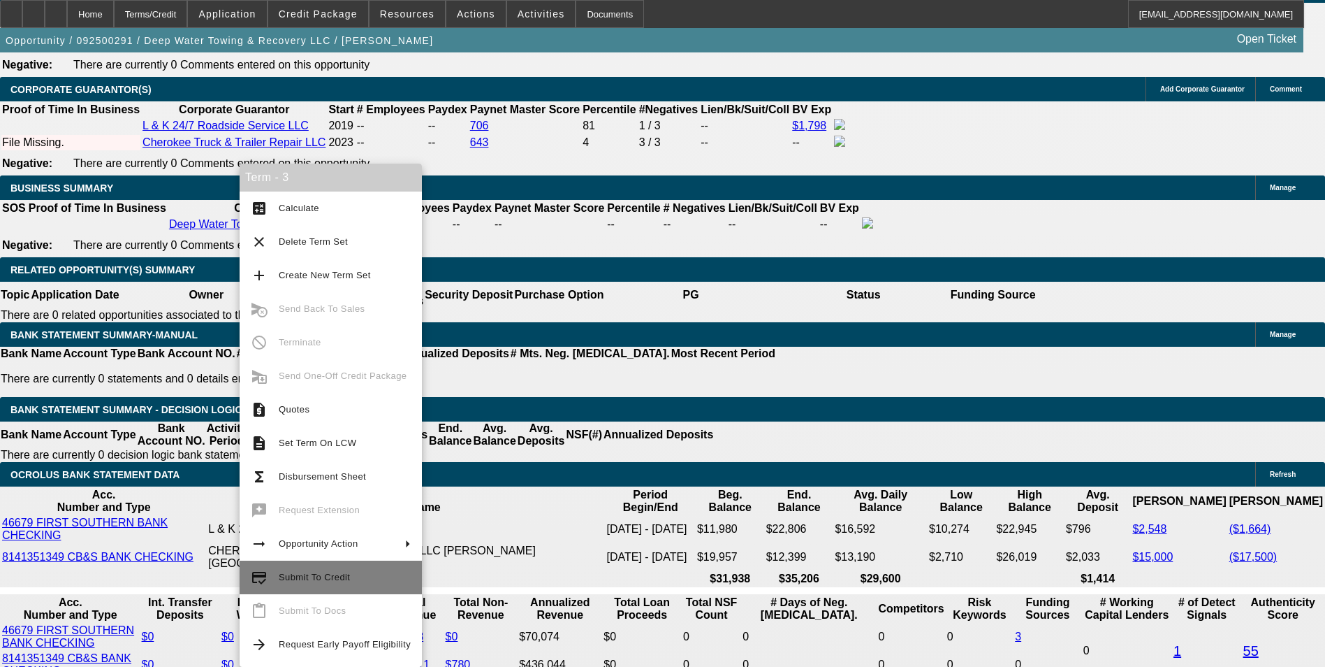
click at [329, 572] on span "Submit To Credit" at bounding box center [314, 577] width 71 height 10
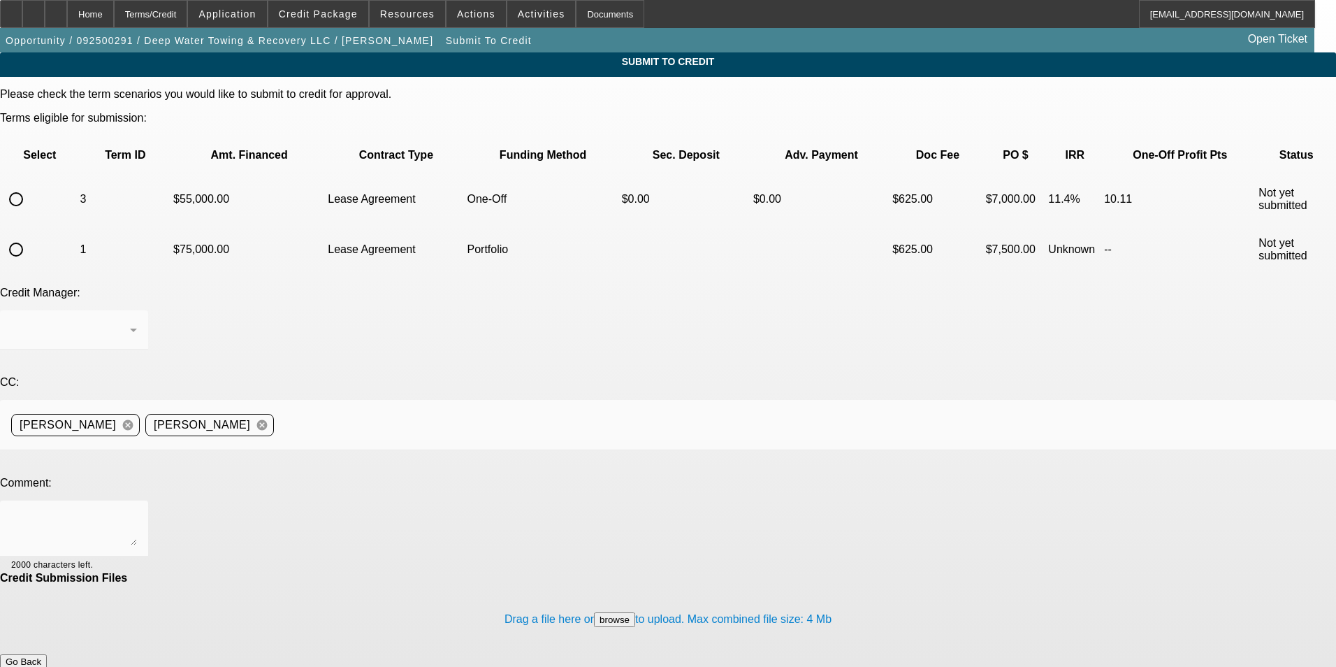
click at [30, 185] on input "radio" at bounding box center [16, 199] width 28 height 28
radio input "true"
click at [137, 511] on textarea at bounding box center [74, 528] width 126 height 34
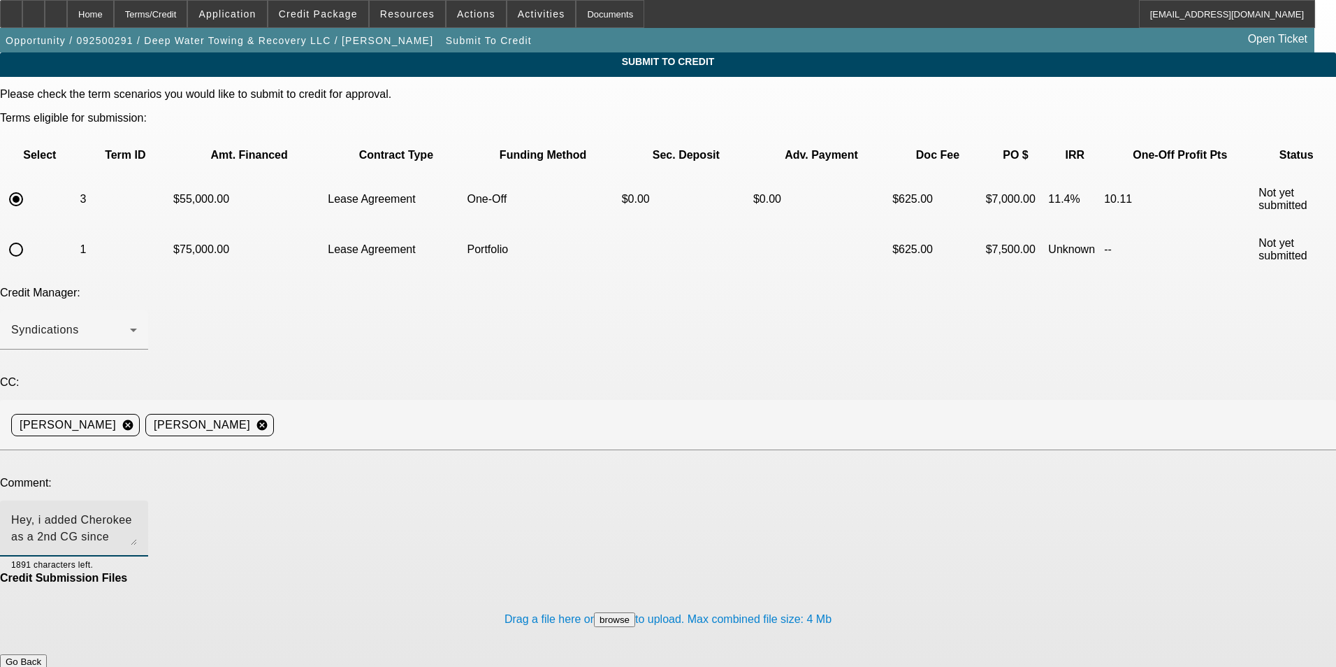
type textarea "Hey, i added Cherokee as a 2nd CG since those banks paint the best picture. Can…"
click at [40, 666] on button "Submit" at bounding box center [20, 676] width 40 height 15
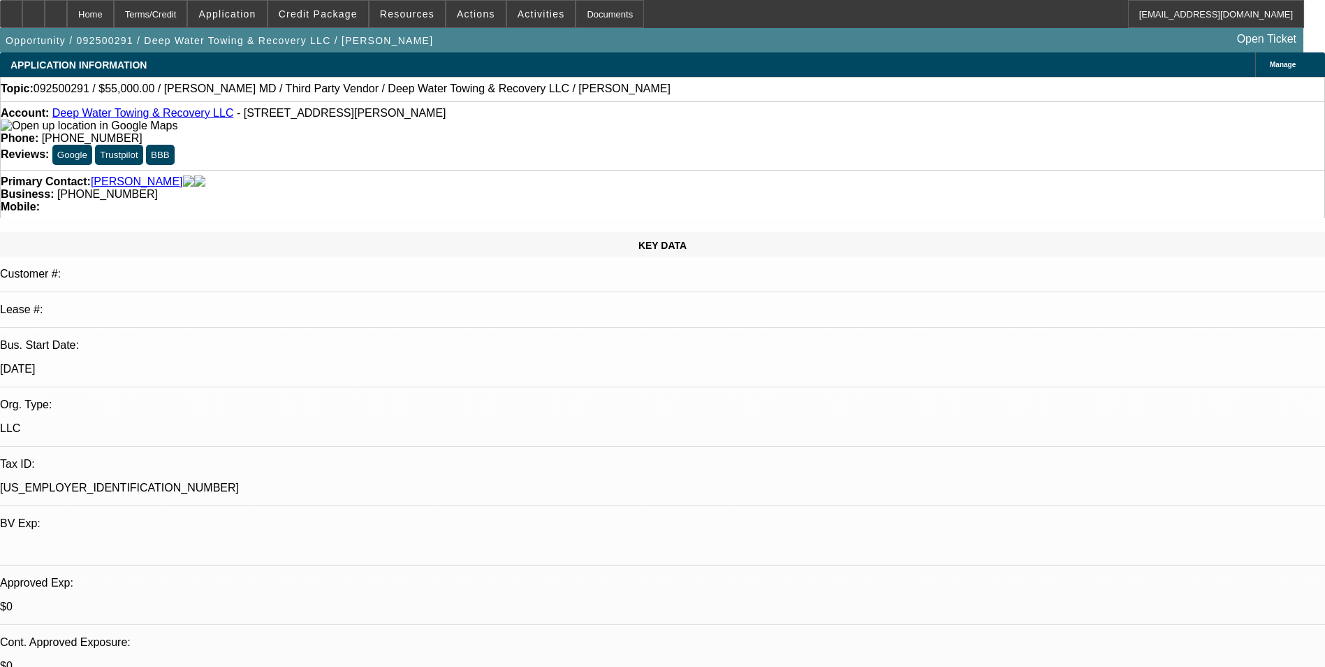
select select "0"
select select "2"
select select "0.1"
select select "4"
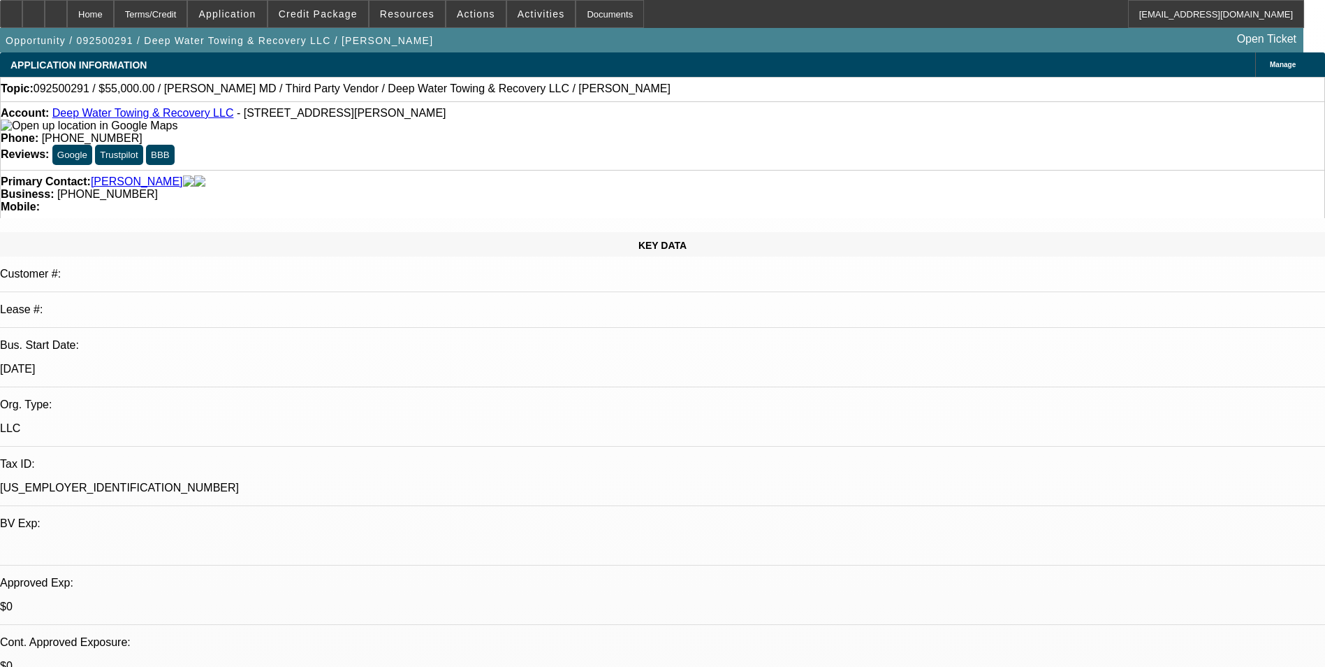
select select "0"
select select "2"
select select "0.1"
select select "4"
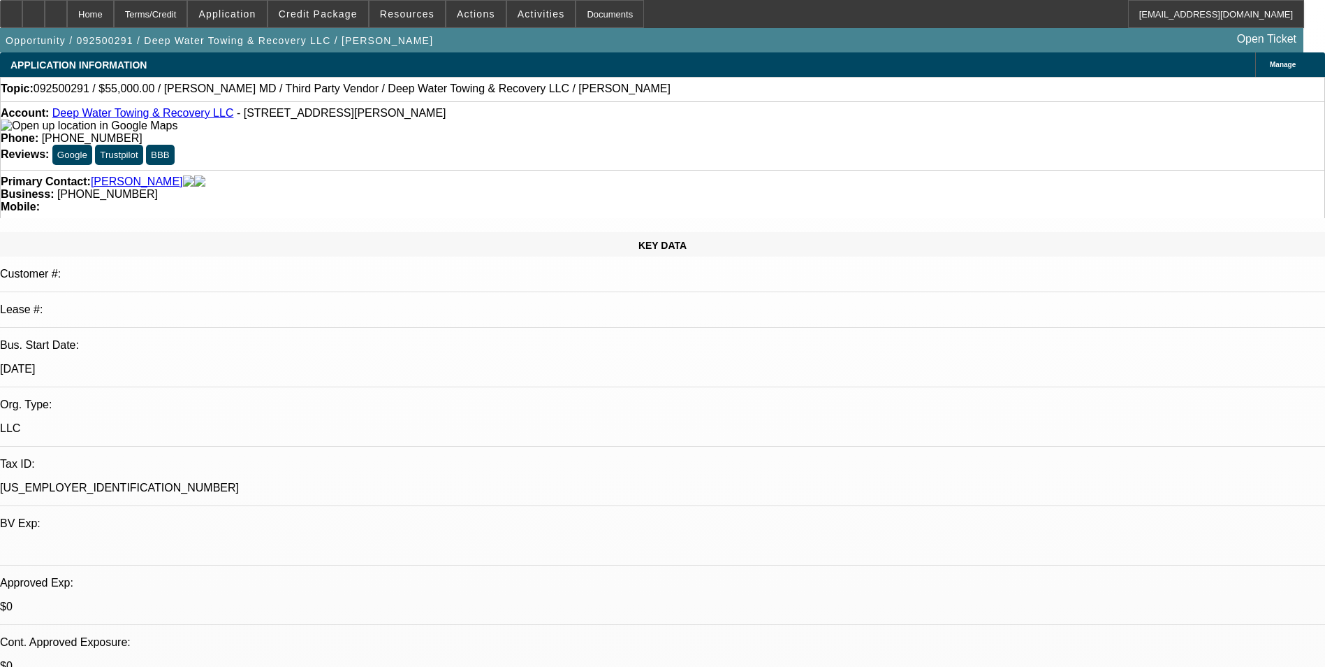
select select "0"
select select "2"
select select "0.1"
select select "4"
